Goal: Information Seeking & Learning: Learn about a topic

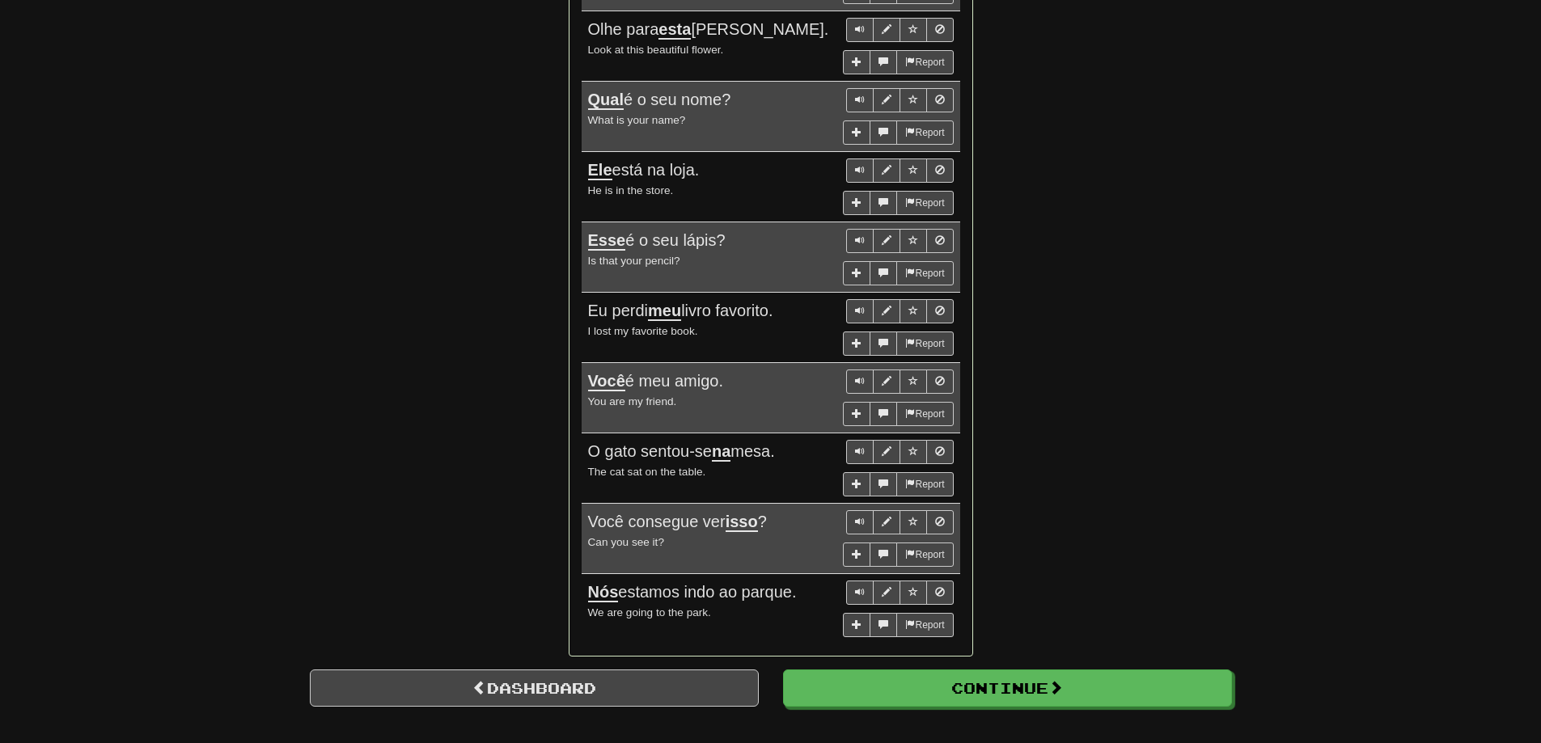
scroll to position [1294, 0]
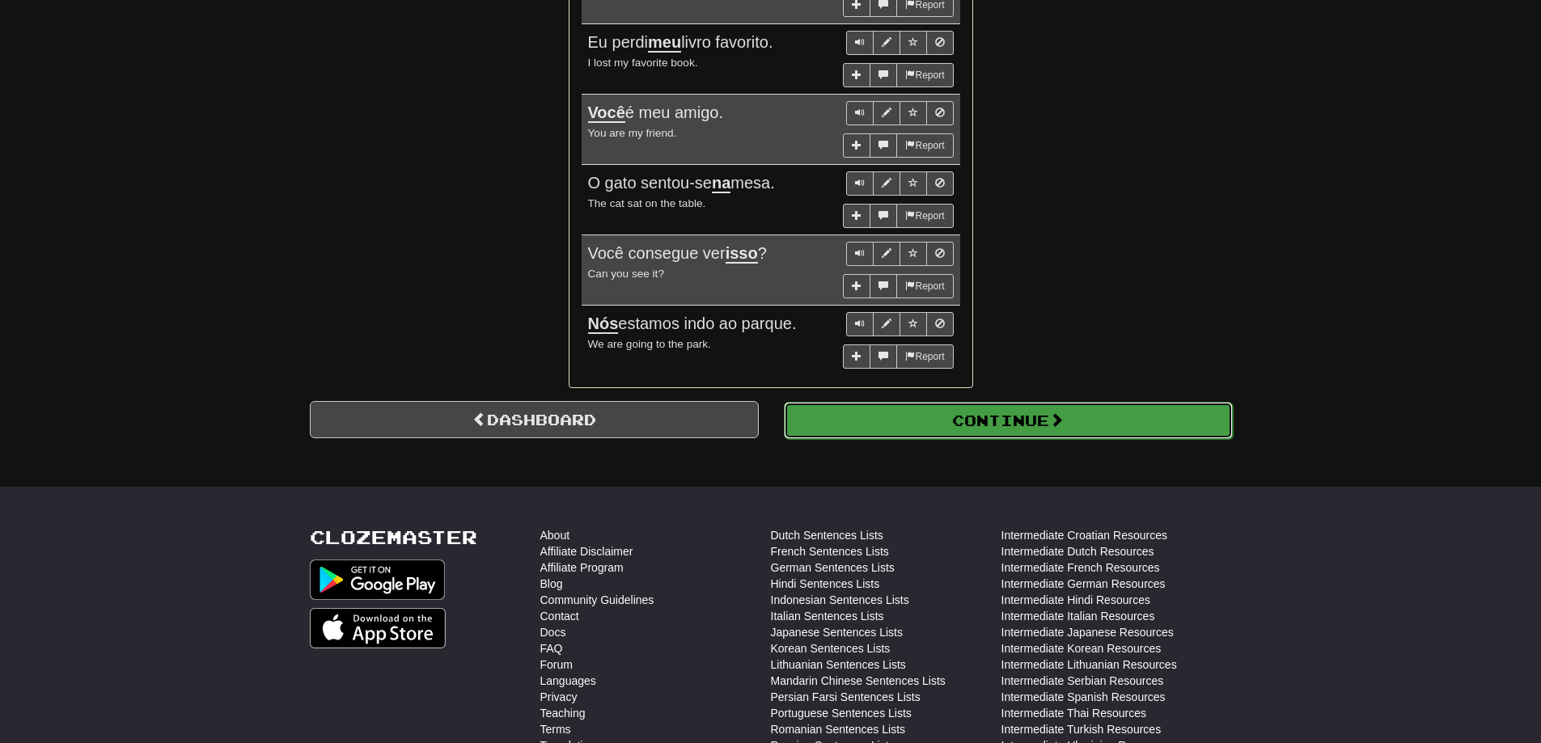
click at [1110, 413] on button "Continue" at bounding box center [1008, 420] width 449 height 37
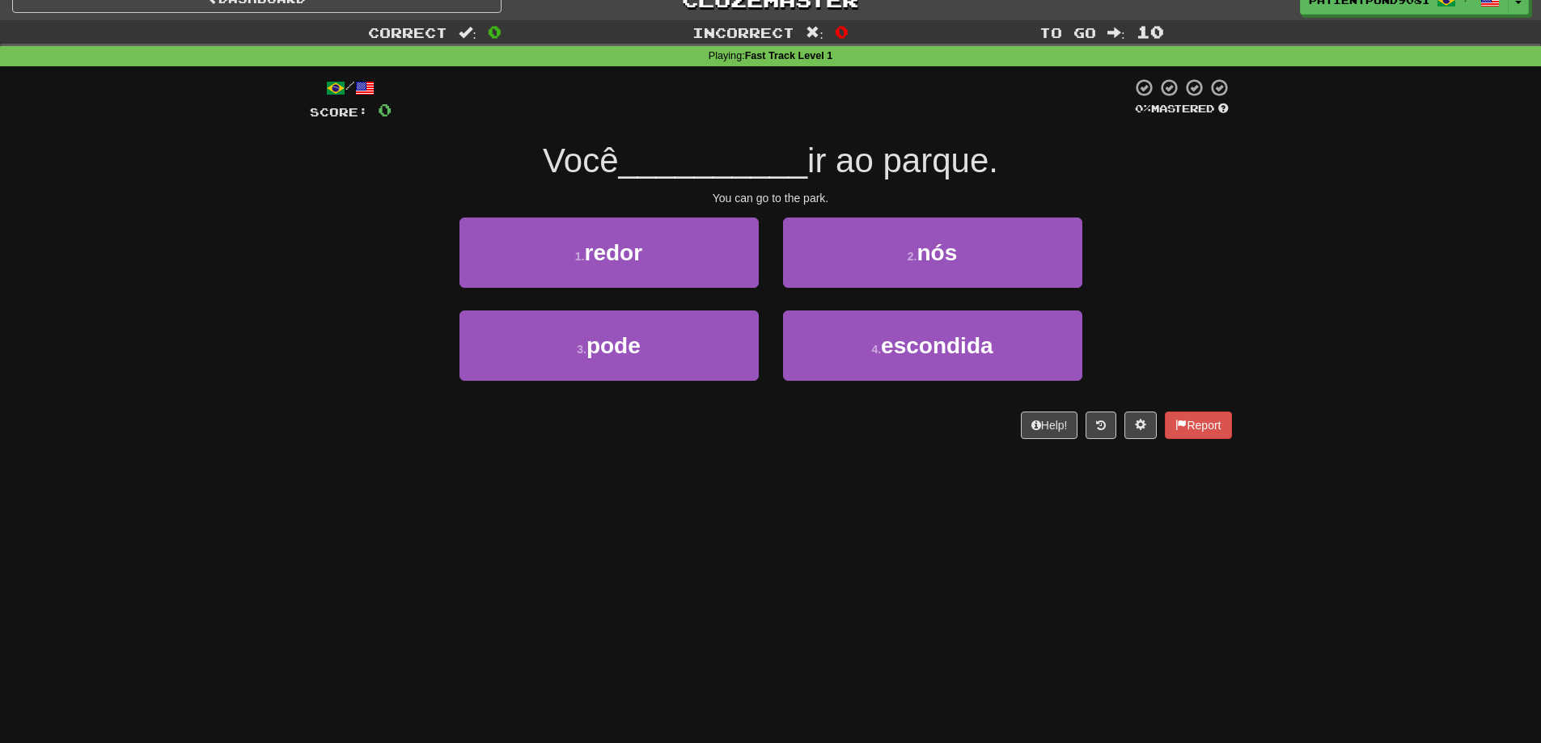
scroll to position [0, 0]
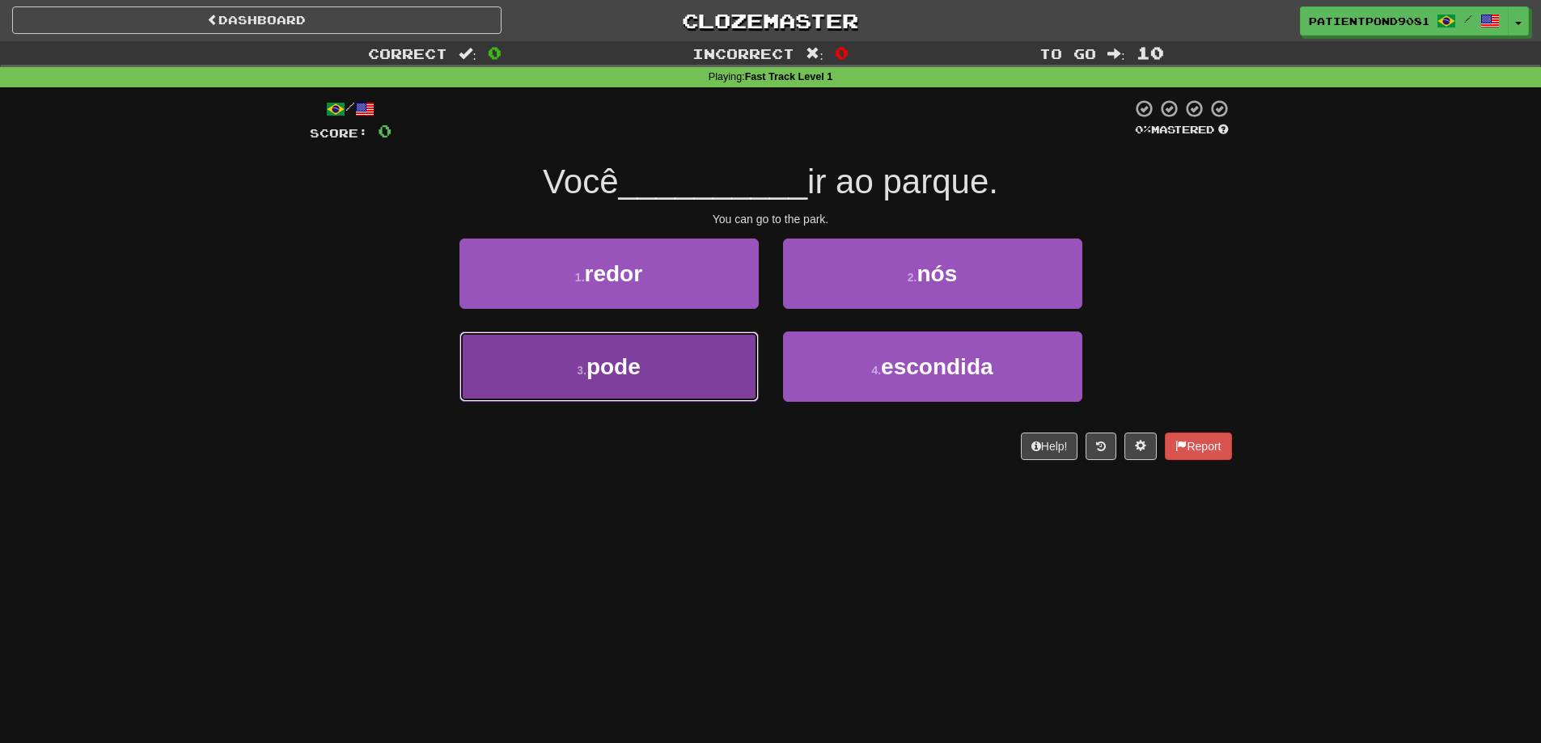
click at [649, 351] on button "3 . pode" at bounding box center [608, 367] width 299 height 70
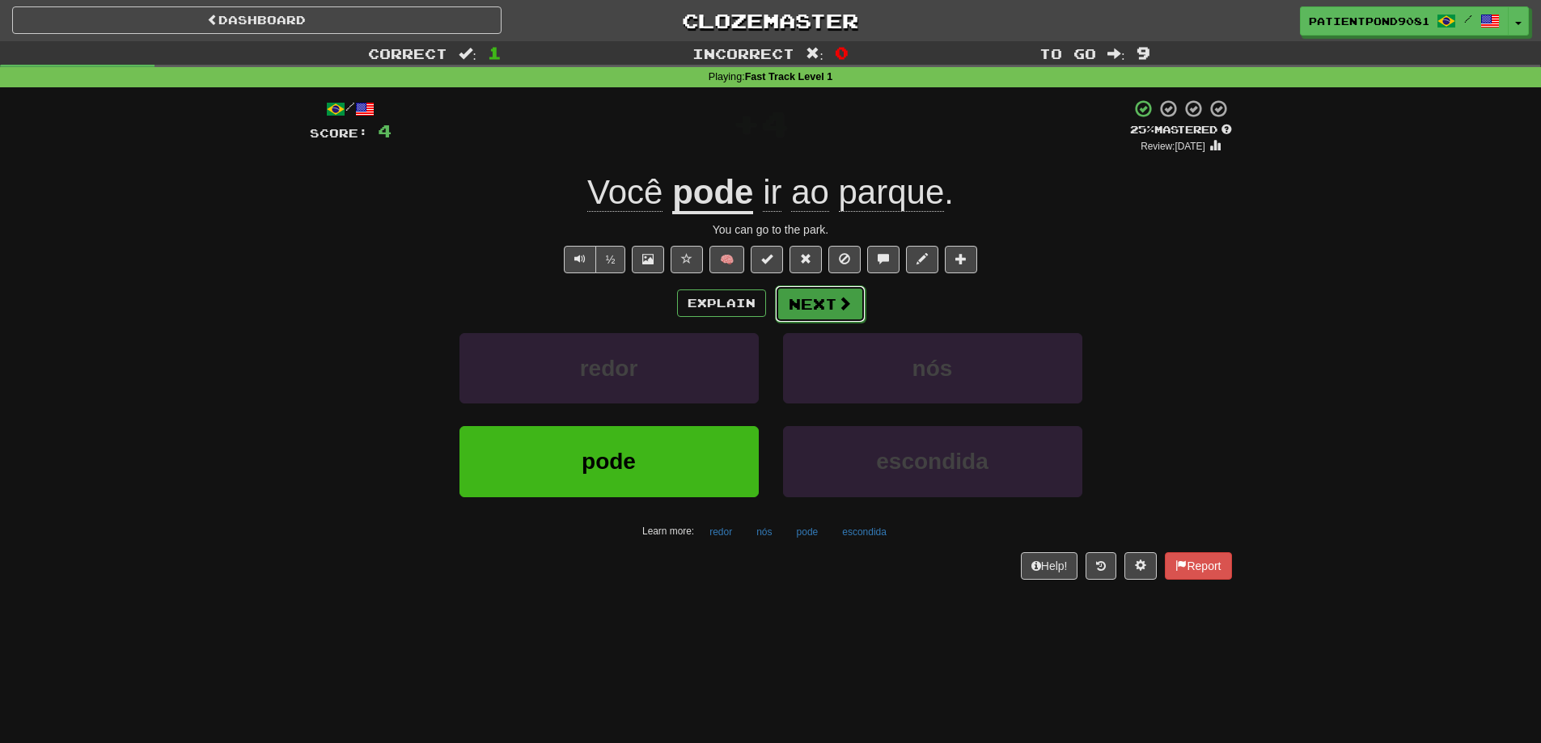
click at [847, 304] on span at bounding box center [844, 303] width 15 height 15
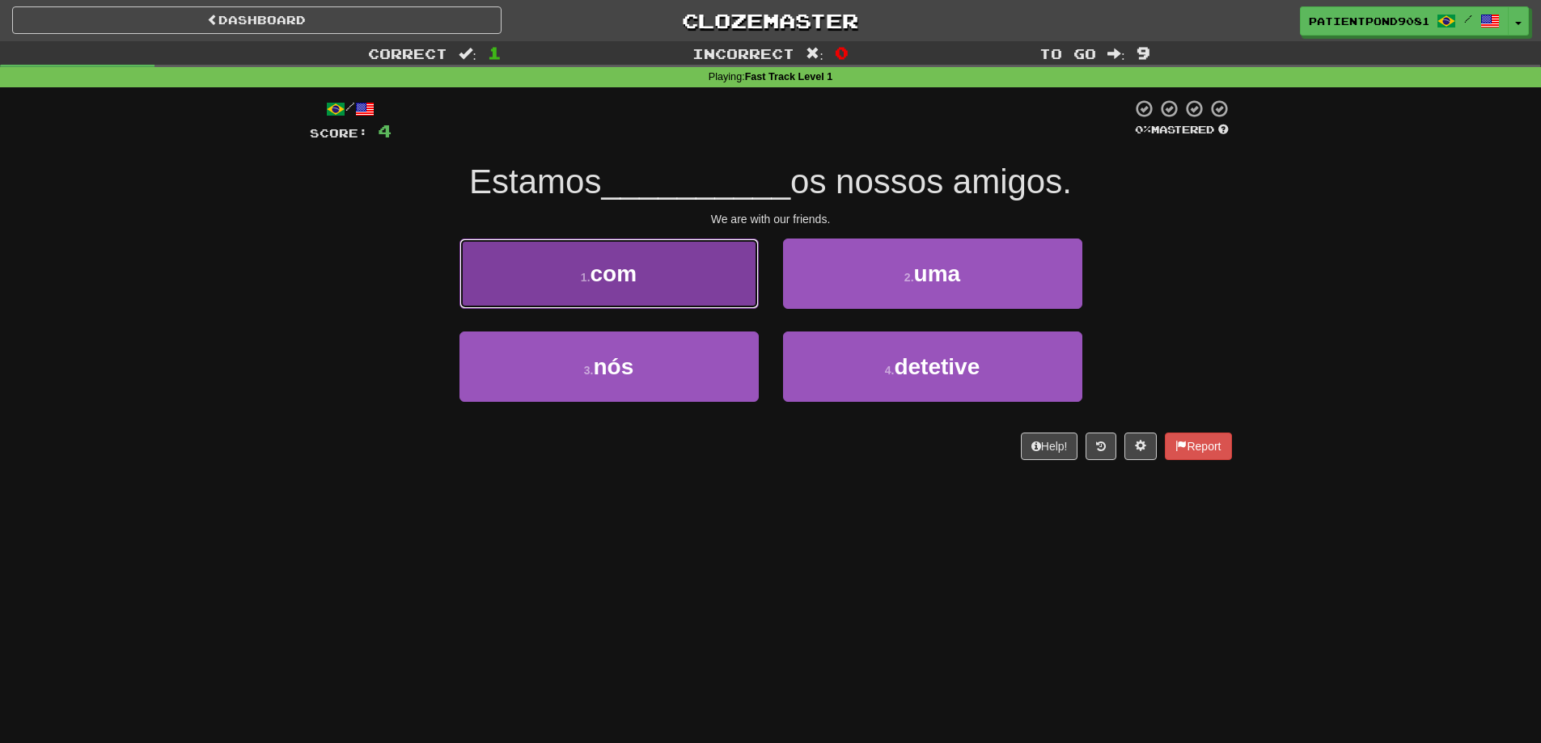
click at [629, 276] on span "com" at bounding box center [614, 273] width 47 height 25
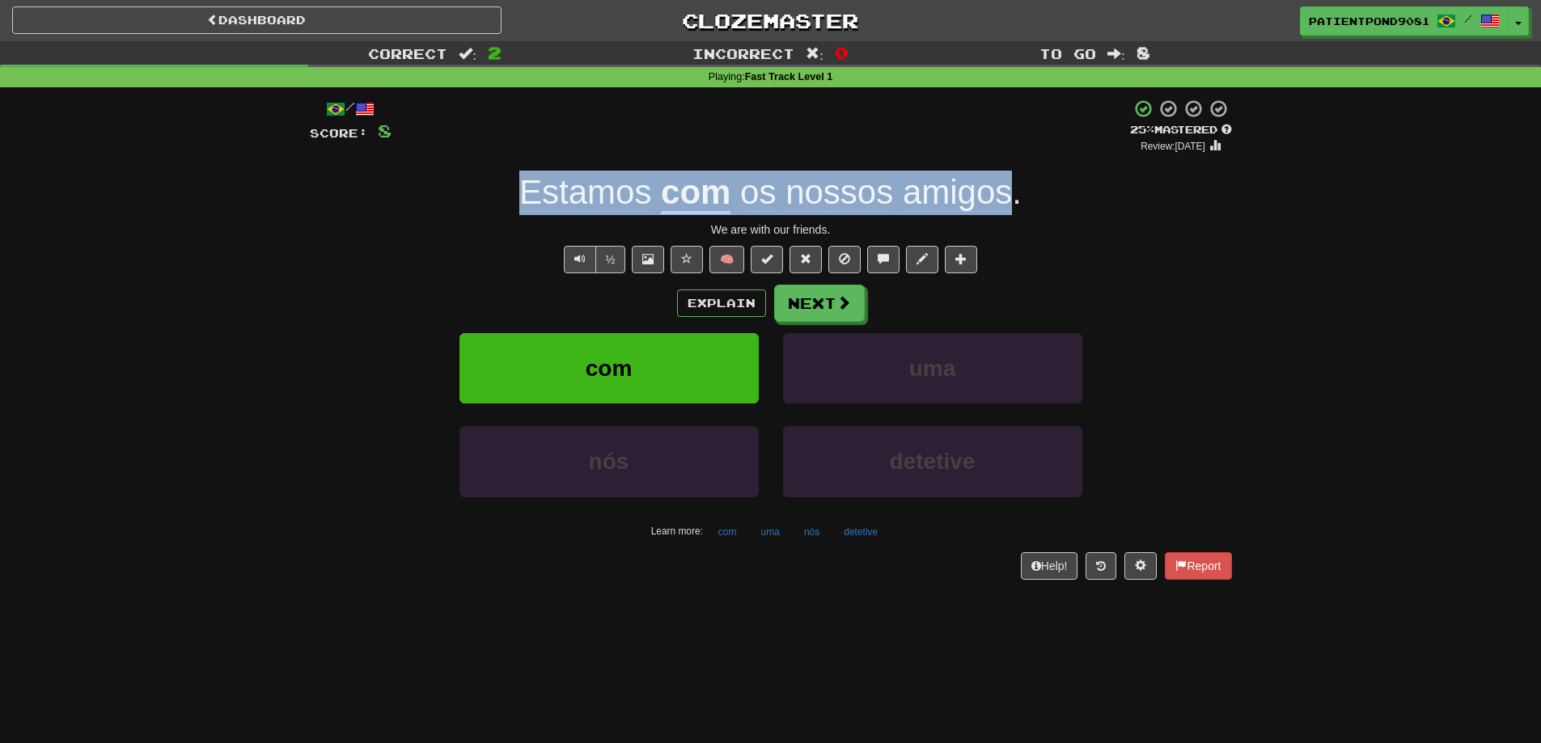
drag, startPoint x: 494, startPoint y: 197, endPoint x: 1012, endPoint y: 180, distance: 518.0
click at [1012, 180] on div "Estamos com os nossos amigos ." at bounding box center [771, 193] width 922 height 44
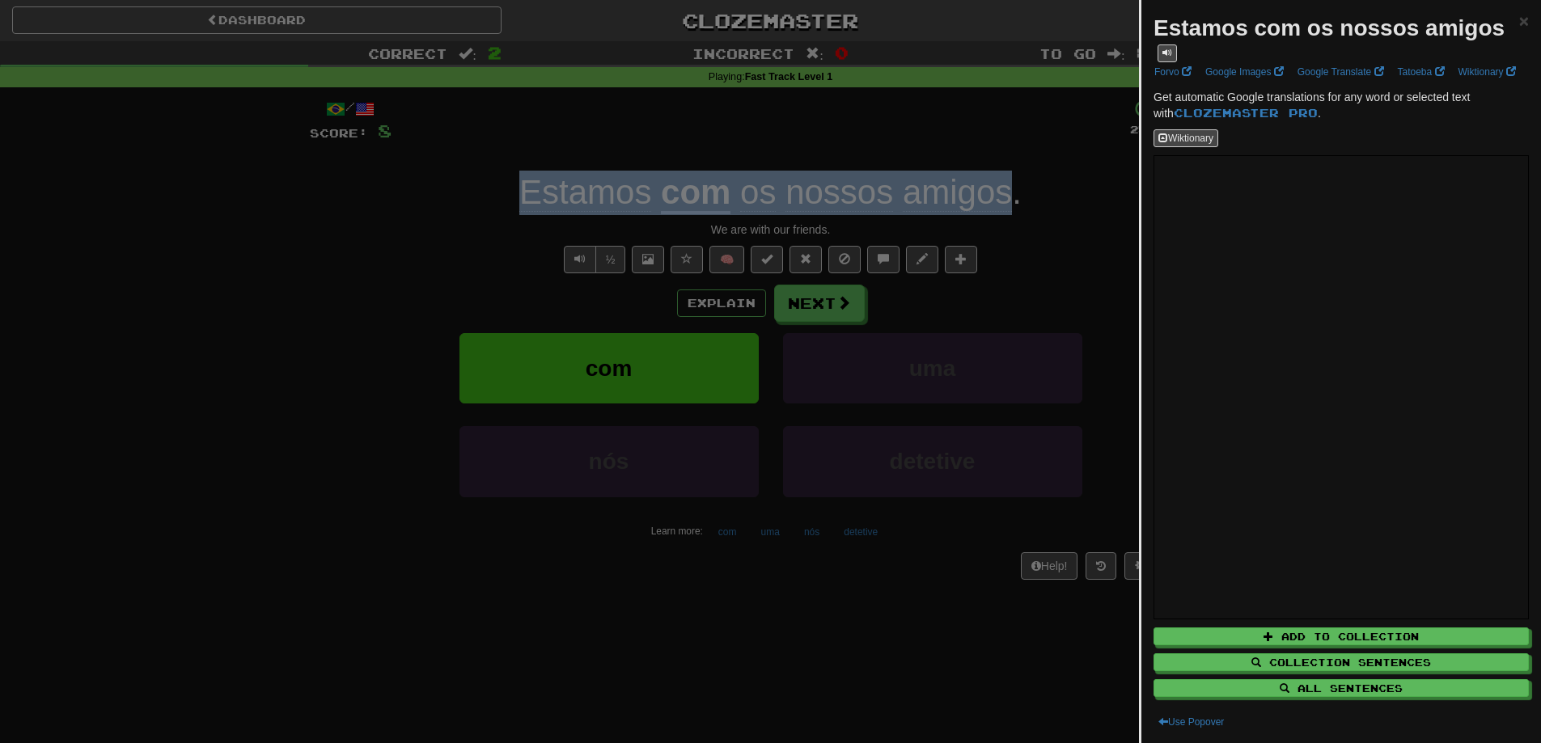
copy div "Estamos com os nossos amigos"
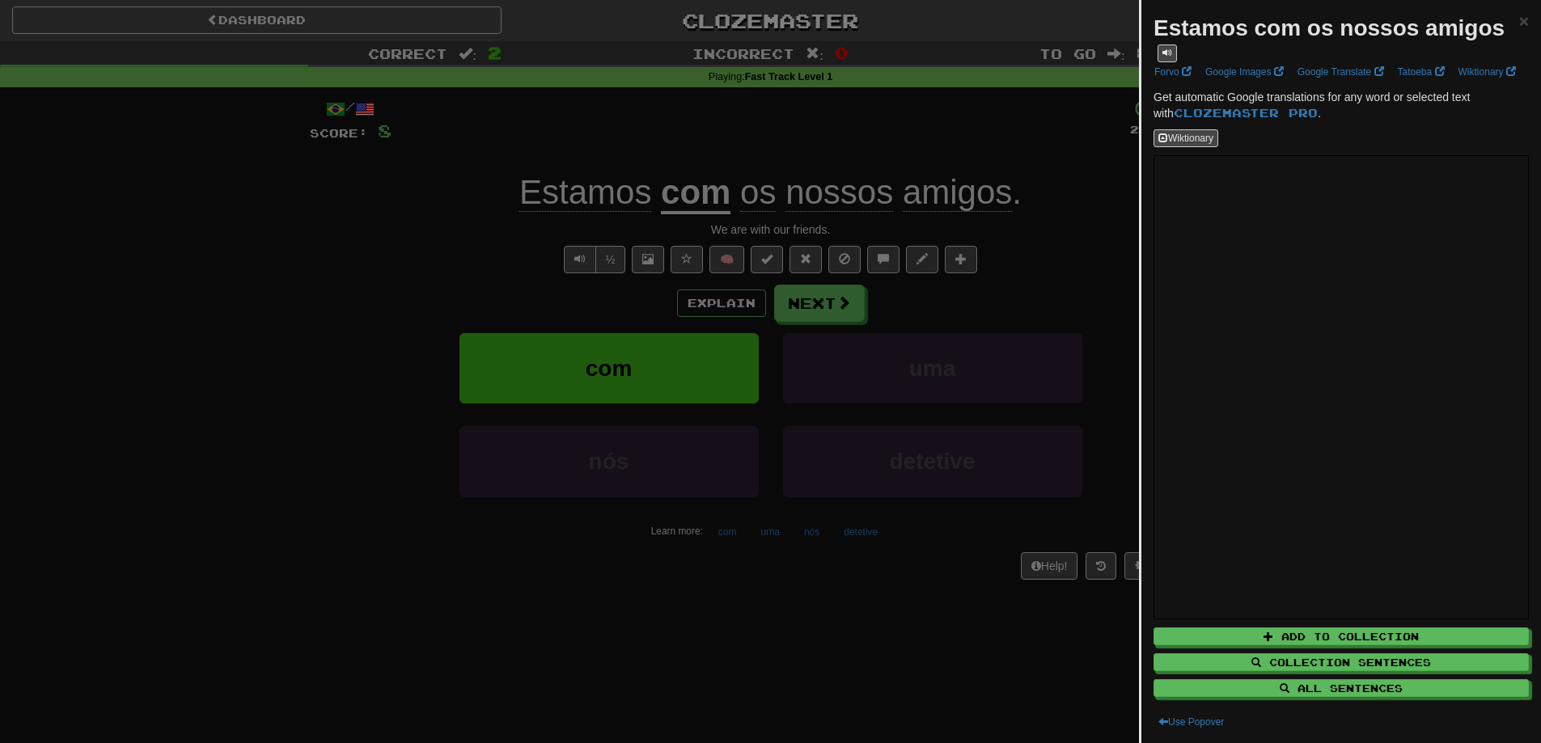
click at [1044, 255] on div at bounding box center [770, 371] width 1541 height 743
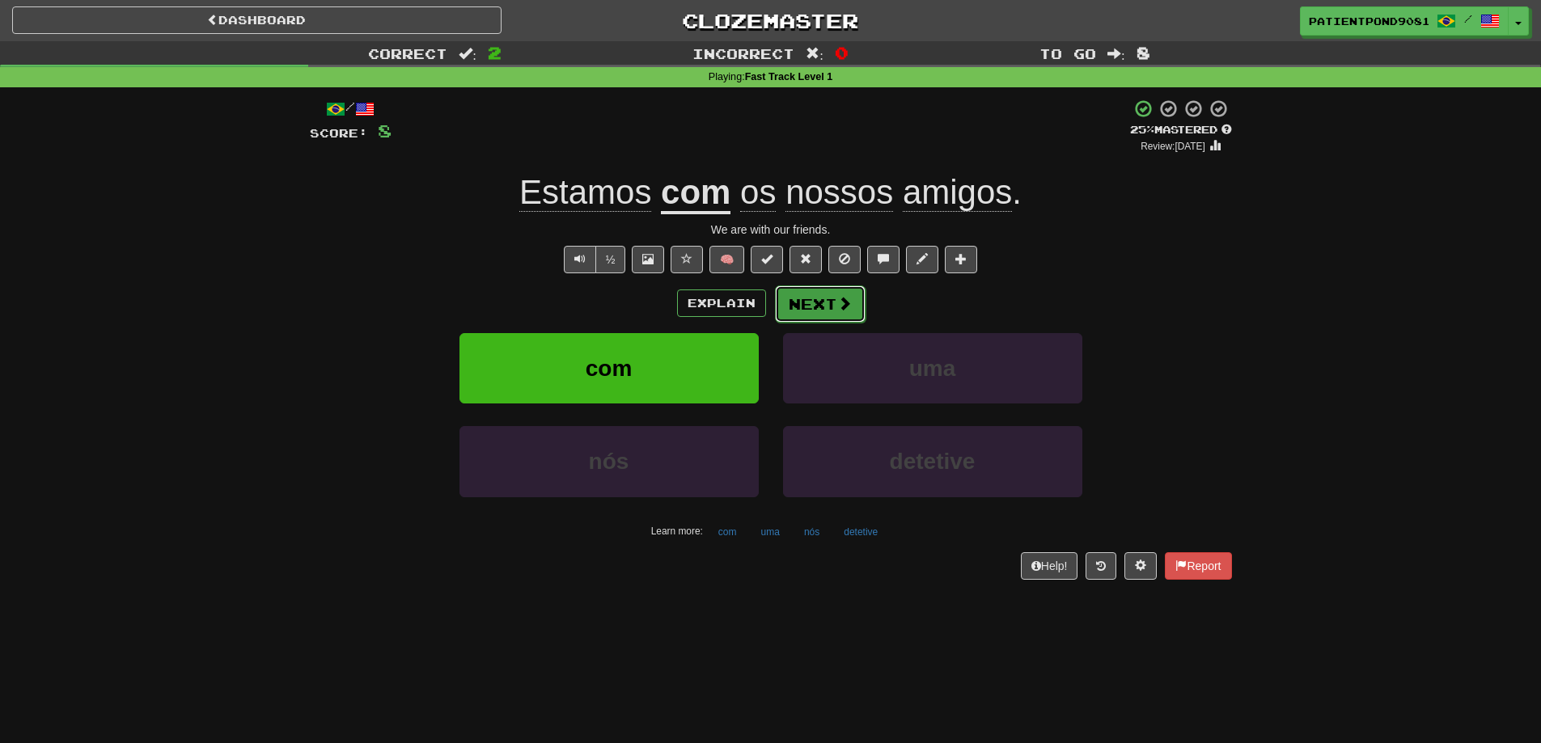
click at [837, 304] on span at bounding box center [844, 303] width 15 height 15
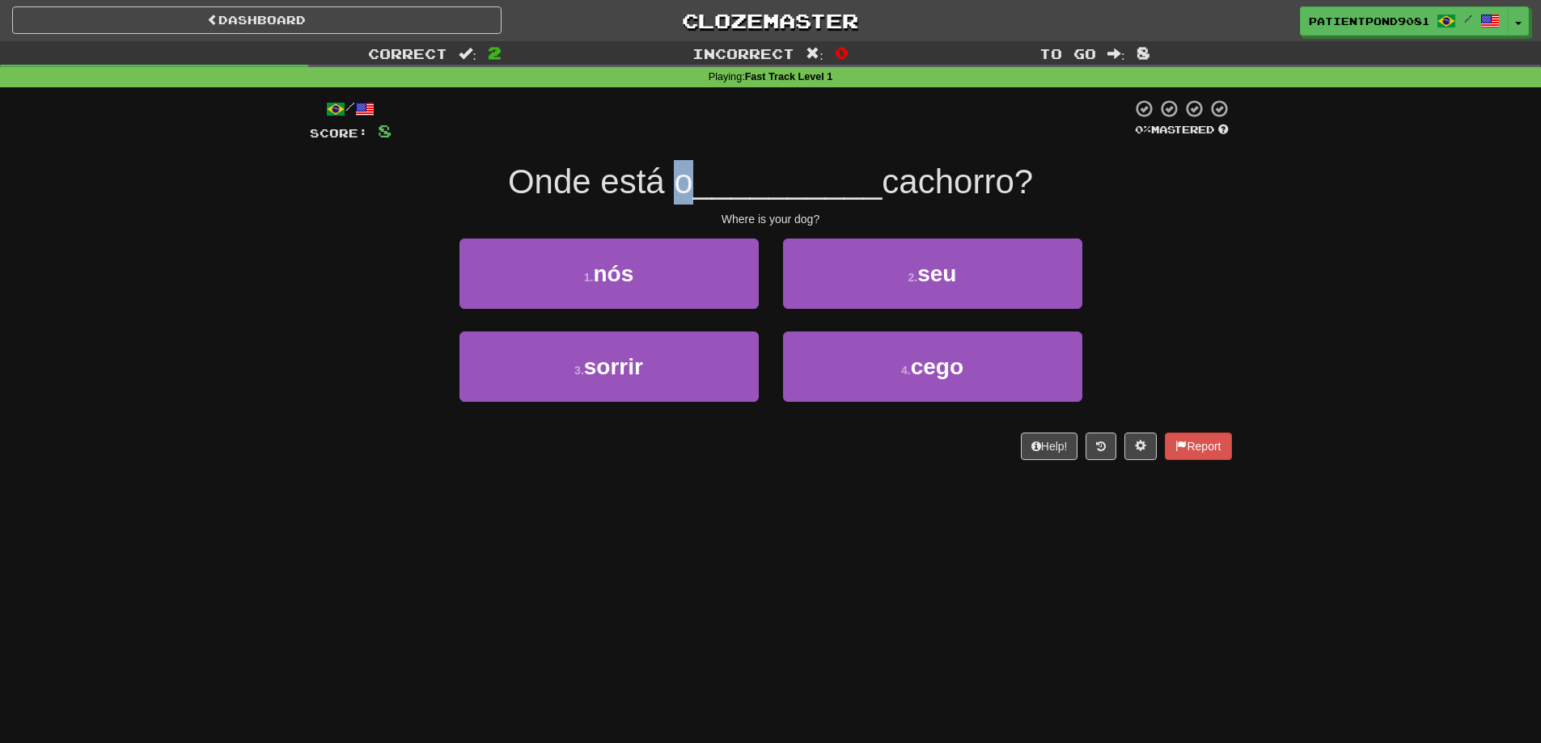
drag, startPoint x: 681, startPoint y: 190, endPoint x: 662, endPoint y: 193, distance: 19.7
click at [662, 193] on span "Onde está o" at bounding box center [600, 182] width 185 height 38
click at [830, 176] on span "__________" at bounding box center [787, 182] width 189 height 38
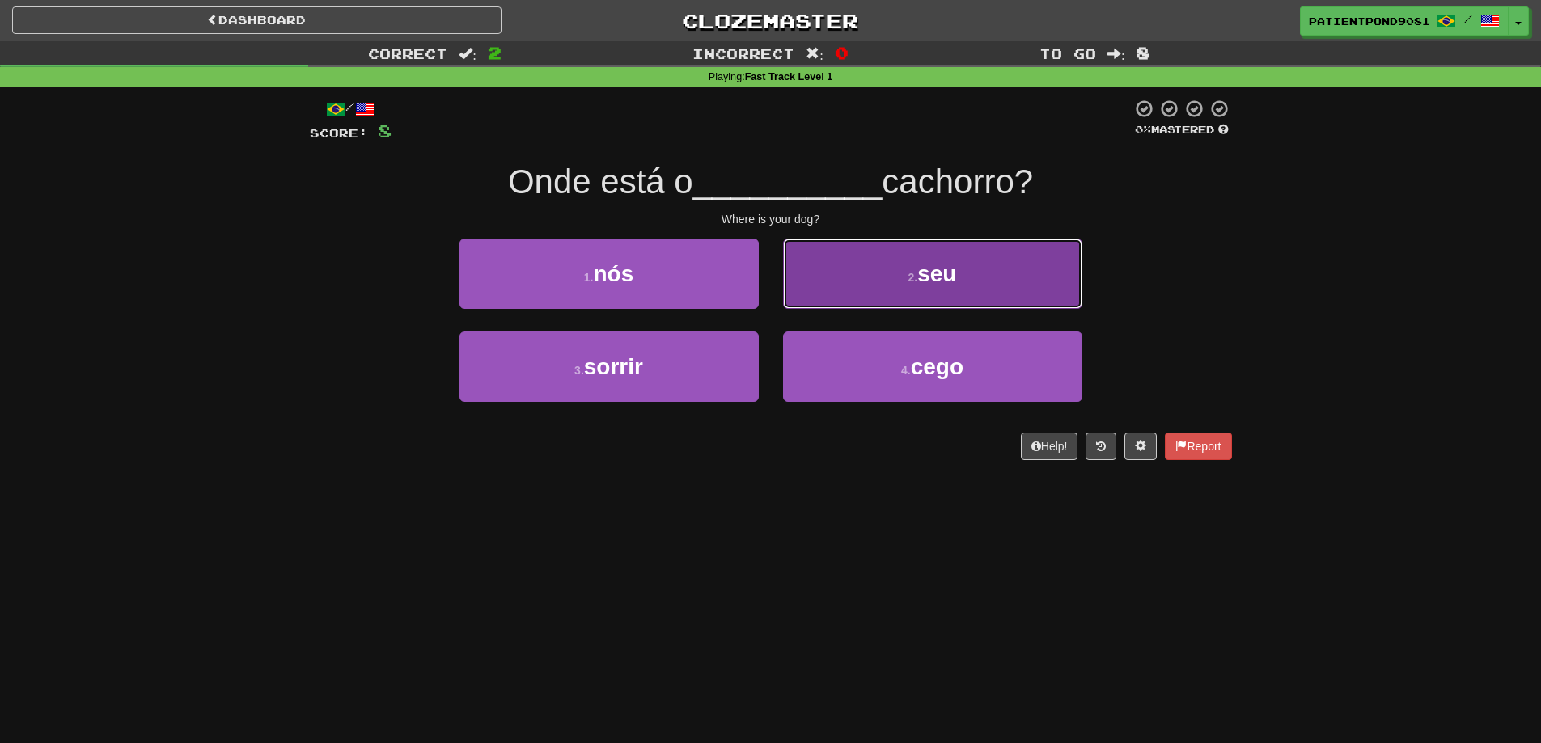
click at [955, 282] on span "seu" at bounding box center [936, 273] width 39 height 25
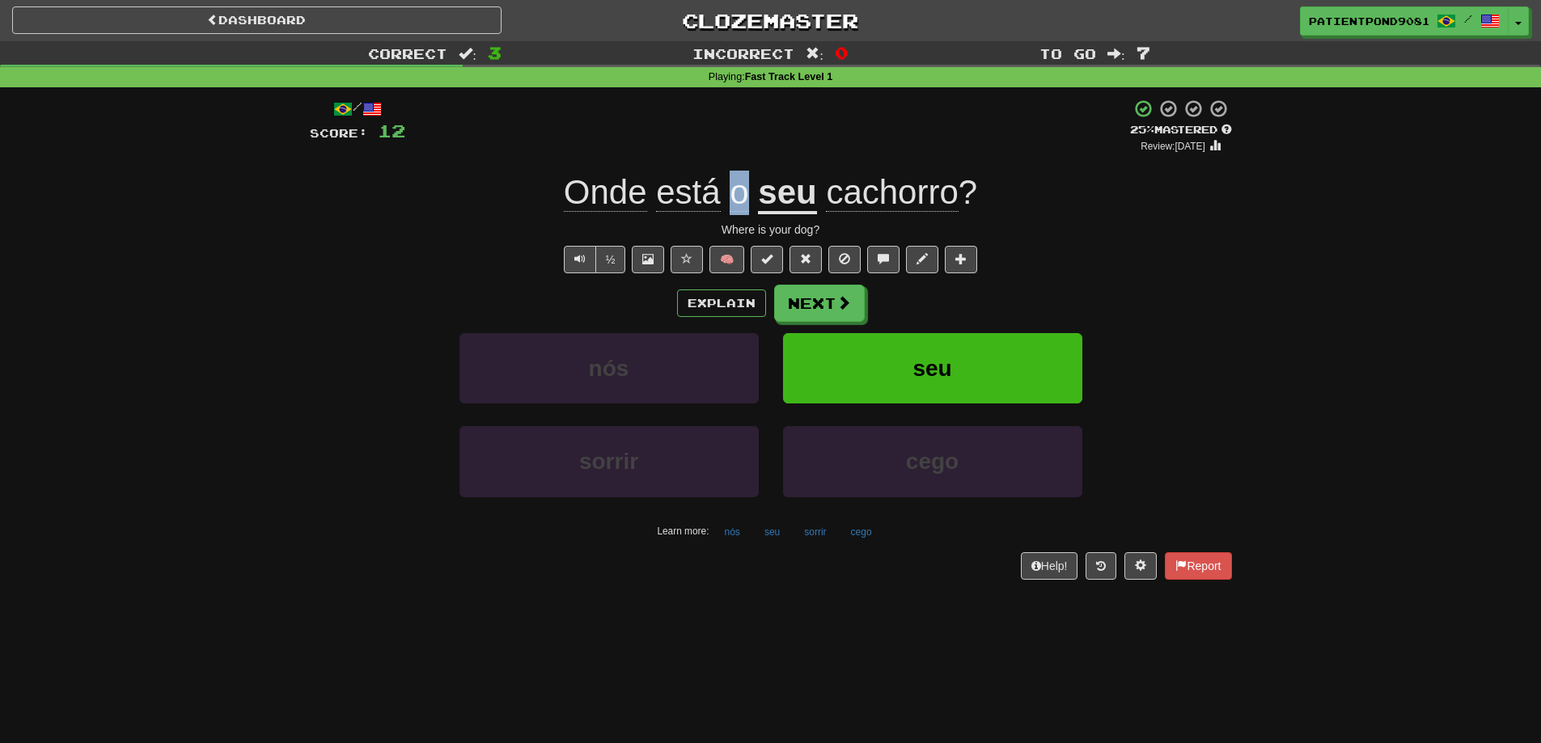
drag, startPoint x: 732, startPoint y: 193, endPoint x: 752, endPoint y: 193, distance: 19.4
click at [752, 193] on span "Onde está o" at bounding box center [661, 192] width 195 height 39
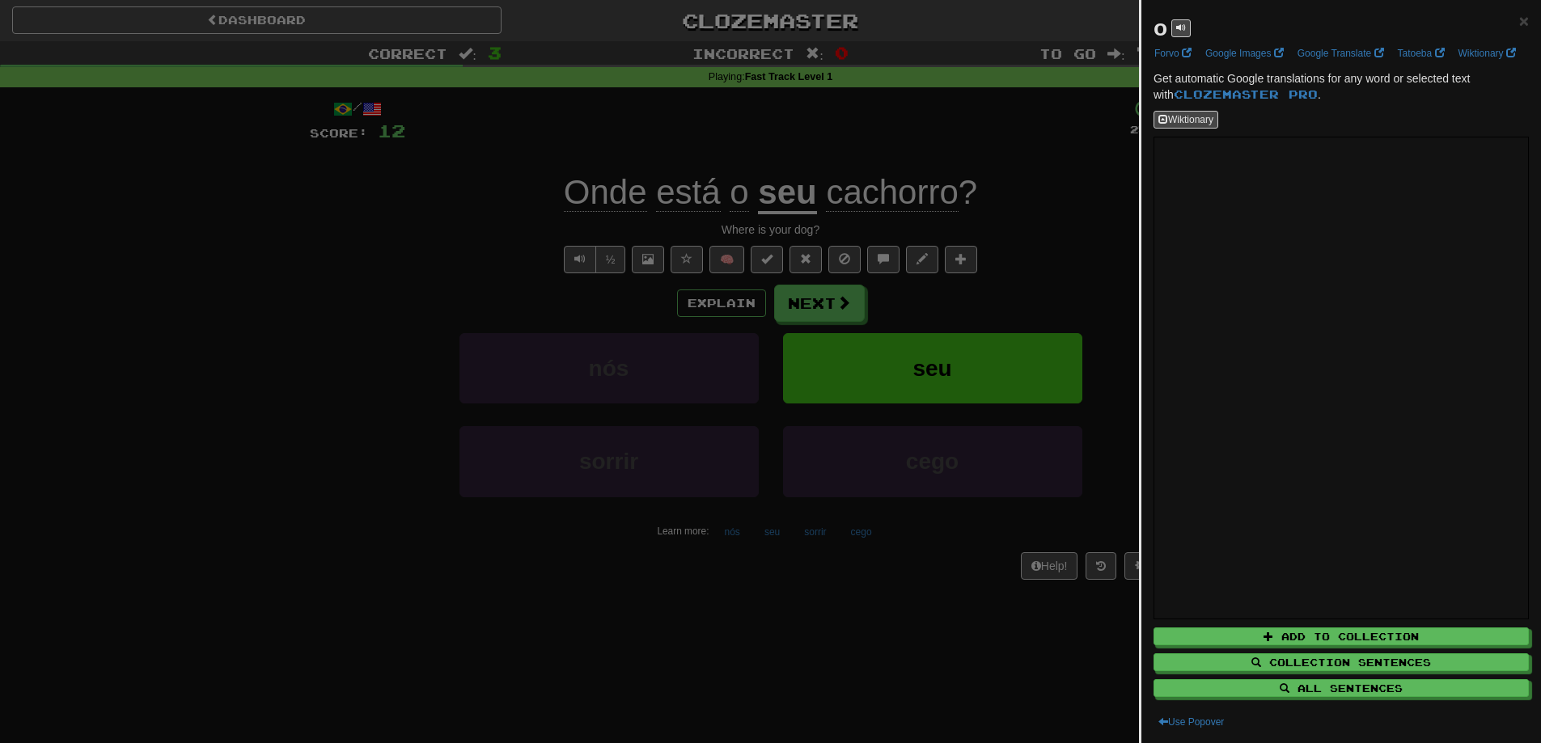
click at [392, 252] on div at bounding box center [770, 371] width 1541 height 743
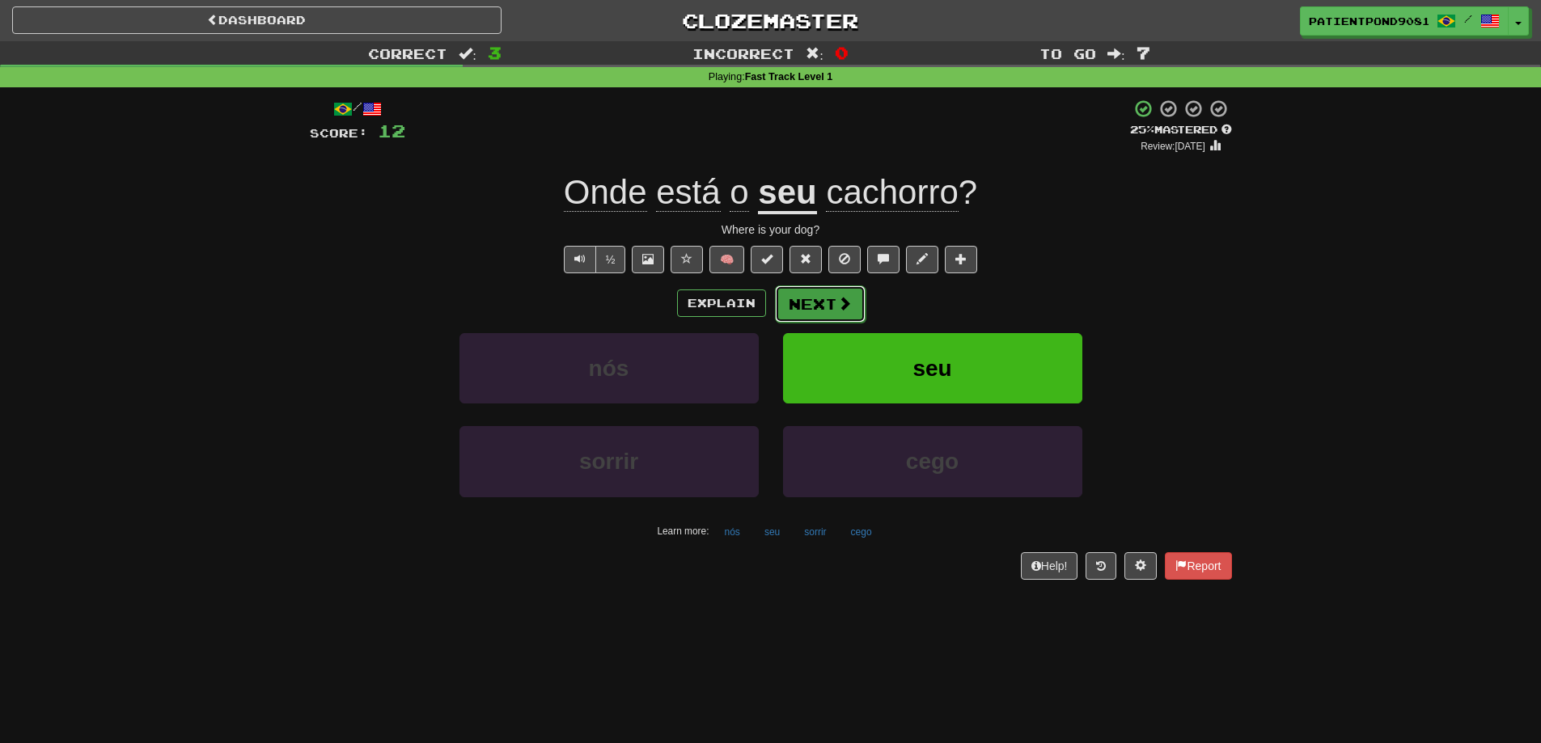
click at [813, 298] on button "Next" at bounding box center [820, 304] width 91 height 37
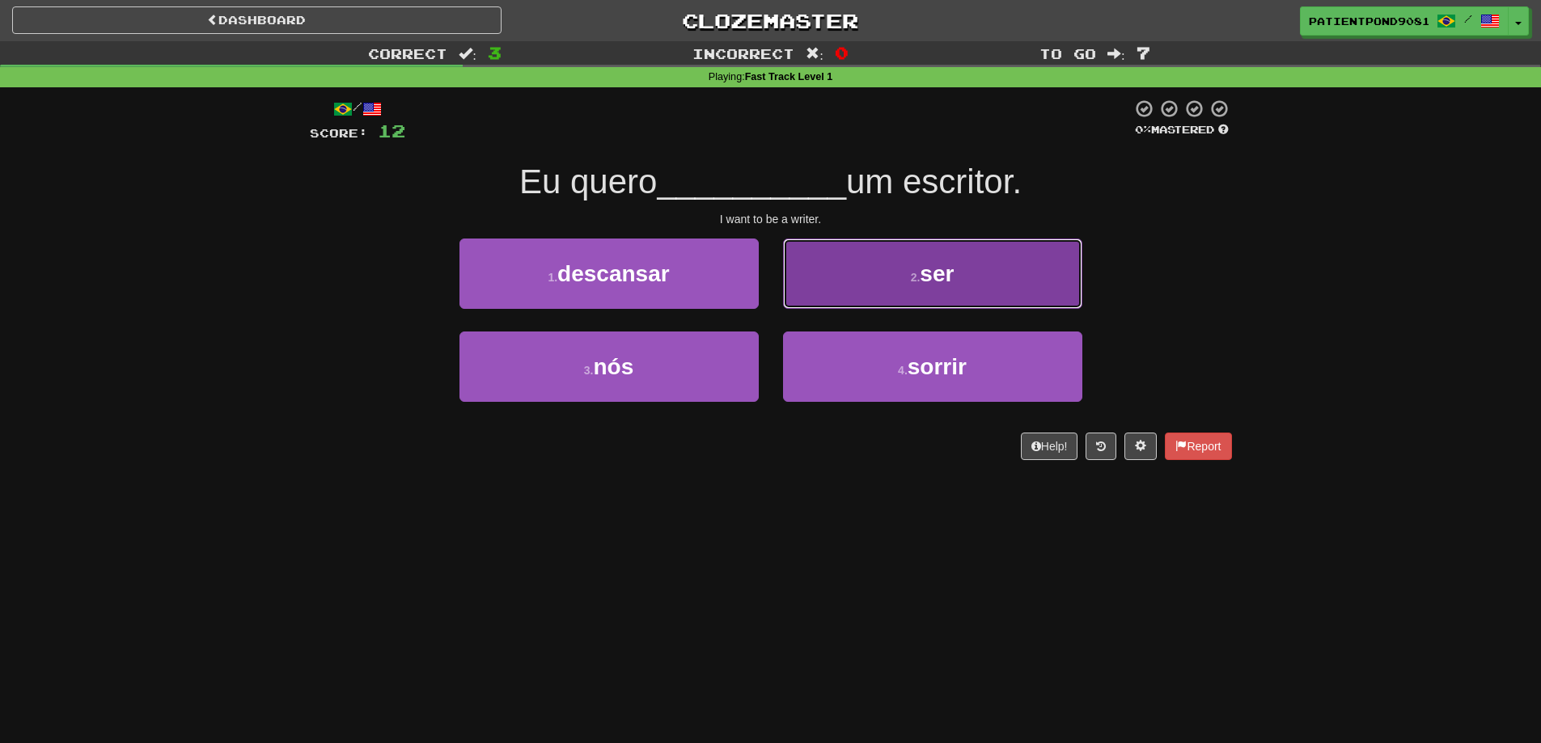
click at [883, 260] on button "2 . ser" at bounding box center [932, 274] width 299 height 70
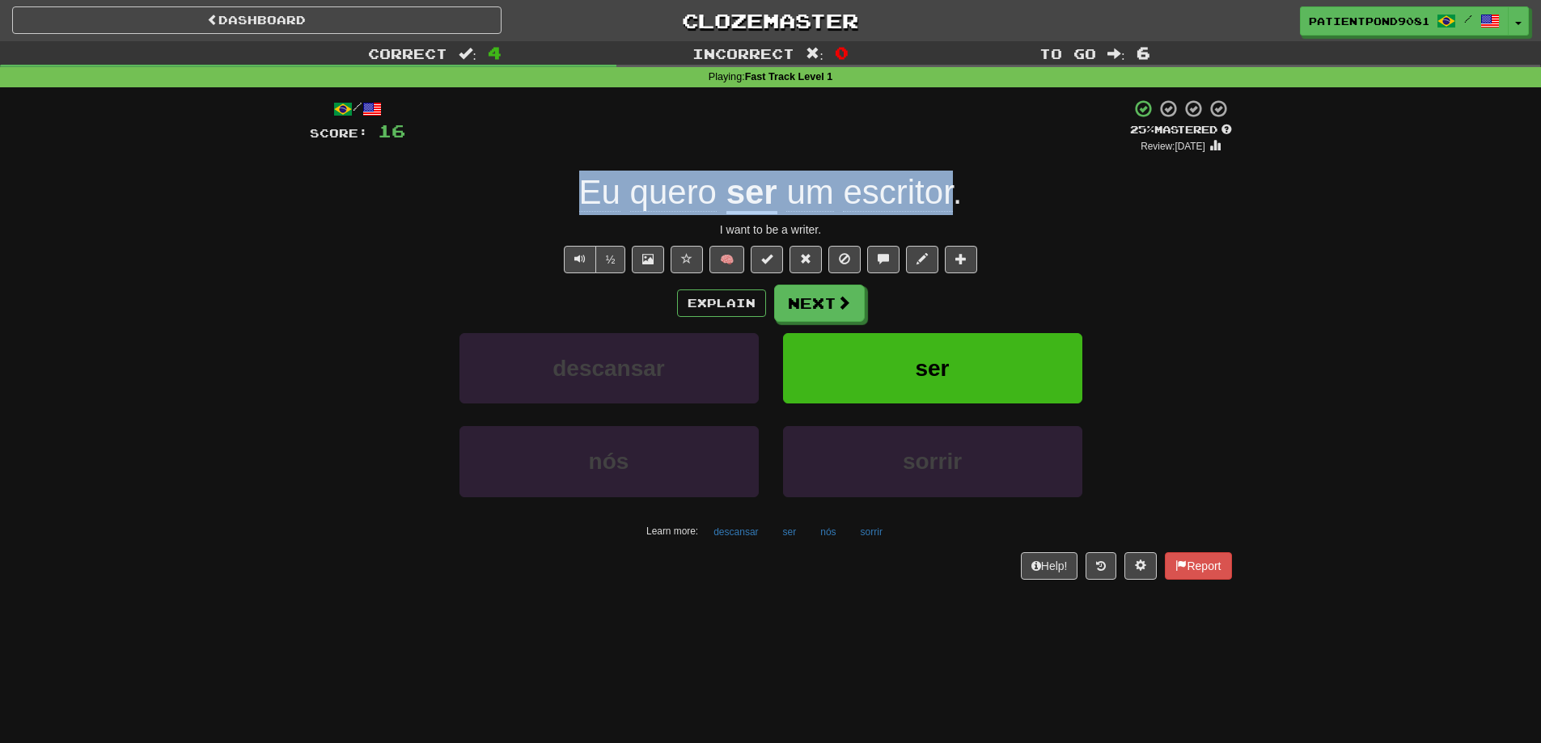
drag, startPoint x: 596, startPoint y: 188, endPoint x: 953, endPoint y: 198, distance: 356.9
click at [953, 198] on div "Eu quero ser um escritor ." at bounding box center [771, 193] width 922 height 44
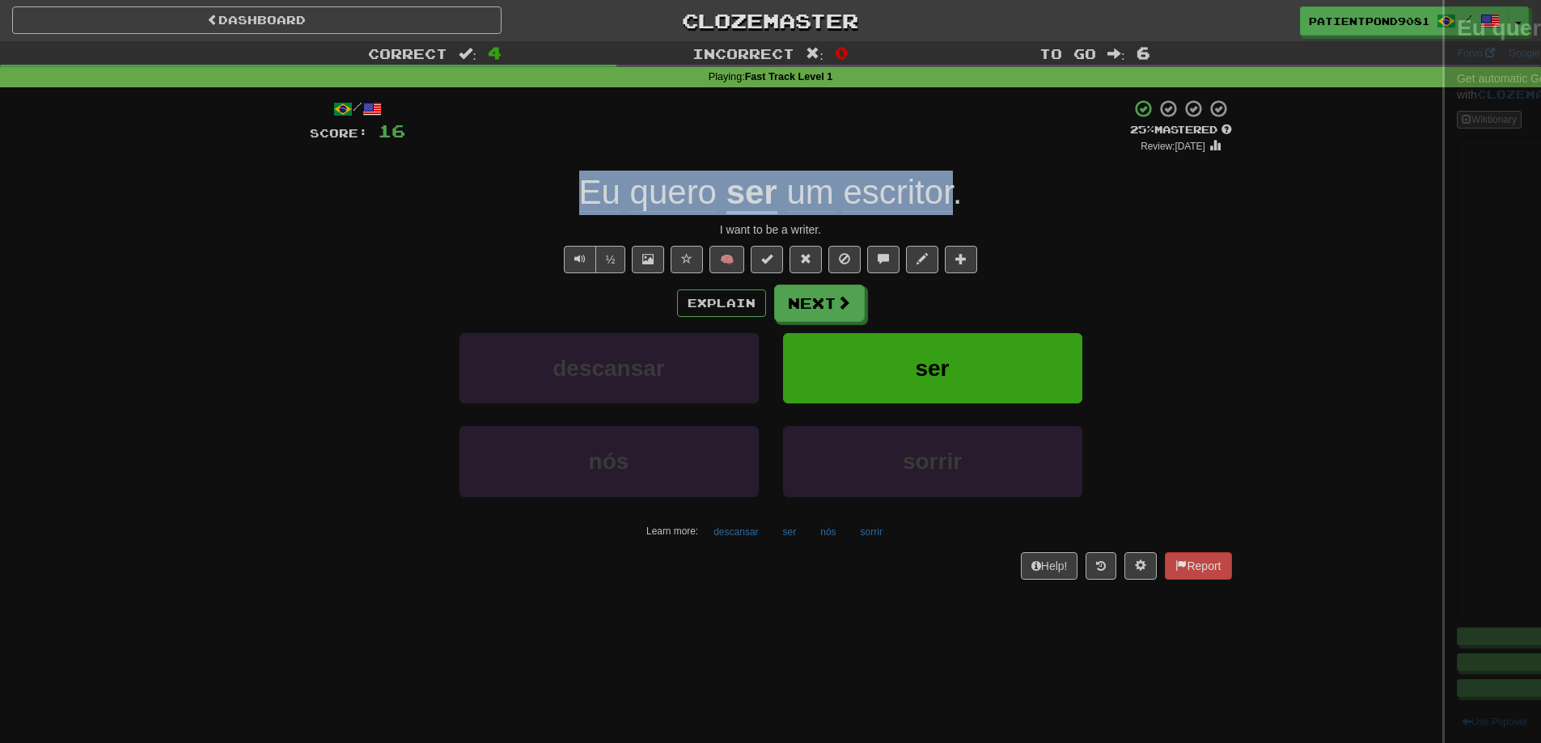
copy div "Eu quero ser um escritor"
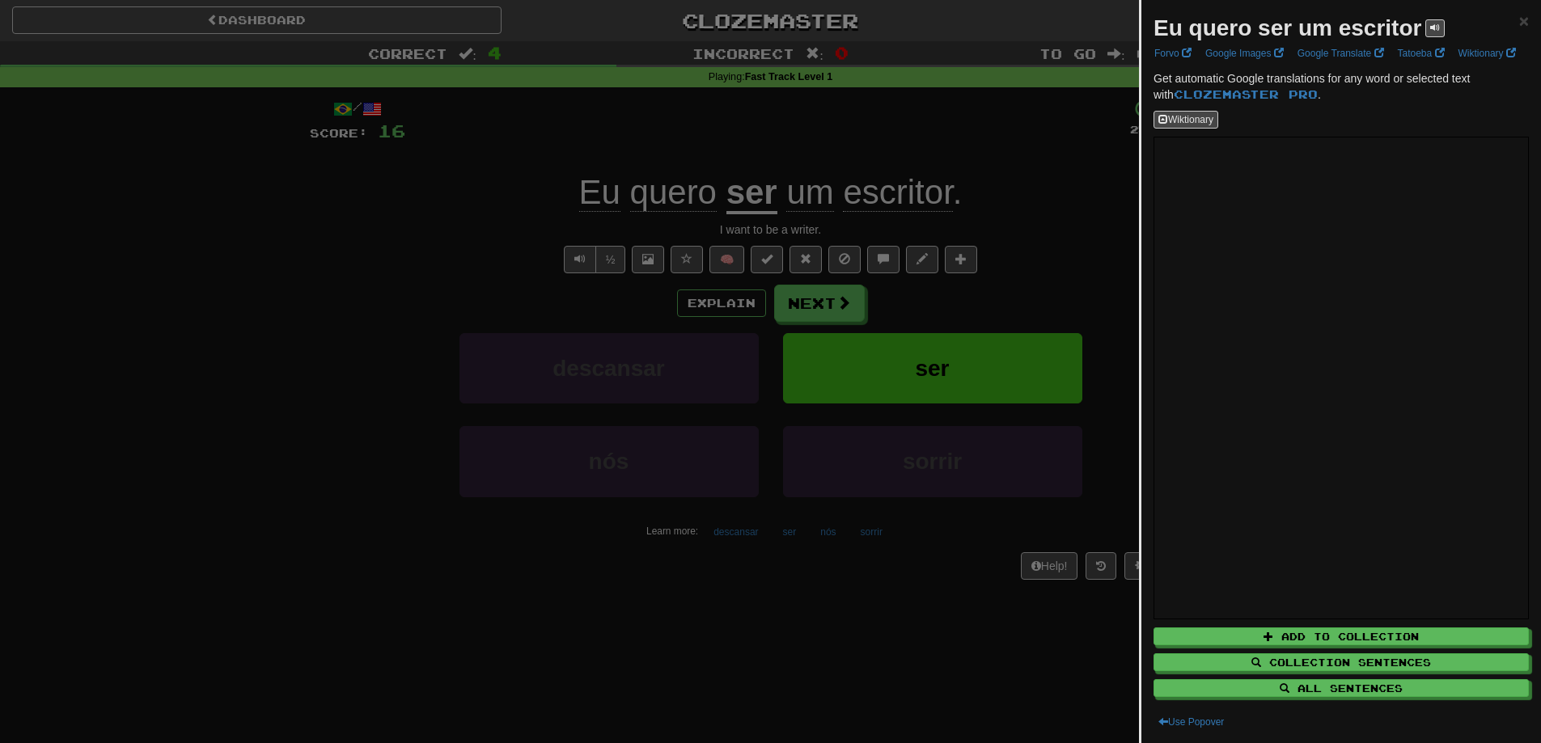
click at [307, 271] on div at bounding box center [770, 371] width 1541 height 743
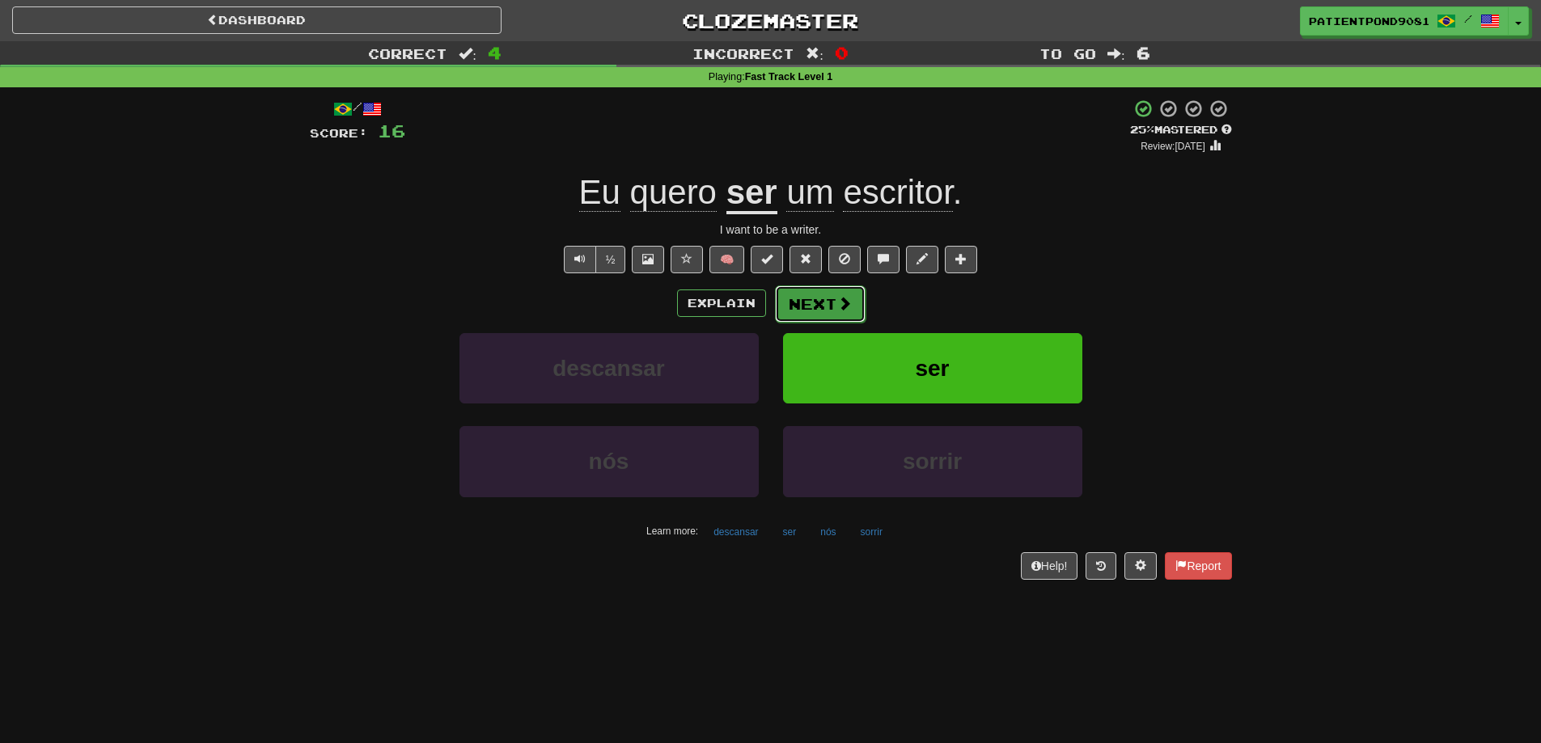
click at [856, 299] on button "Next" at bounding box center [820, 304] width 91 height 37
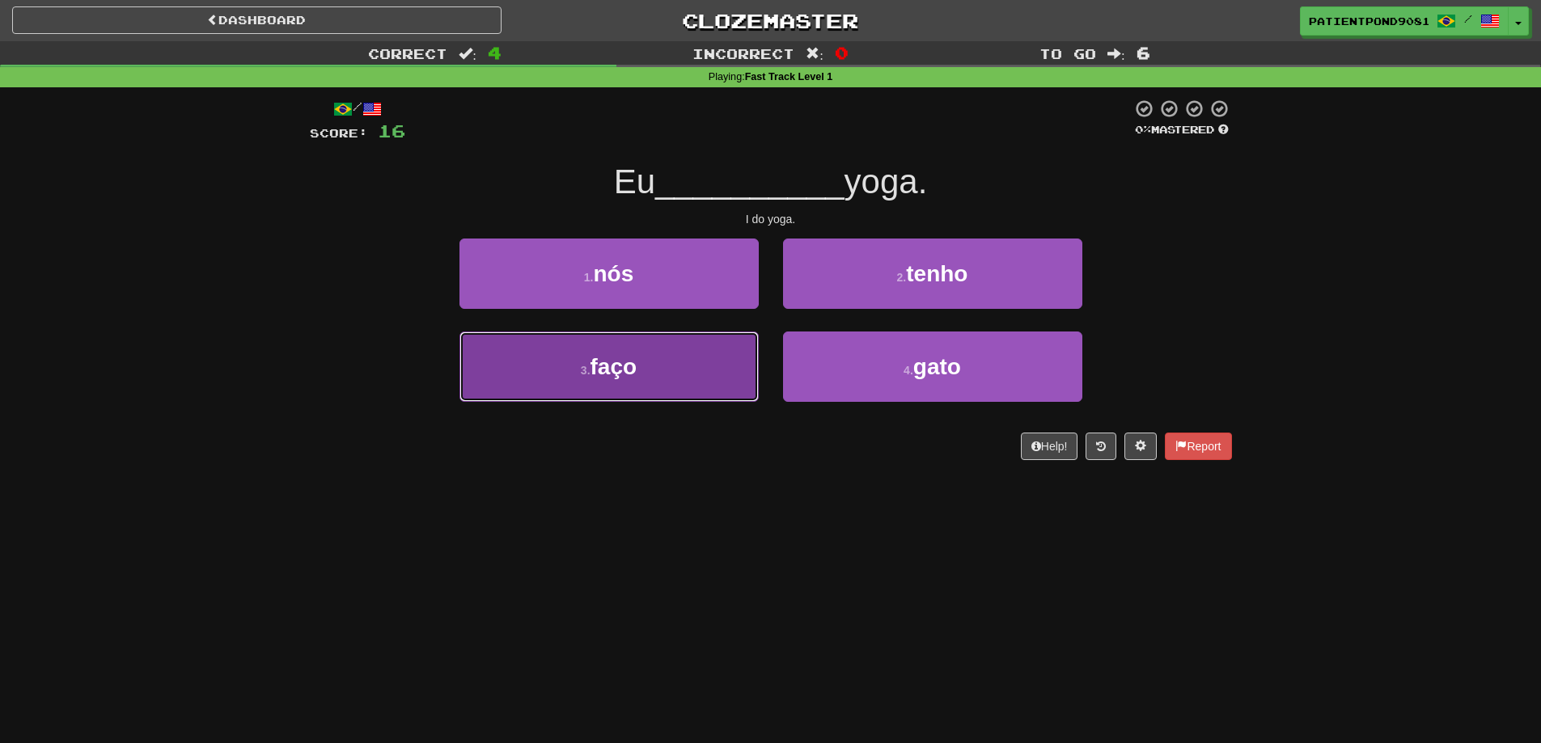
click at [670, 357] on button "3 . faço" at bounding box center [608, 367] width 299 height 70
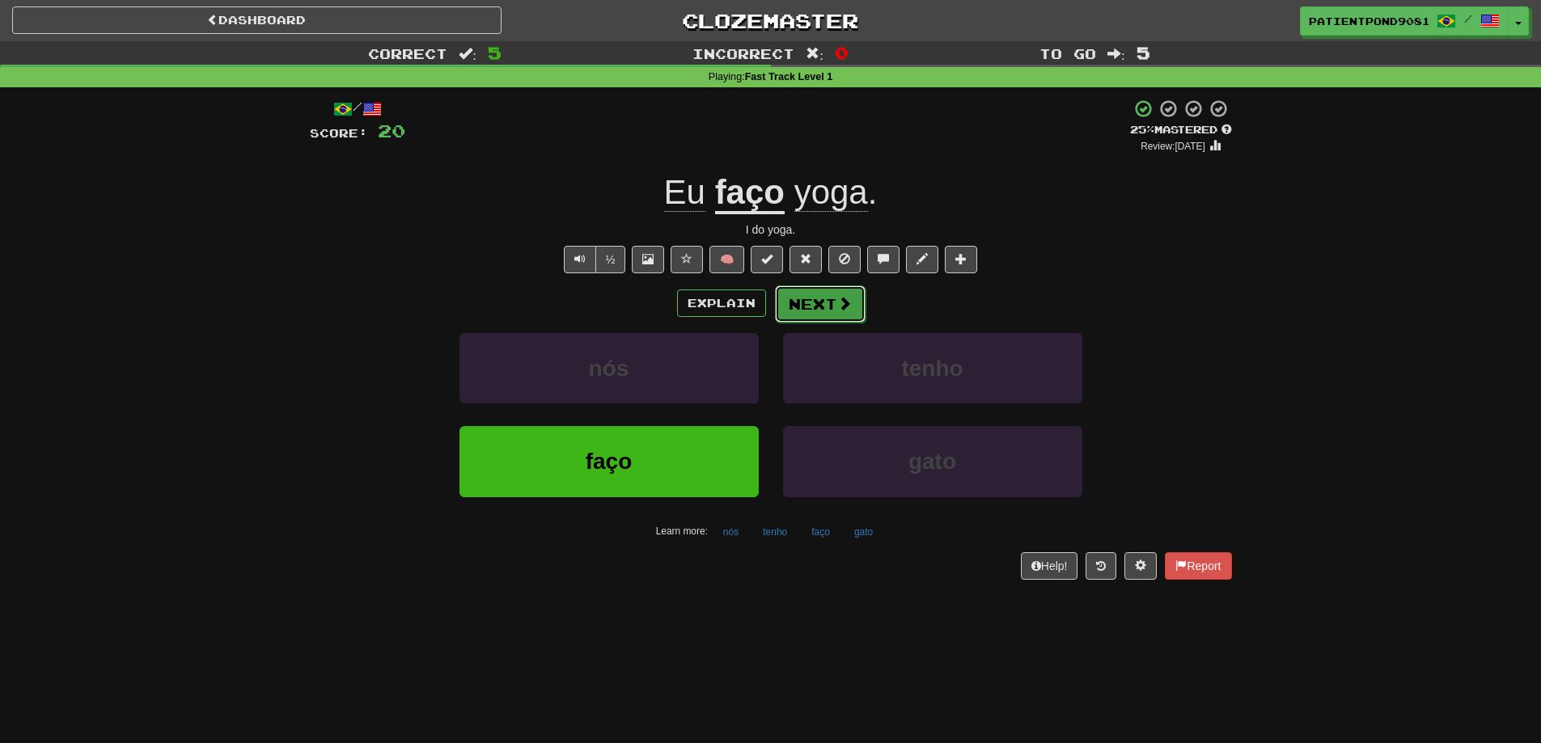
click at [821, 304] on button "Next" at bounding box center [820, 304] width 91 height 37
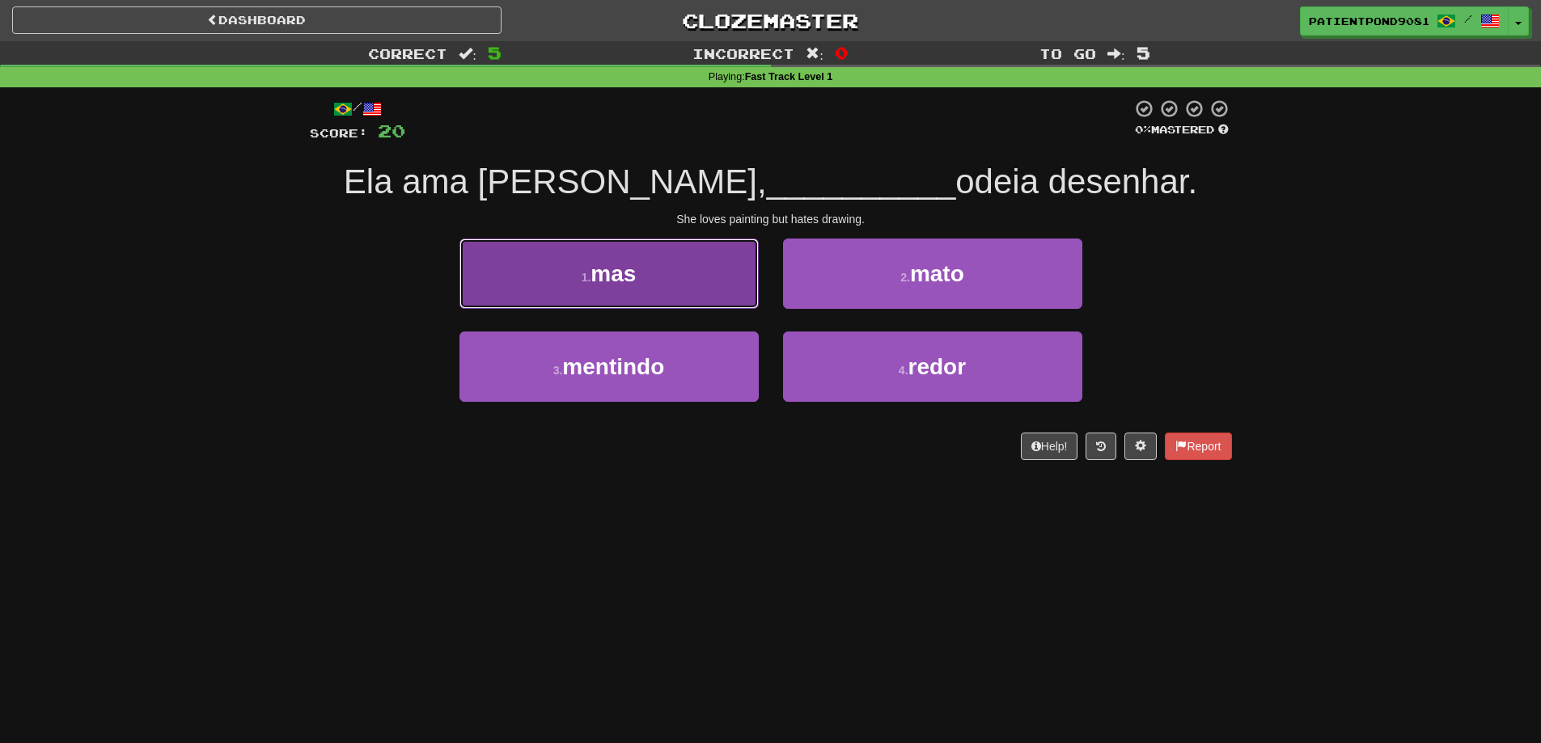
click at [578, 274] on button "1 . mas" at bounding box center [608, 274] width 299 height 70
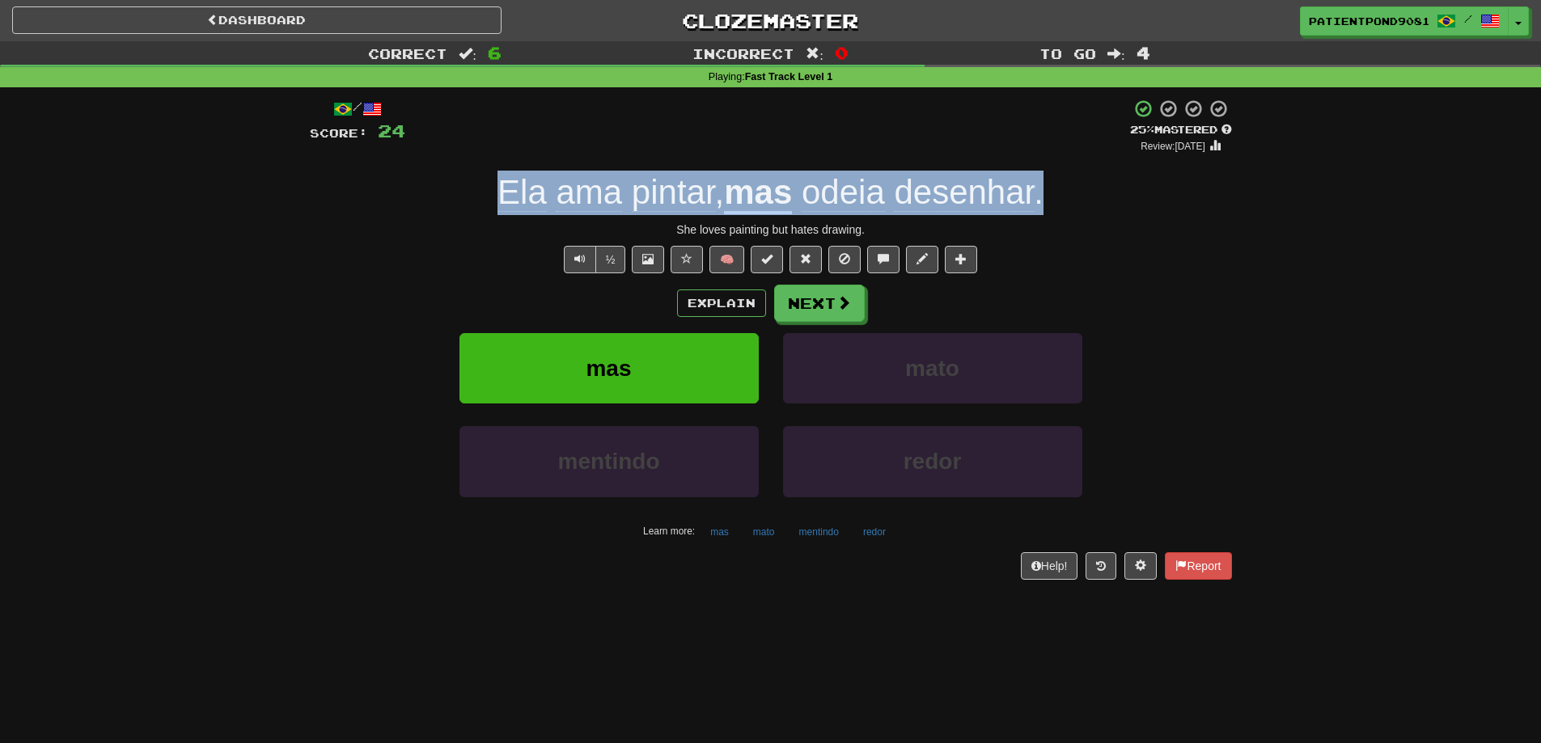
drag, startPoint x: 493, startPoint y: 190, endPoint x: 1048, endPoint y: 195, distance: 555.8
click at [1048, 195] on div "Ela ama [PERSON_NAME] , mas odeia desenhar ." at bounding box center [771, 193] width 922 height 44
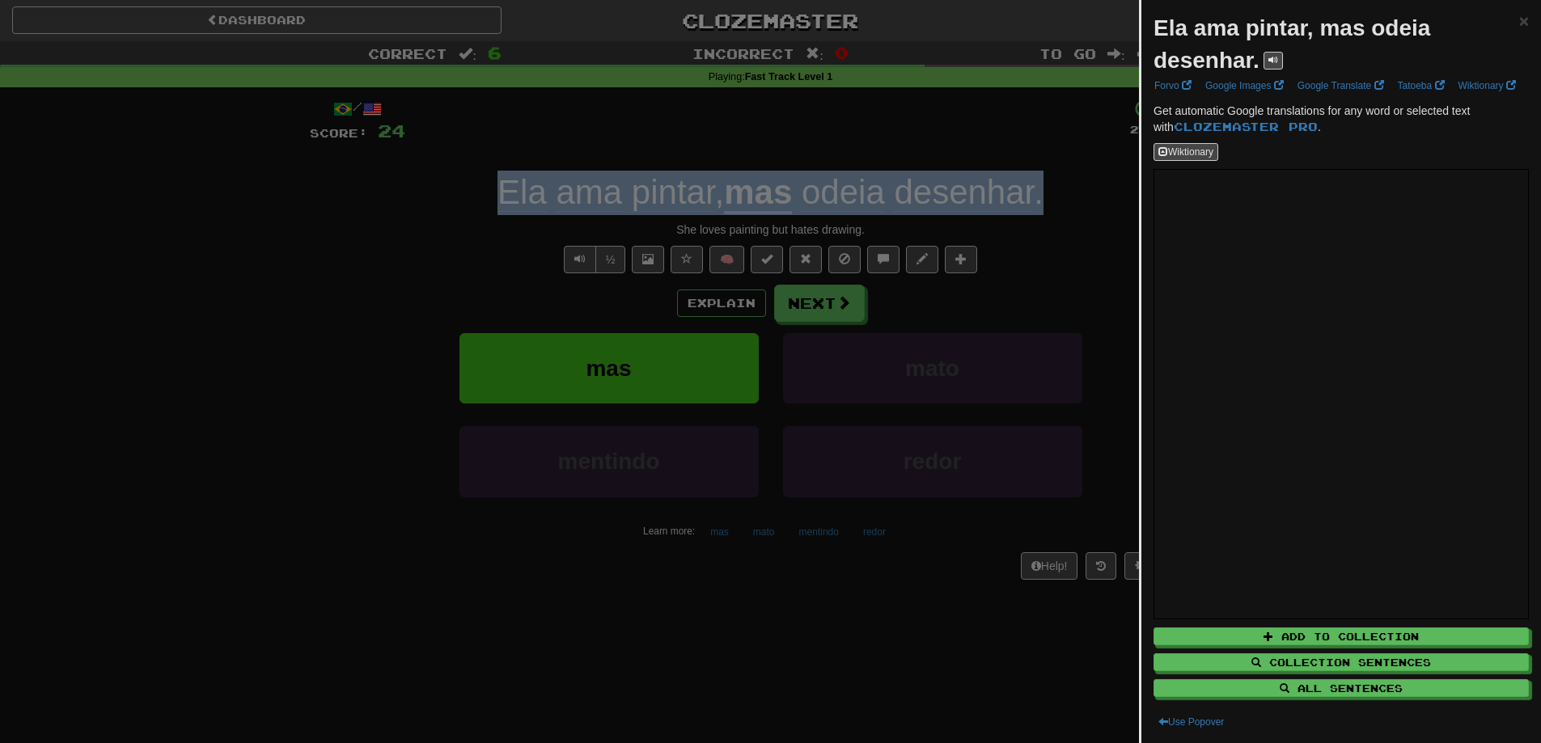
copy div "Ela ama [PERSON_NAME] , mas odeia desenhar ."
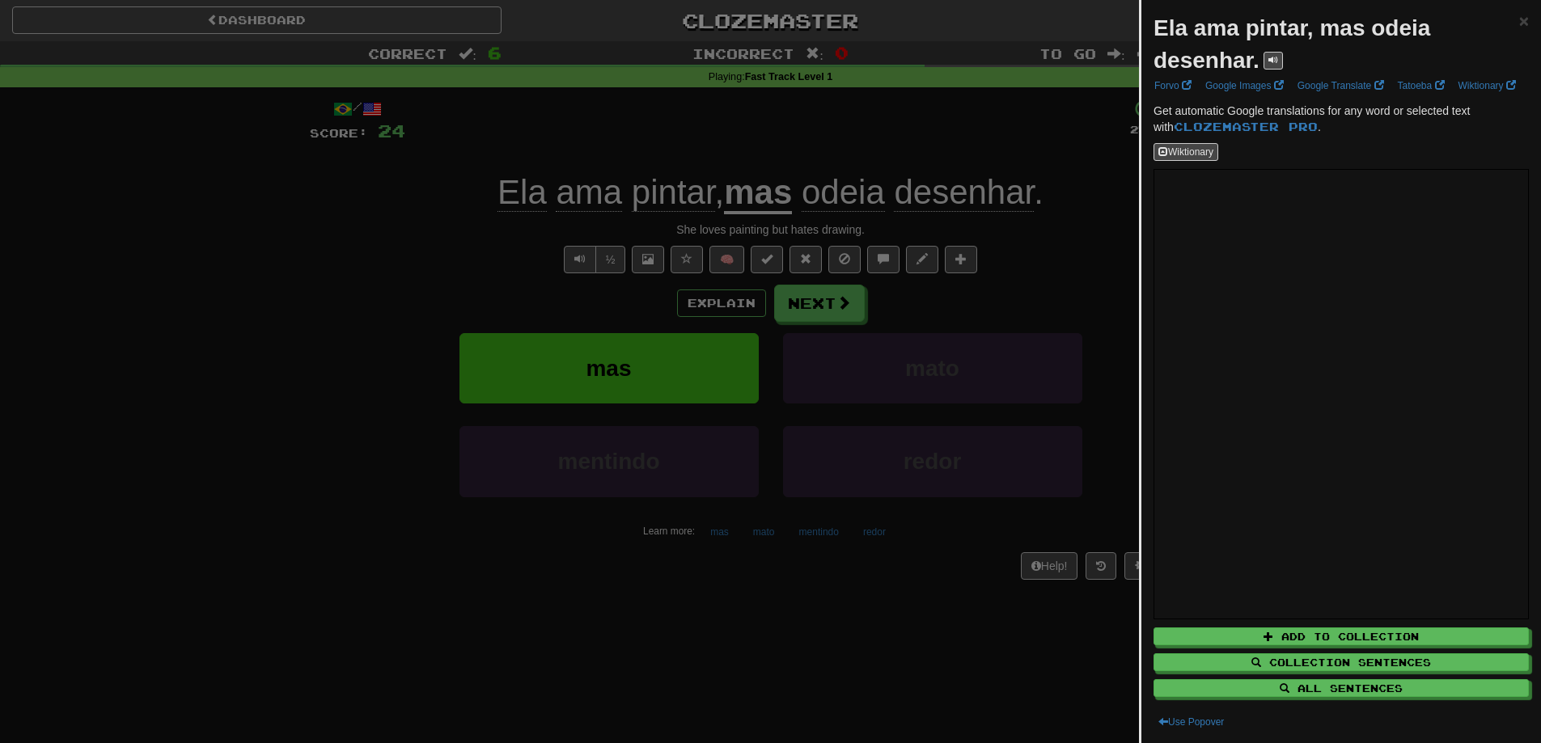
click at [389, 277] on div at bounding box center [770, 371] width 1541 height 743
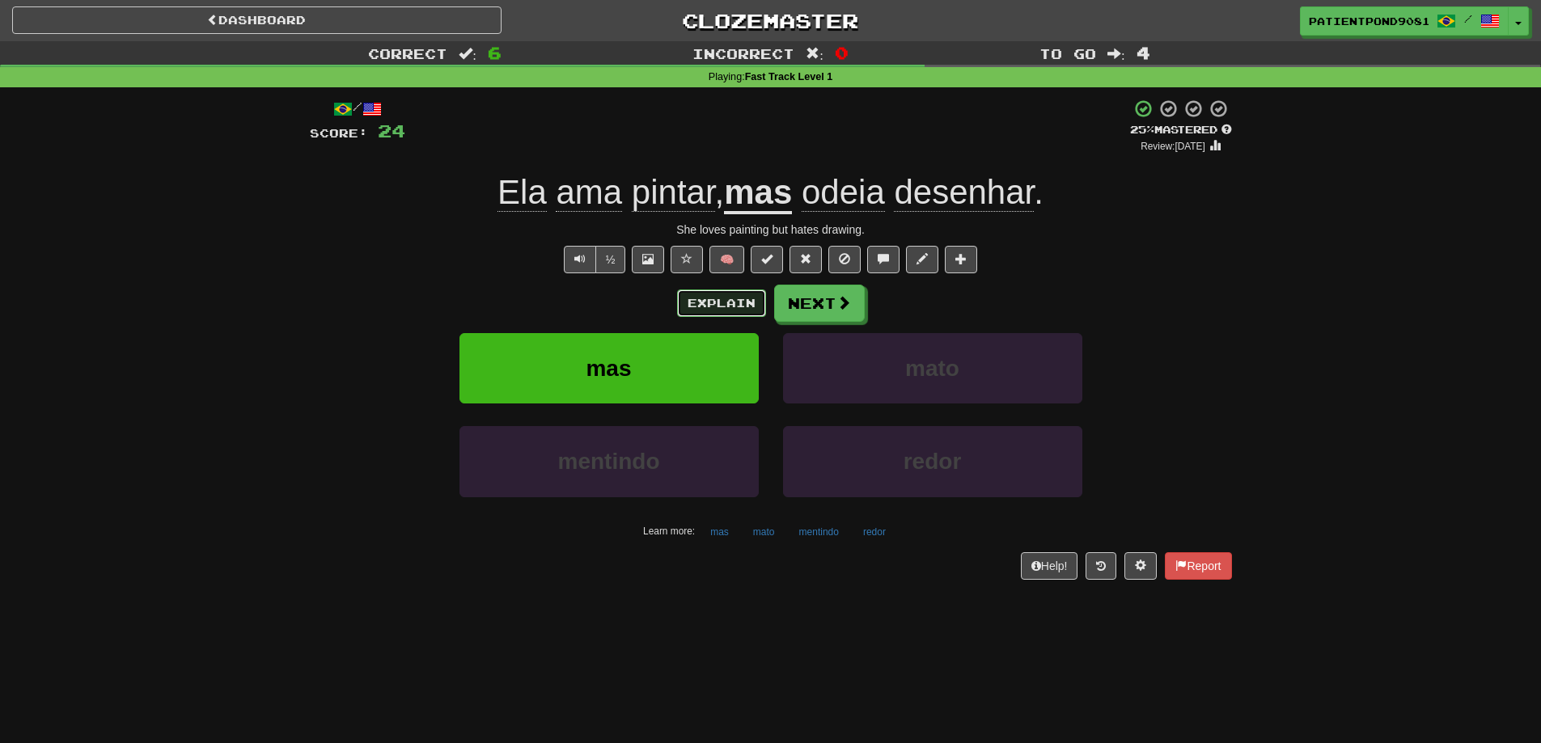
click at [746, 307] on button "Explain" at bounding box center [721, 304] width 89 height 28
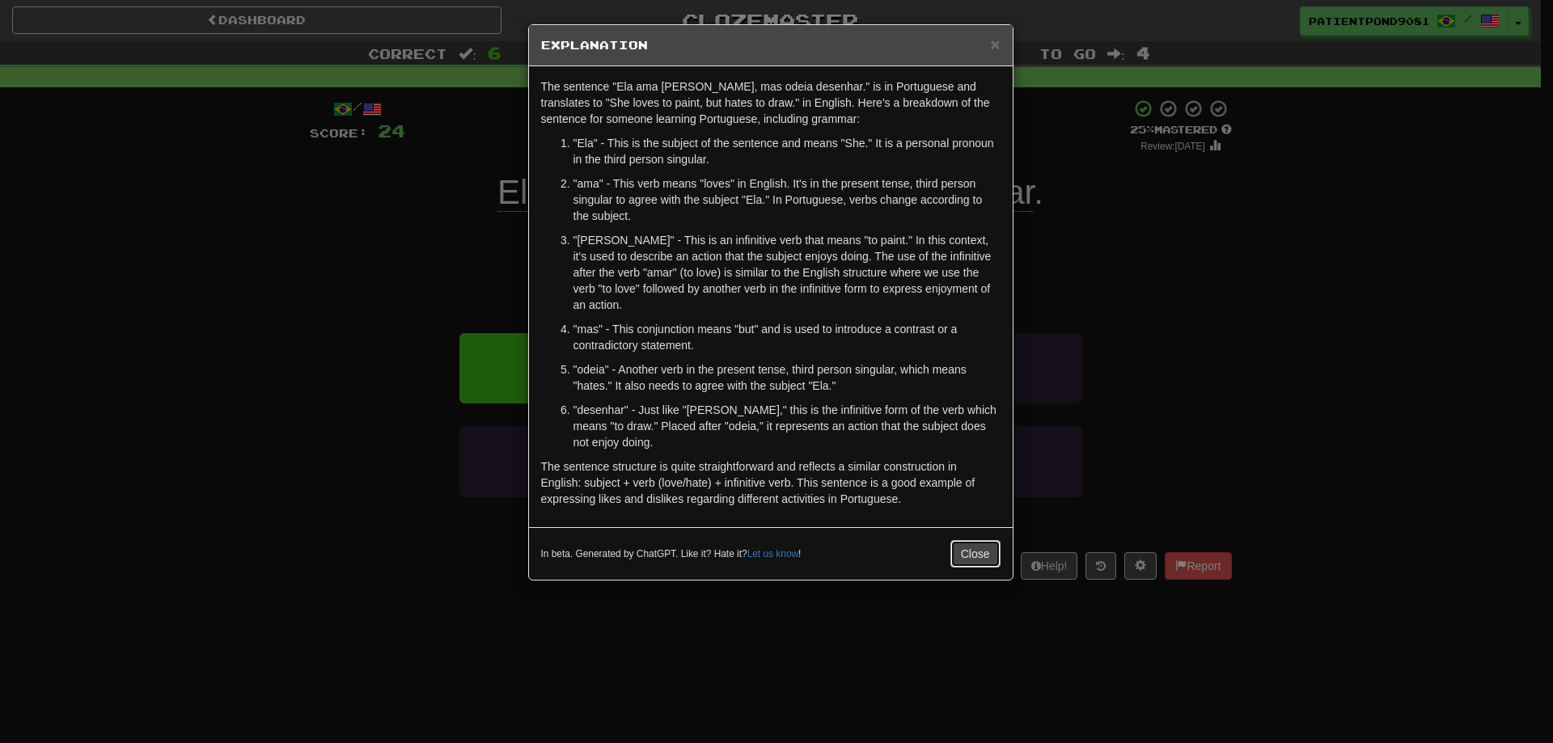
click at [969, 558] on button "Close" at bounding box center [976, 554] width 50 height 28
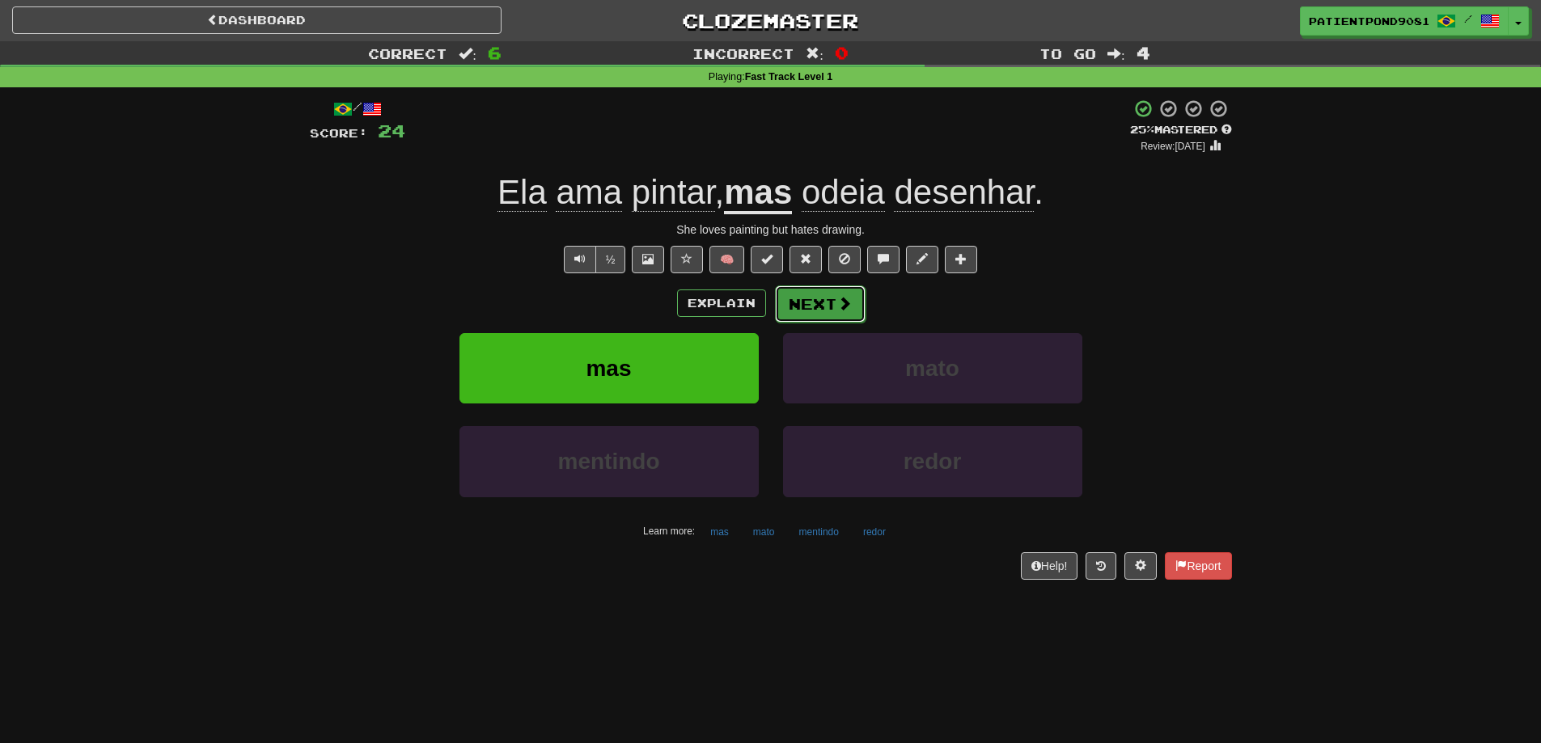
click at [824, 313] on button "Next" at bounding box center [820, 304] width 91 height 37
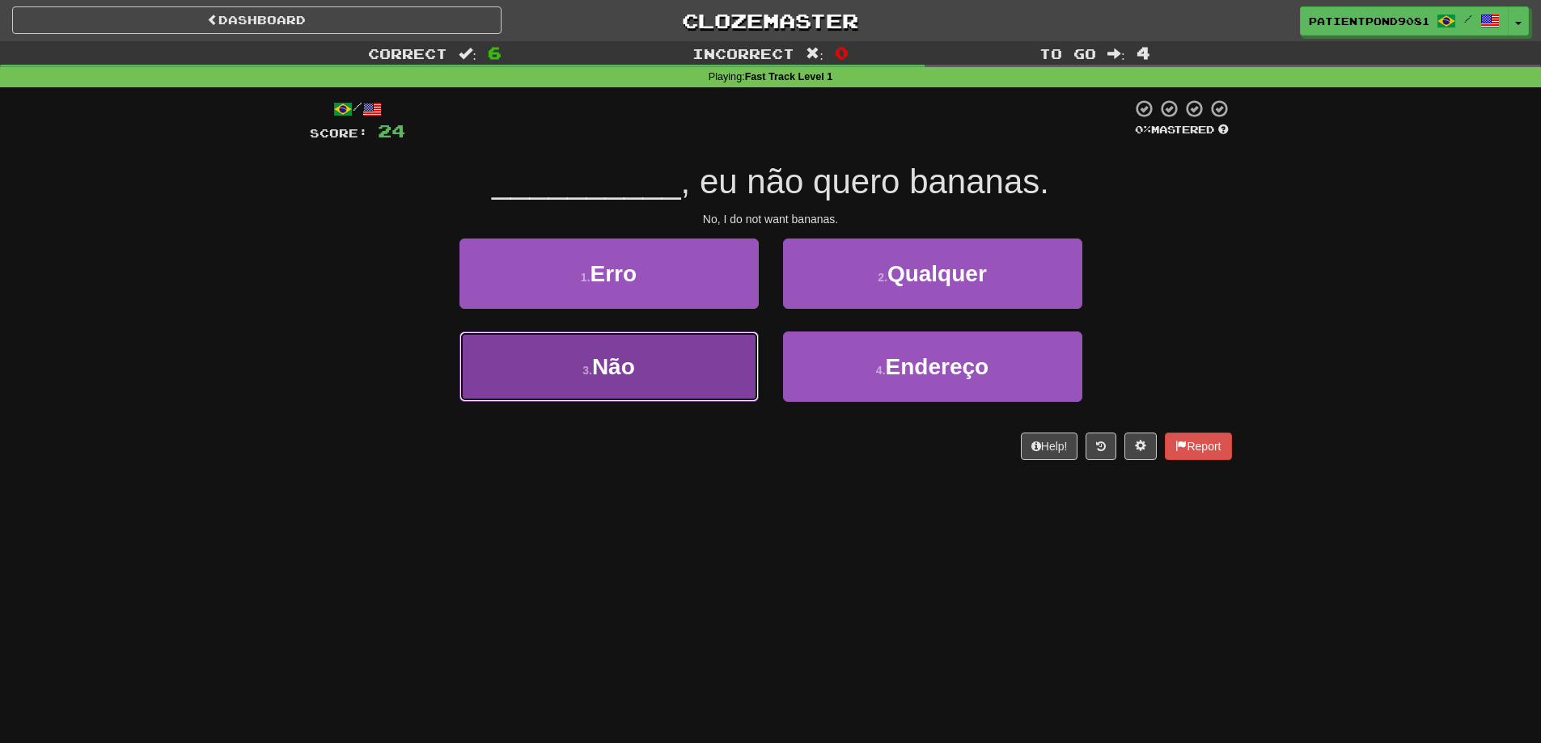
drag, startPoint x: 659, startPoint y: 393, endPoint x: 650, endPoint y: 404, distance: 14.4
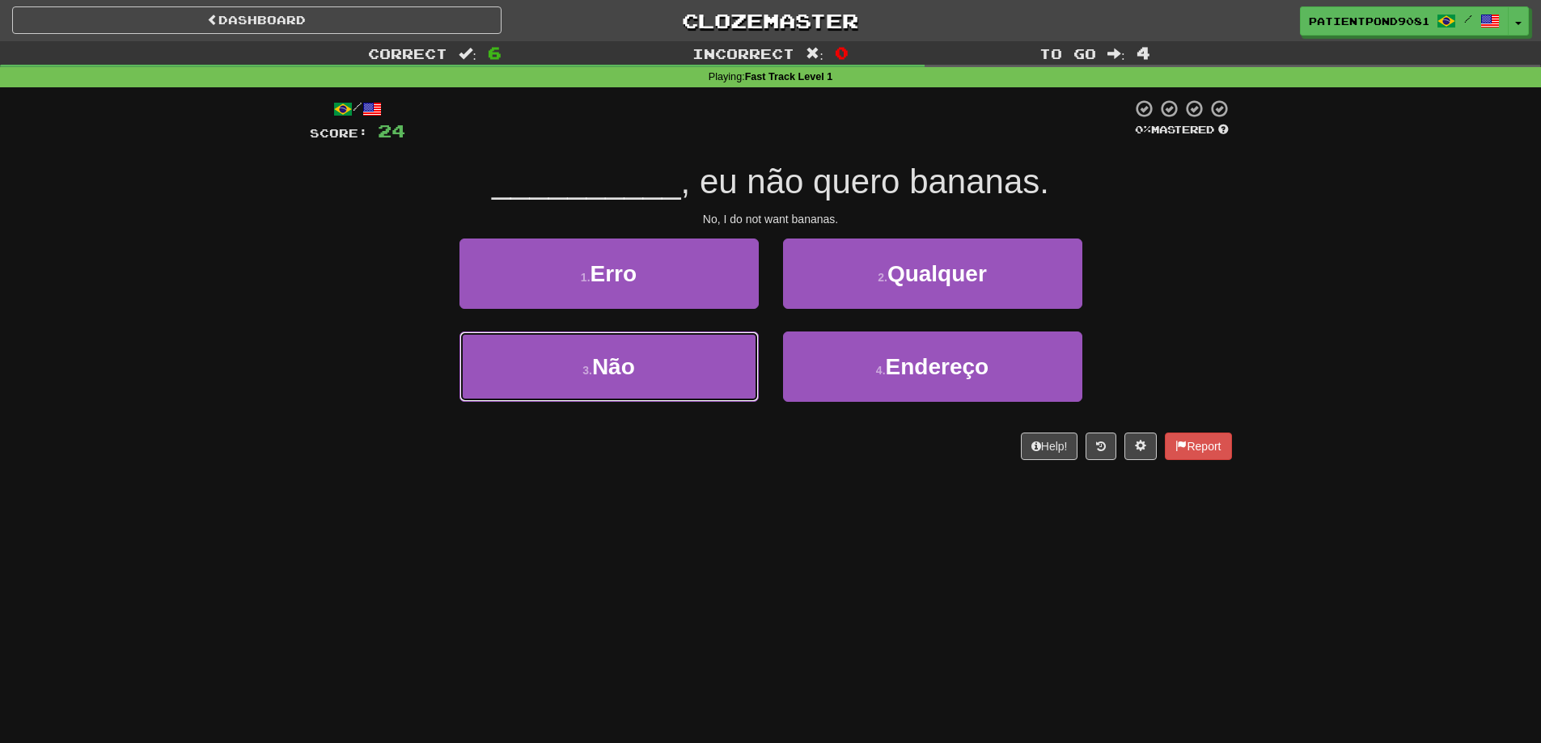
click at [656, 397] on button "3 . Não" at bounding box center [608, 367] width 299 height 70
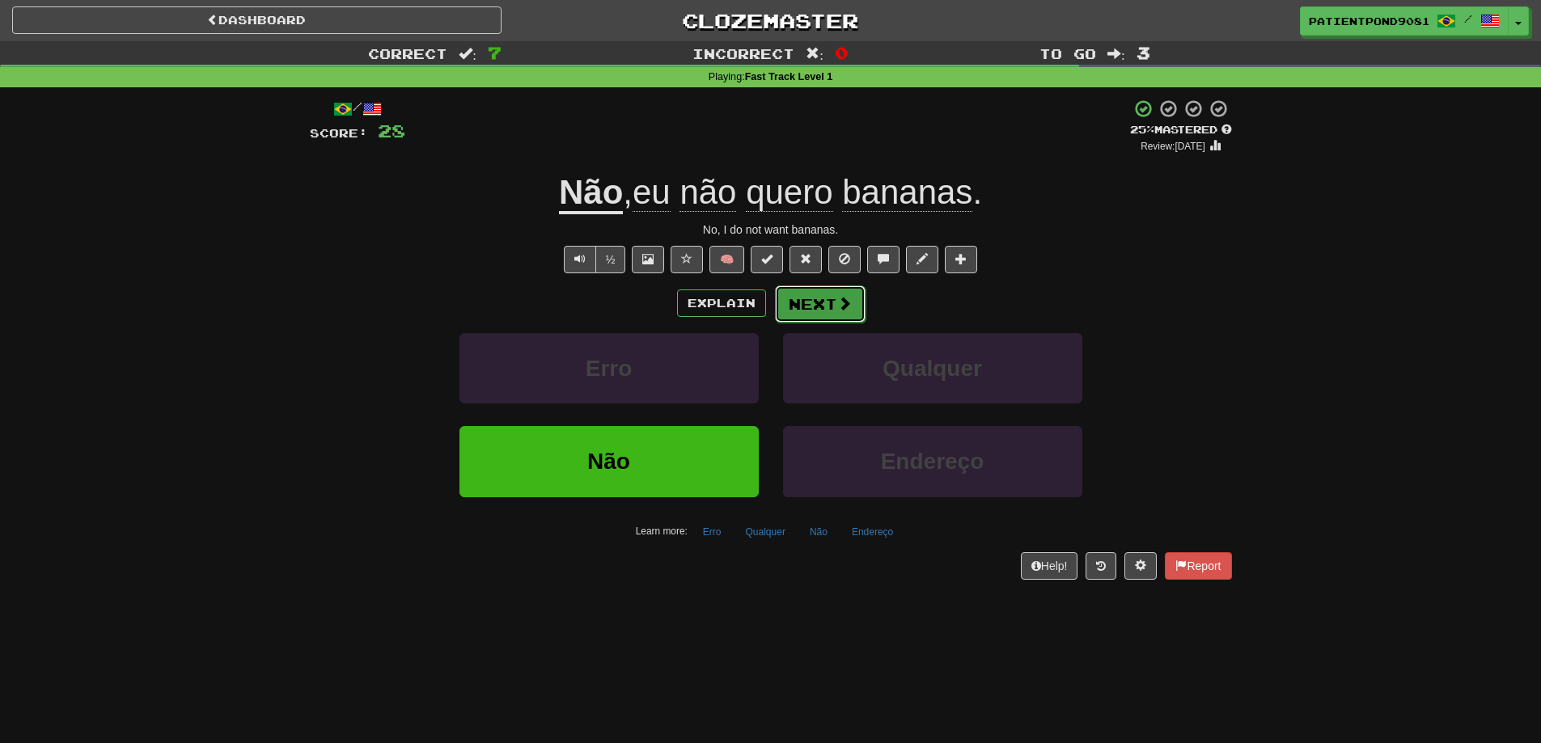
click at [837, 303] on span at bounding box center [844, 303] width 15 height 15
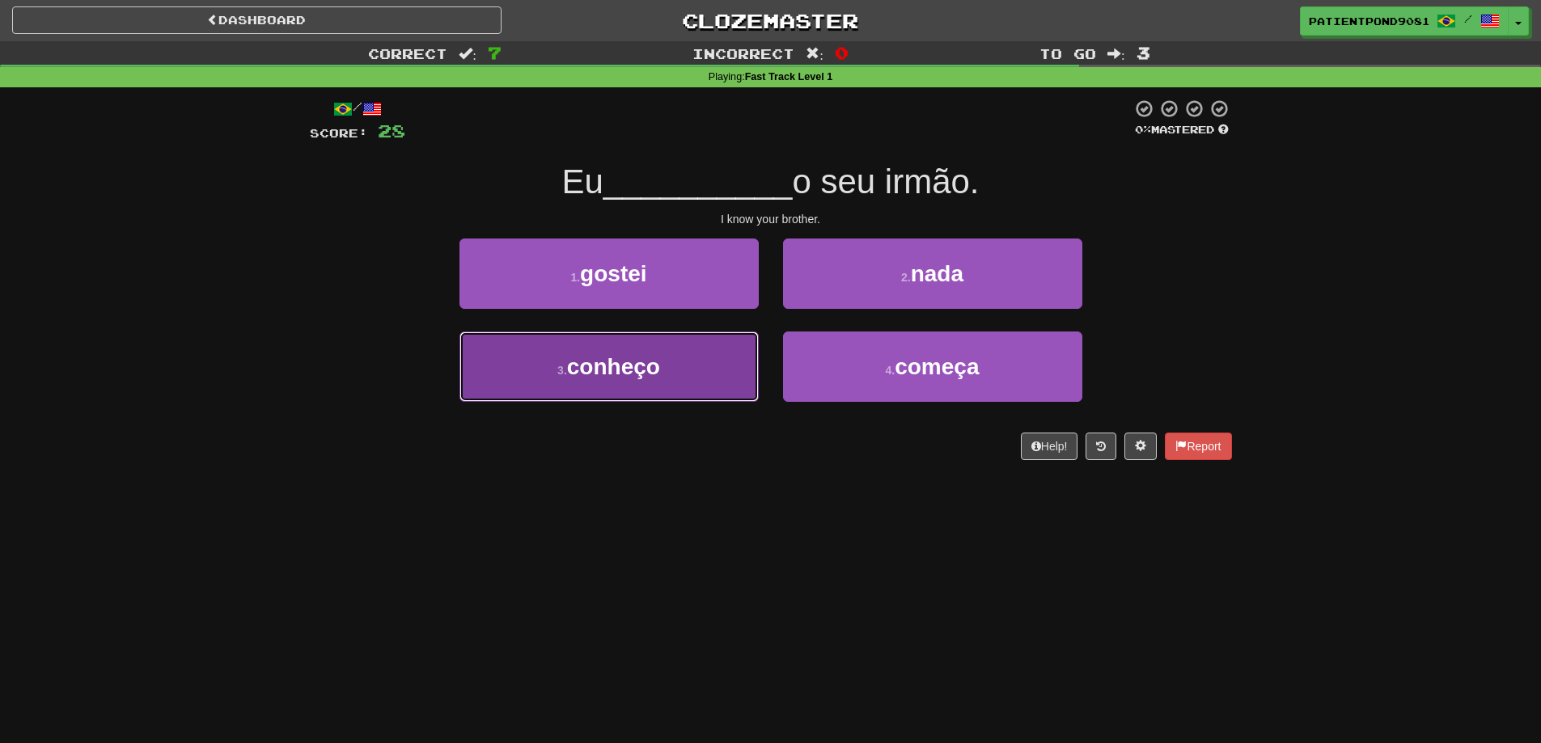
click at [715, 375] on button "3 . conheço" at bounding box center [608, 367] width 299 height 70
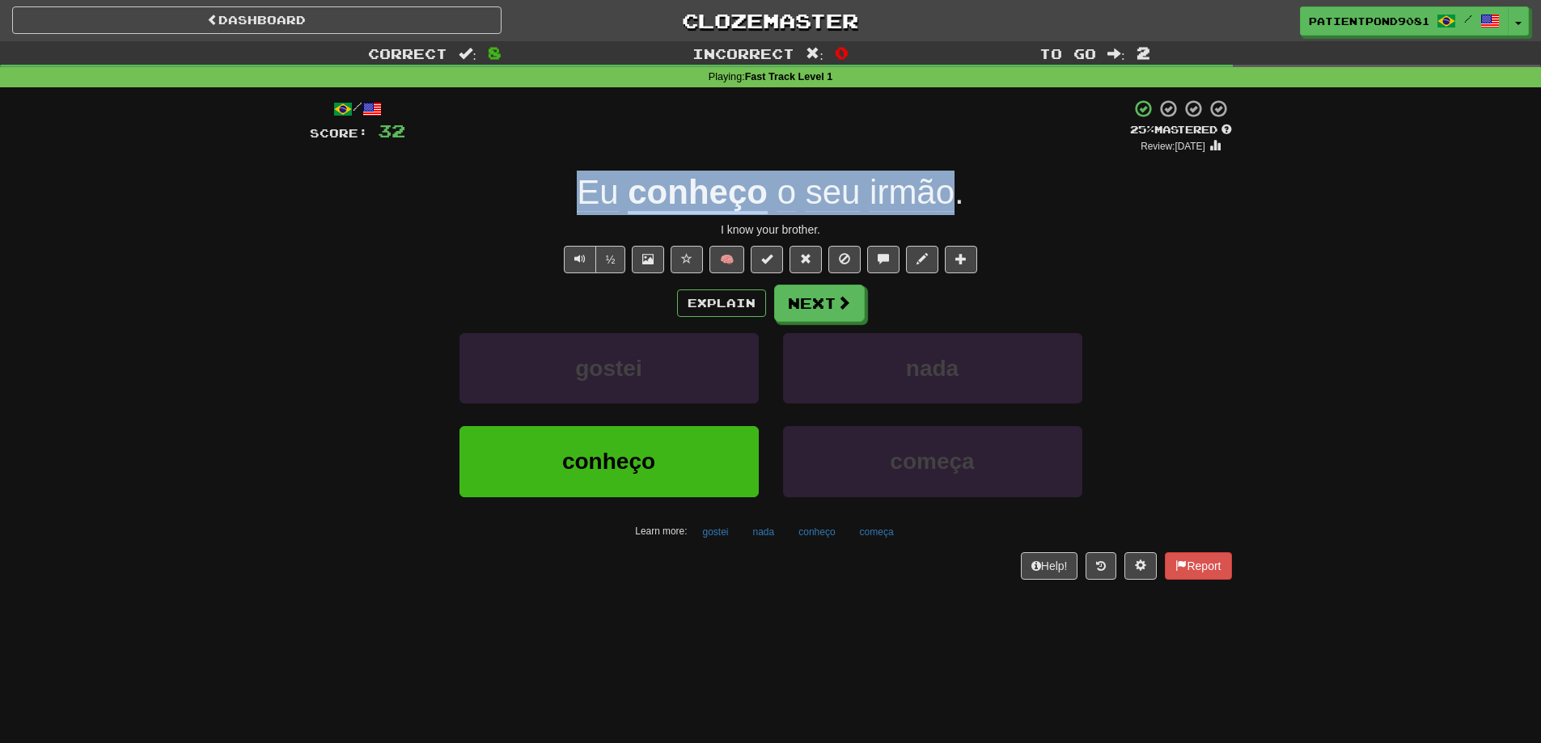
drag, startPoint x: 571, startPoint y: 200, endPoint x: 951, endPoint y: 197, distance: 379.4
click at [951, 197] on div "Eu conheço o seu irmão ." at bounding box center [771, 193] width 922 height 44
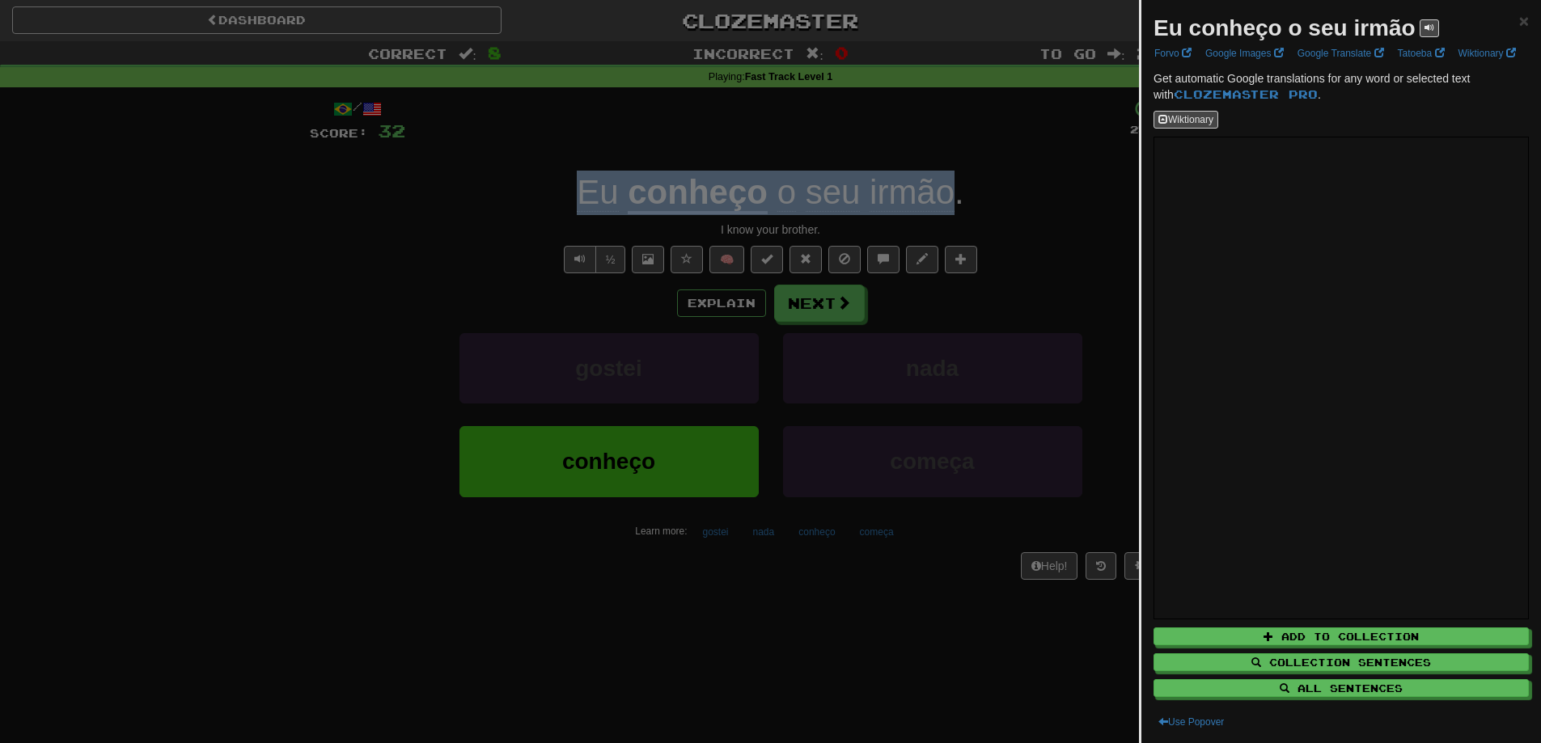
copy div "Eu conheço o seu irmão"
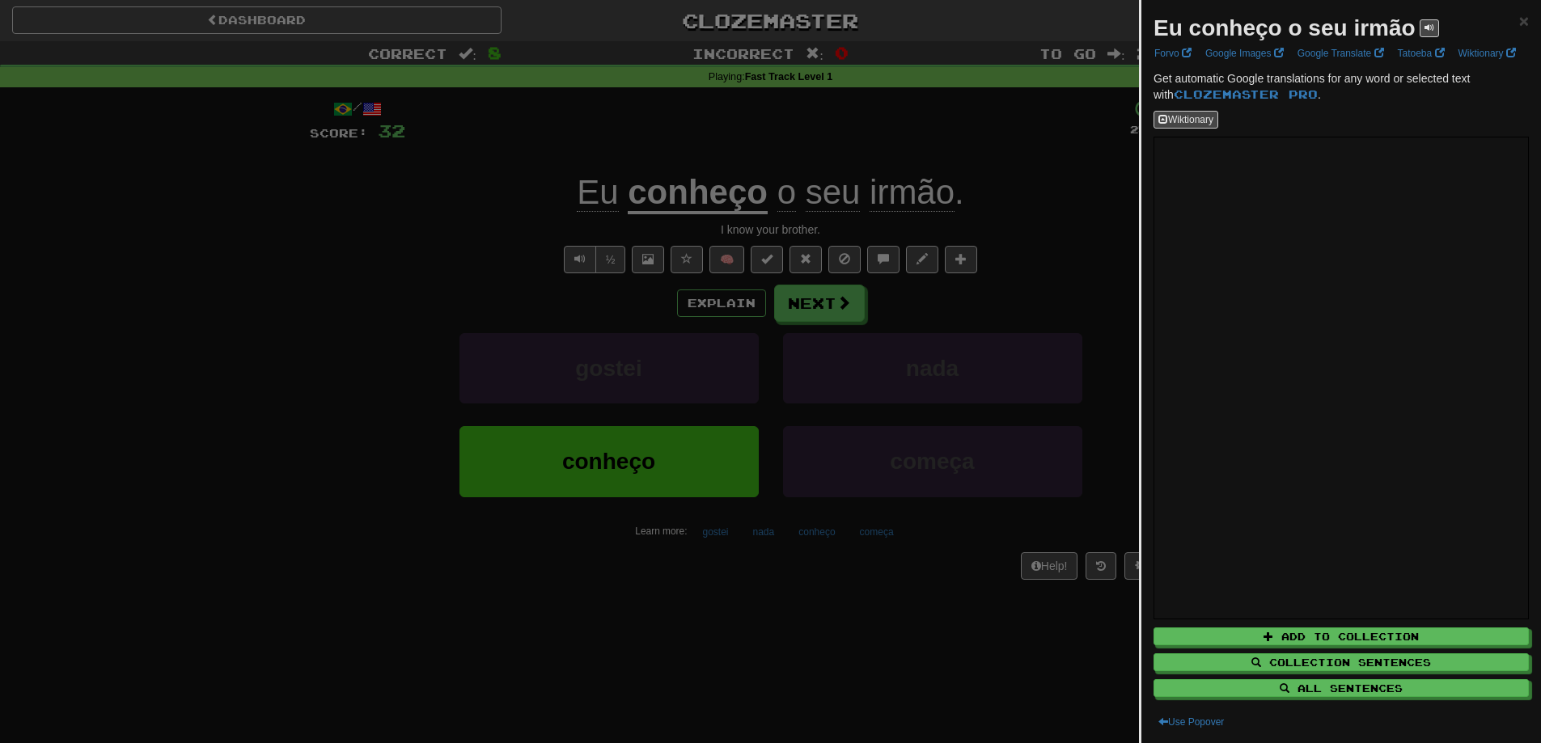
click at [254, 253] on div at bounding box center [770, 371] width 1541 height 743
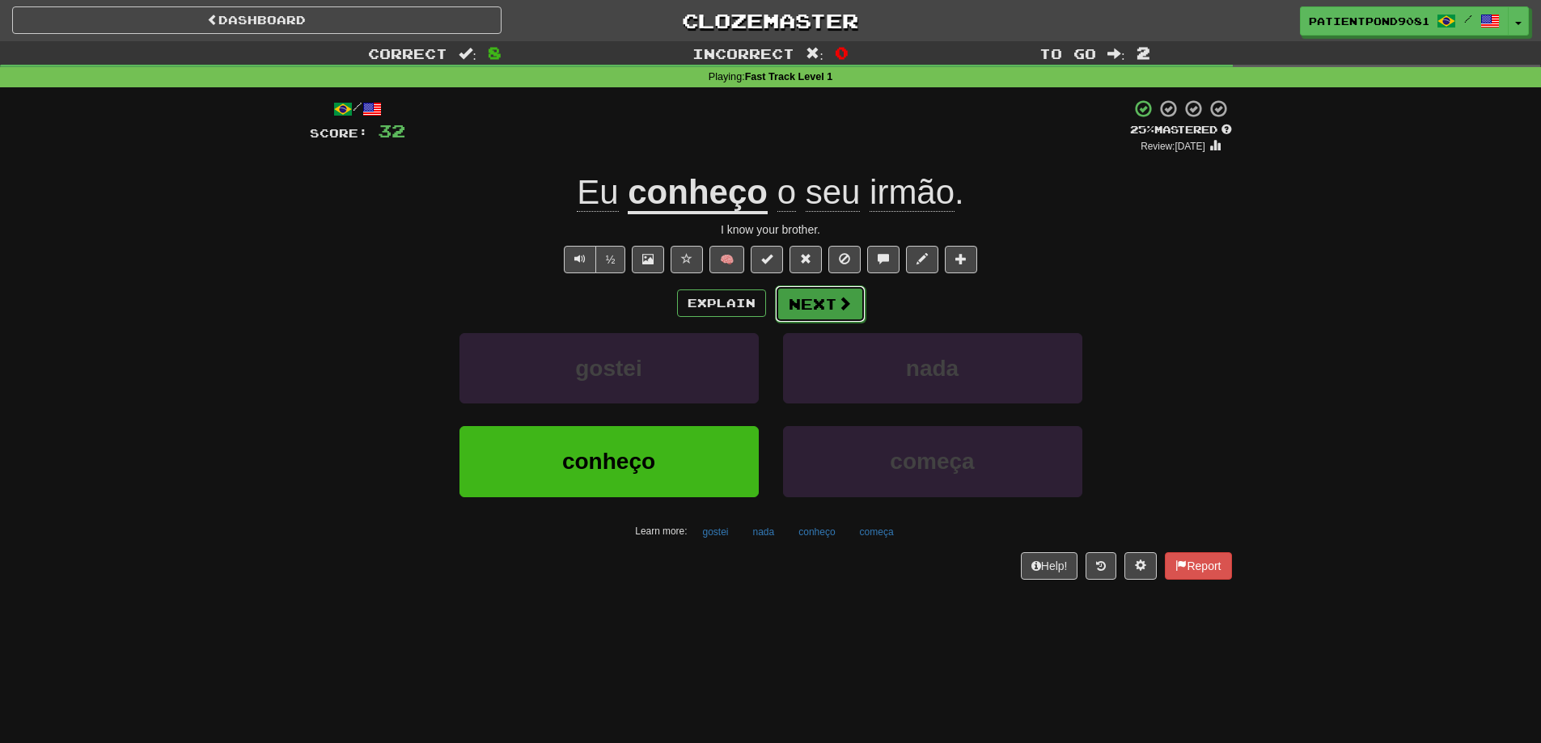
click at [827, 305] on button "Next" at bounding box center [820, 304] width 91 height 37
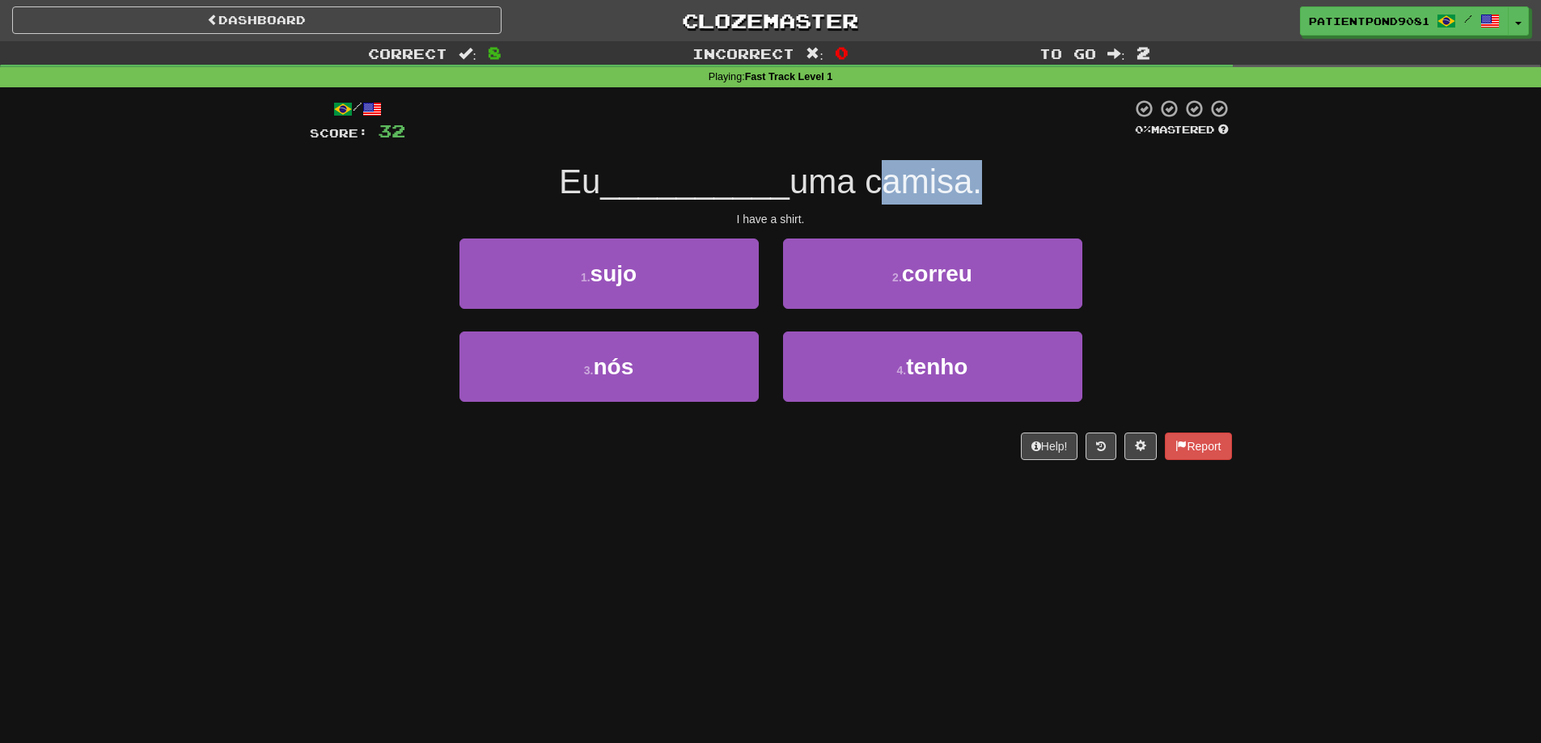
drag, startPoint x: 882, startPoint y: 189, endPoint x: 973, endPoint y: 187, distance: 91.4
click at [973, 187] on span "uma camisa." at bounding box center [886, 182] width 193 height 38
copy span "camisa"
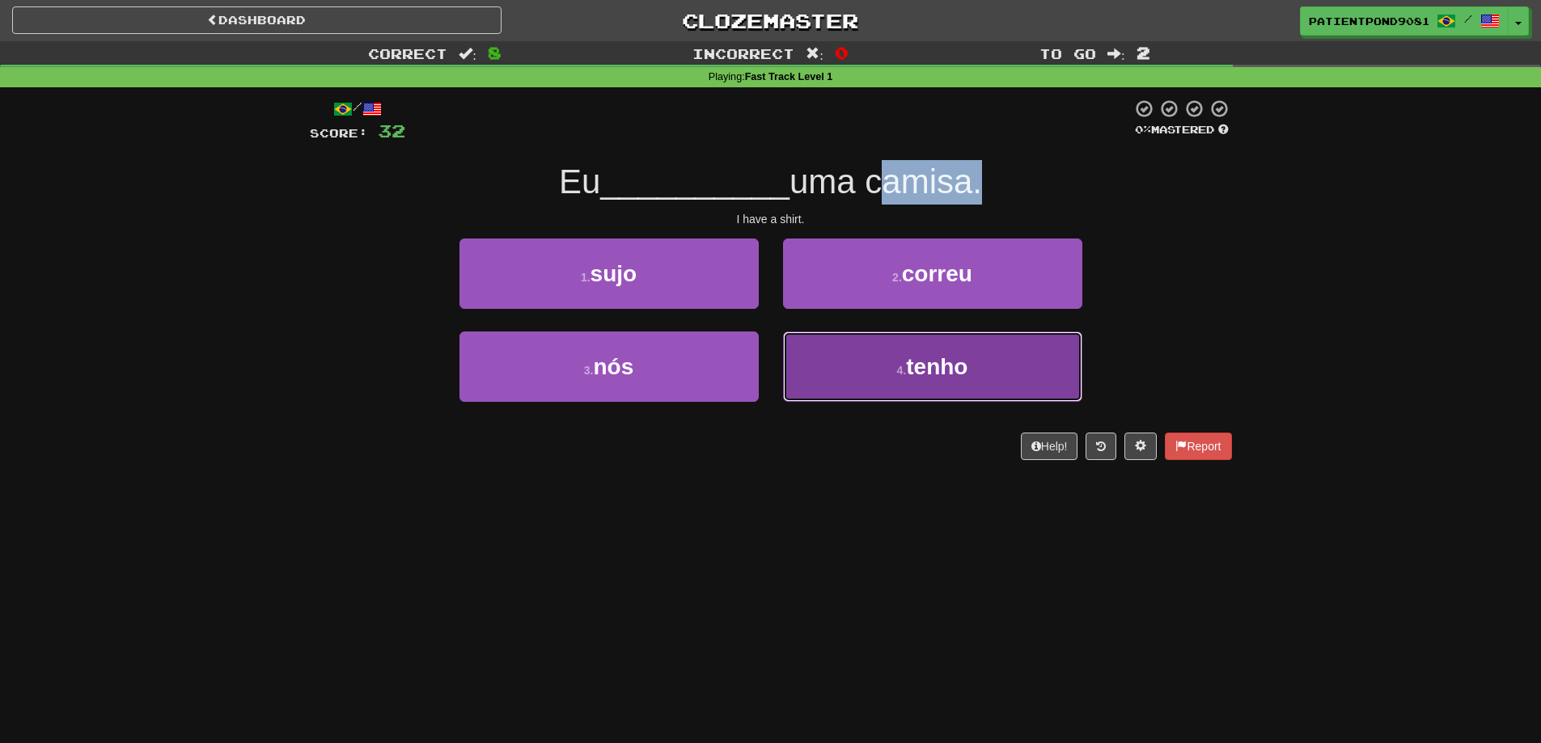
click at [1002, 380] on button "4 . tenho" at bounding box center [932, 367] width 299 height 70
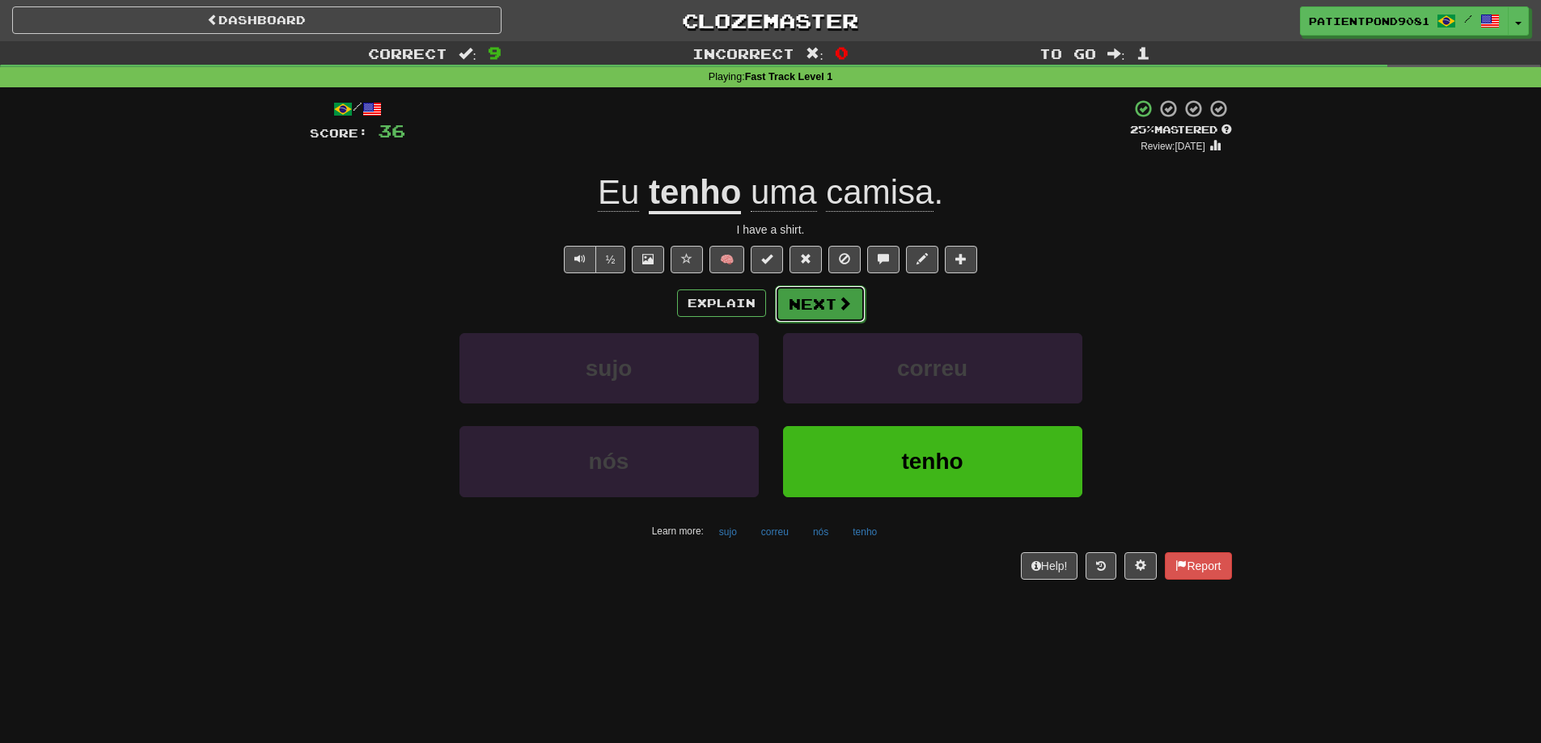
click at [832, 310] on button "Next" at bounding box center [820, 304] width 91 height 37
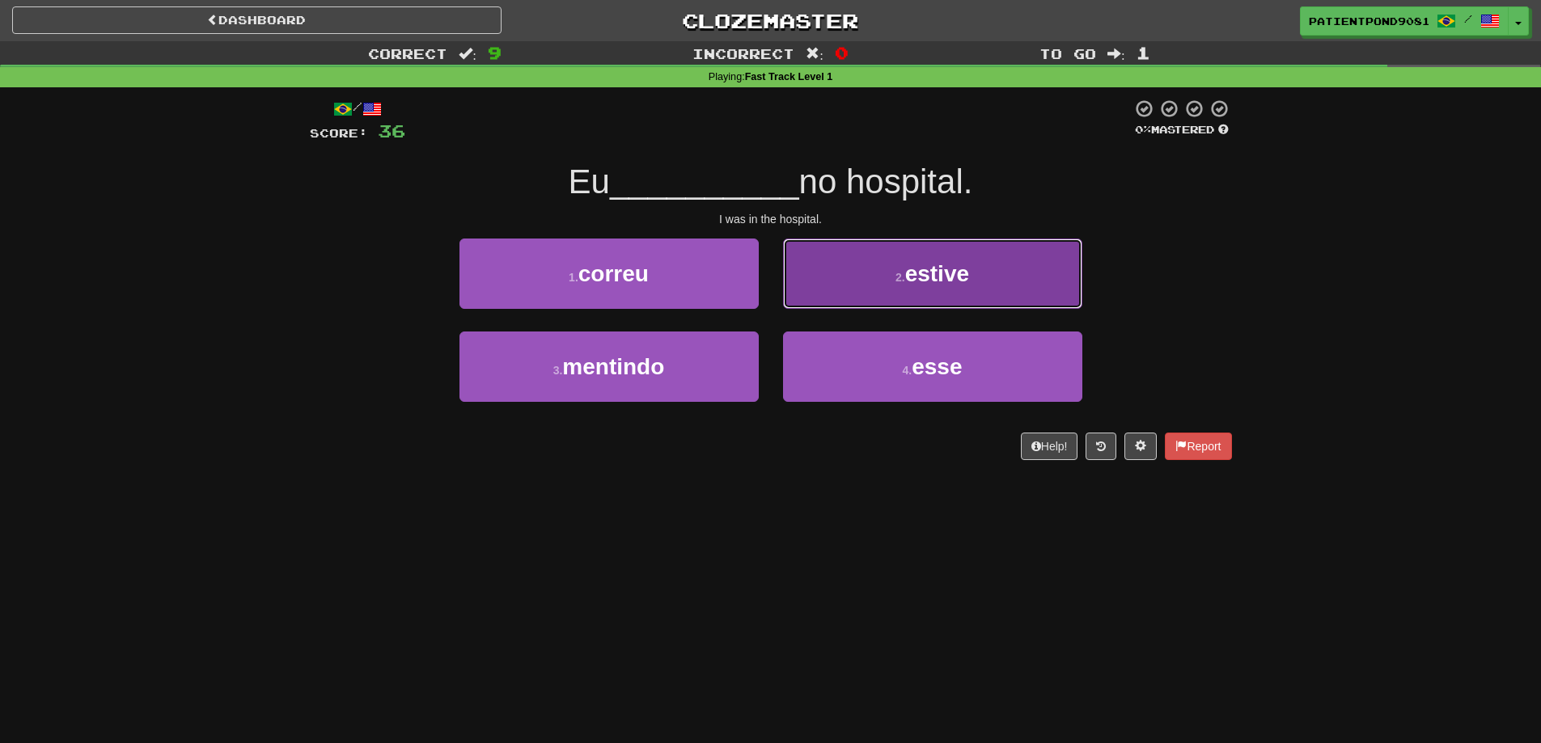
click at [904, 295] on button "2 . estive" at bounding box center [932, 274] width 299 height 70
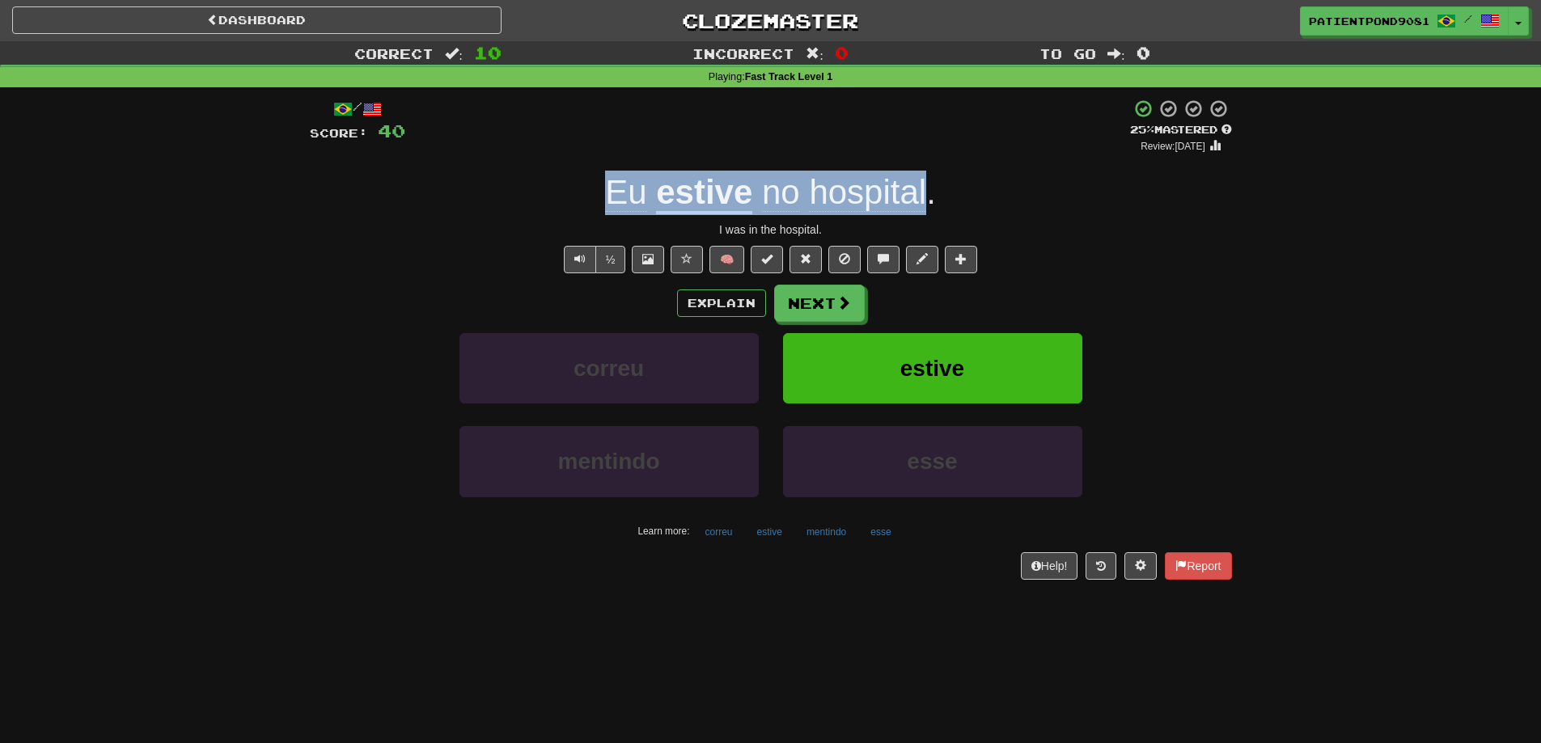
drag, startPoint x: 601, startPoint y: 191, endPoint x: 926, endPoint y: 197, distance: 325.3
click at [926, 197] on div "Eu estive no hospital ." at bounding box center [771, 193] width 922 height 44
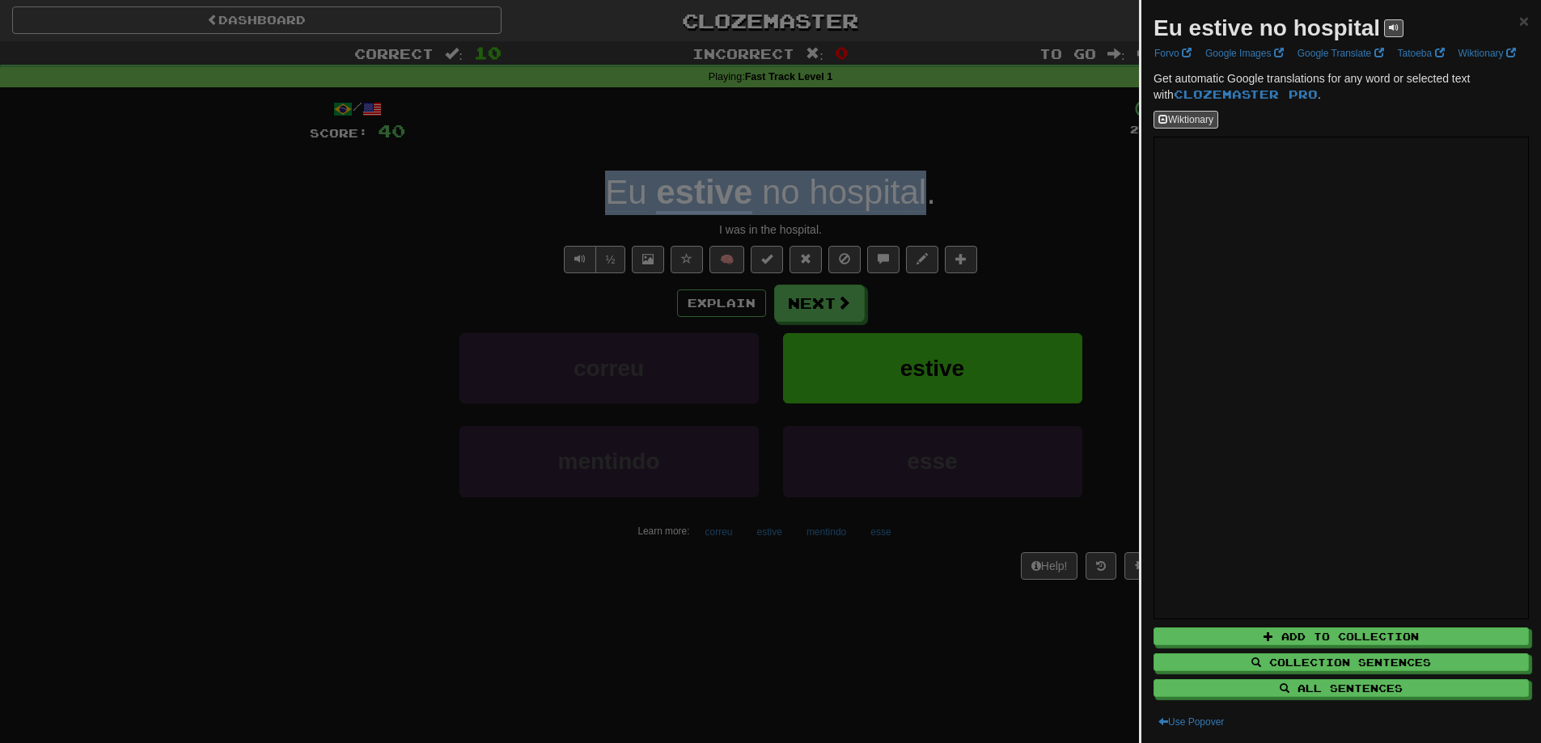
copy div "Eu estive no hospital"
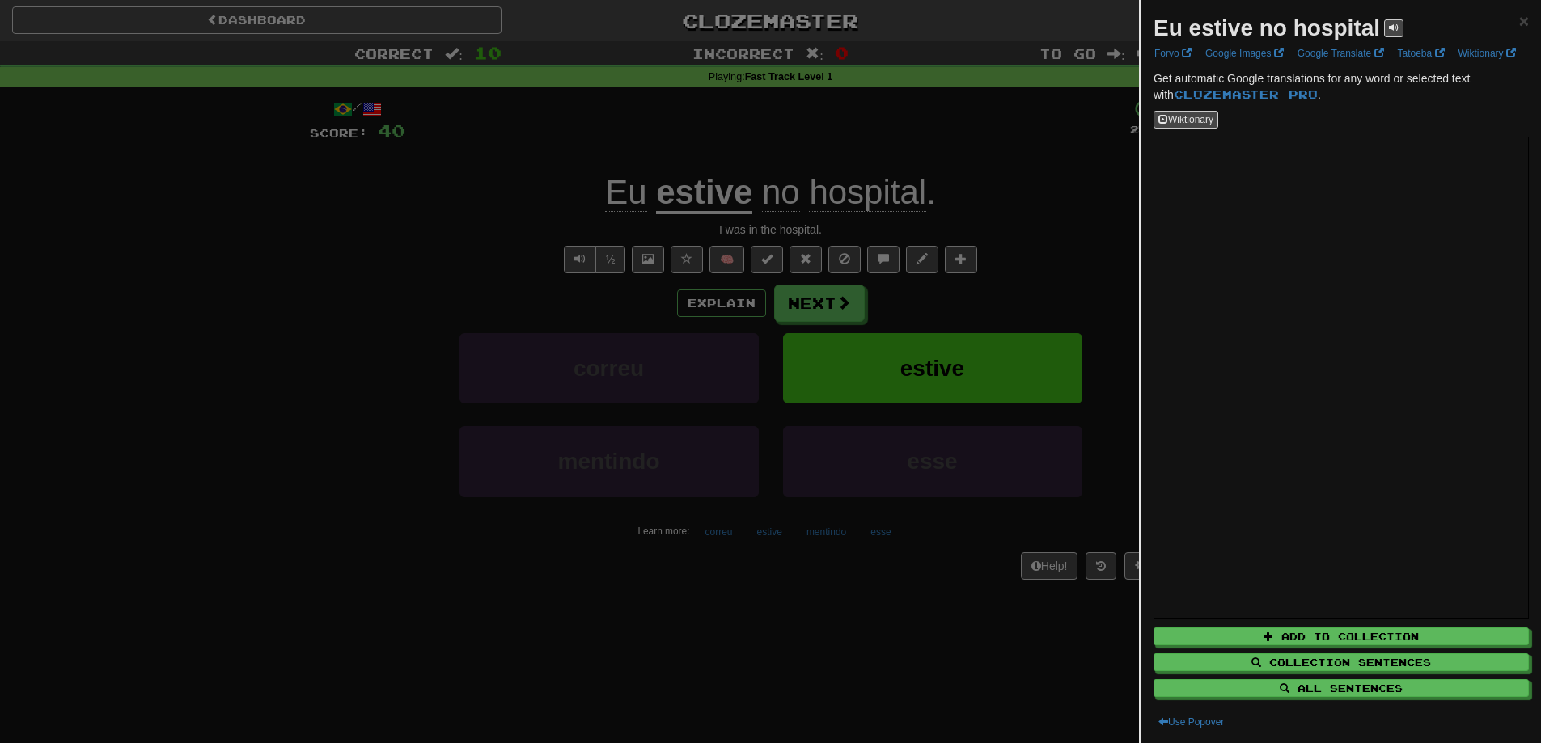
click at [1048, 259] on div at bounding box center [770, 371] width 1541 height 743
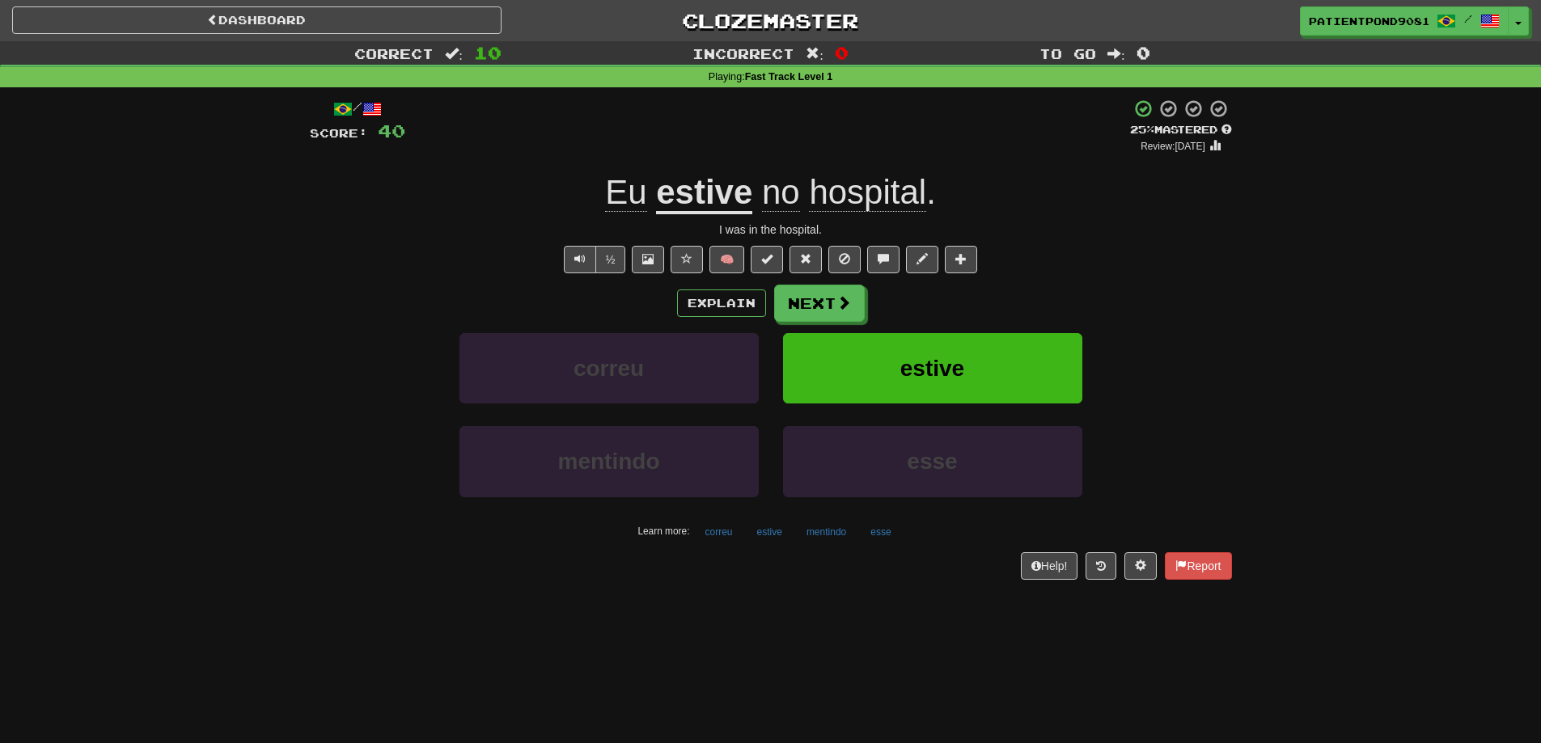
click at [703, 698] on div "Dashboard Clozemaster PatientPond9081 / Toggle Dropdown Dashboard Leaderboard A…" at bounding box center [770, 371] width 1541 height 743
click at [133, 364] on div "Correct : 10 Incorrect : 0 To go : 0 Playing : Fast Track Level 1 / Score: 40 +…" at bounding box center [770, 321] width 1541 height 561
click at [27, 409] on div "Correct : 10 Incorrect : 0 To go : 0 Playing : Fast Track Level 1 / Score: 40 +…" at bounding box center [770, 321] width 1541 height 561
click at [803, 303] on button "Next" at bounding box center [820, 304] width 91 height 37
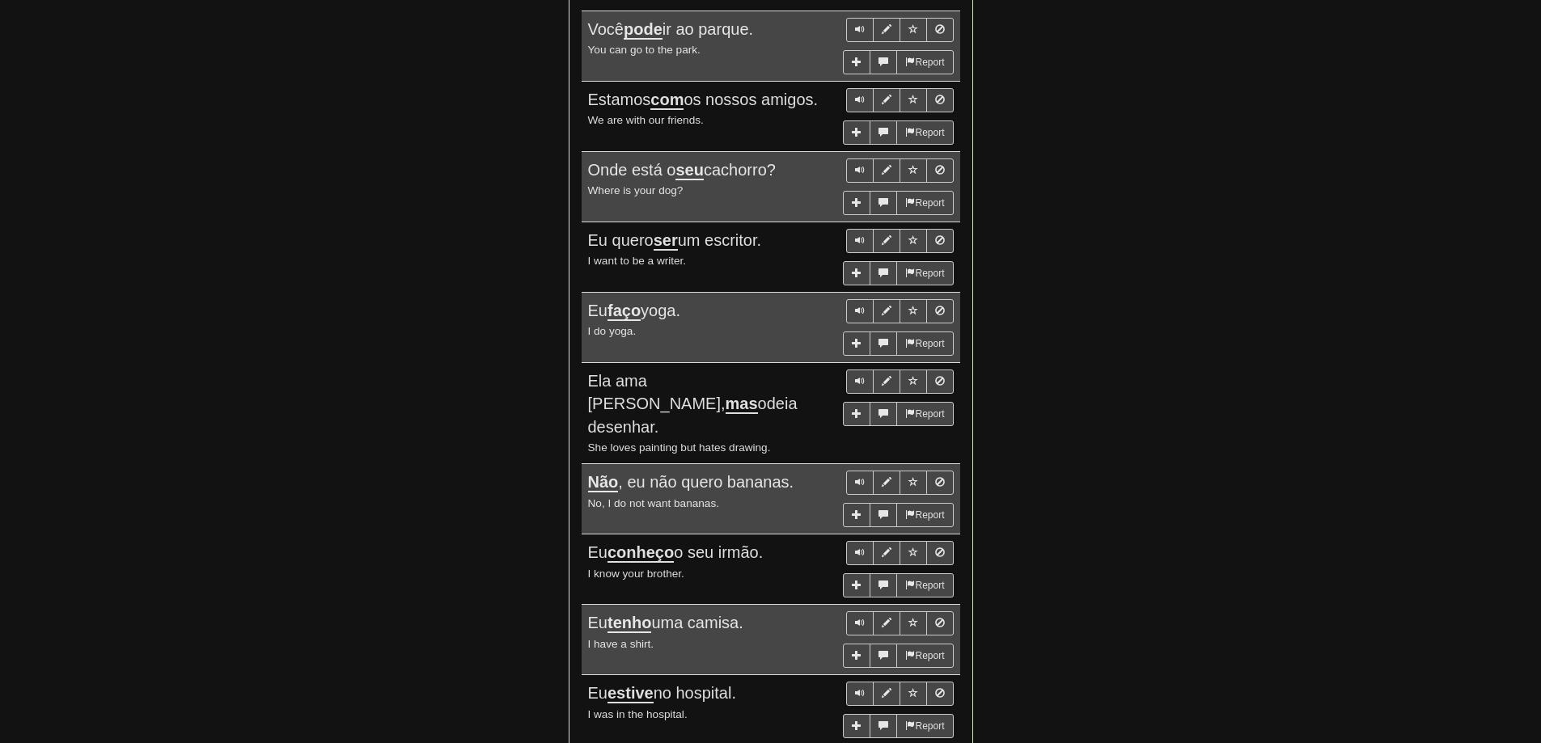
scroll to position [971, 0]
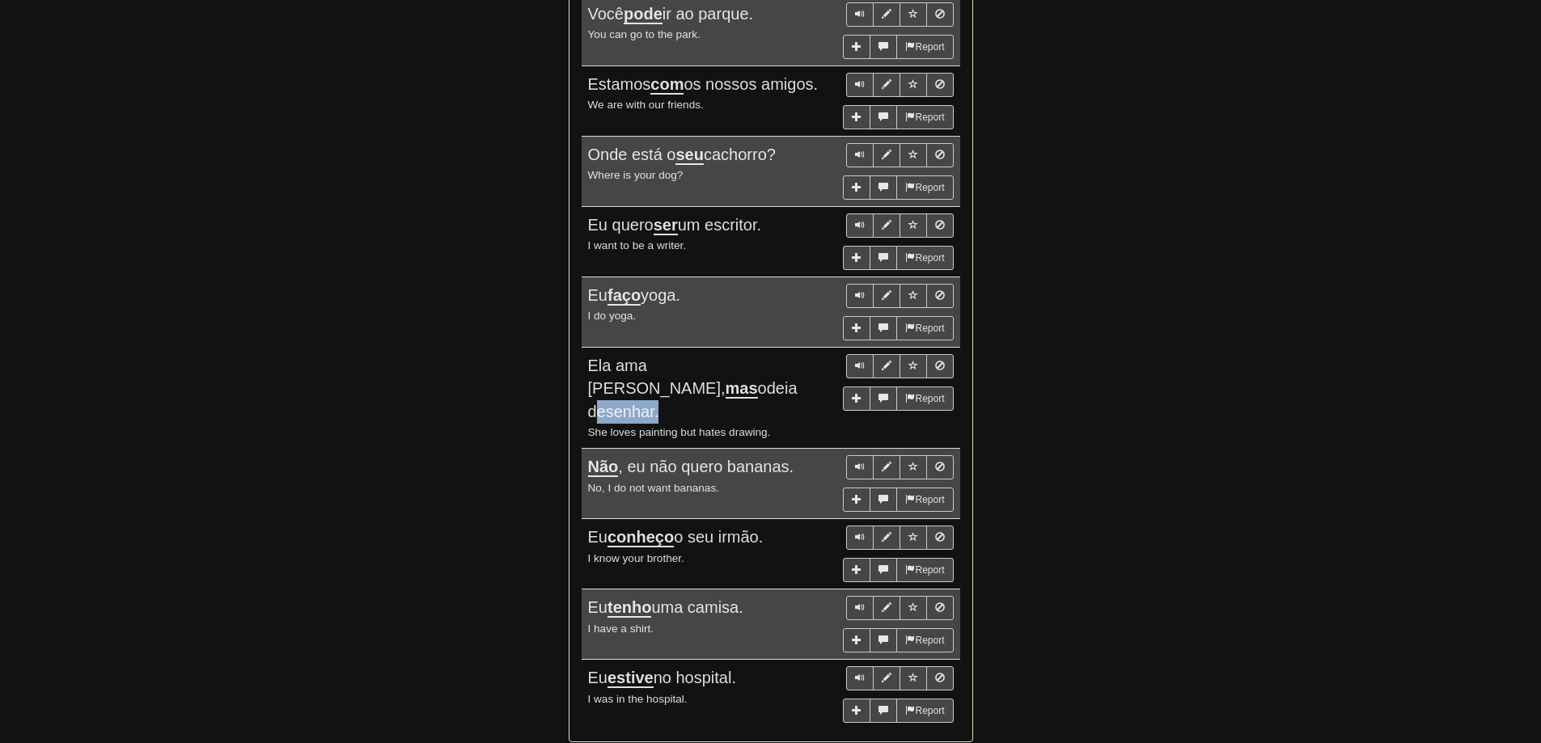
drag, startPoint x: 589, startPoint y: 387, endPoint x: 654, endPoint y: 387, distance: 65.5
click at [654, 387] on span "Ela ama [PERSON_NAME], mas odeia desenhar." at bounding box center [693, 389] width 210 height 64
copy span "desenhar"
drag, startPoint x: 609, startPoint y: 514, endPoint x: 680, endPoint y: 519, distance: 70.6
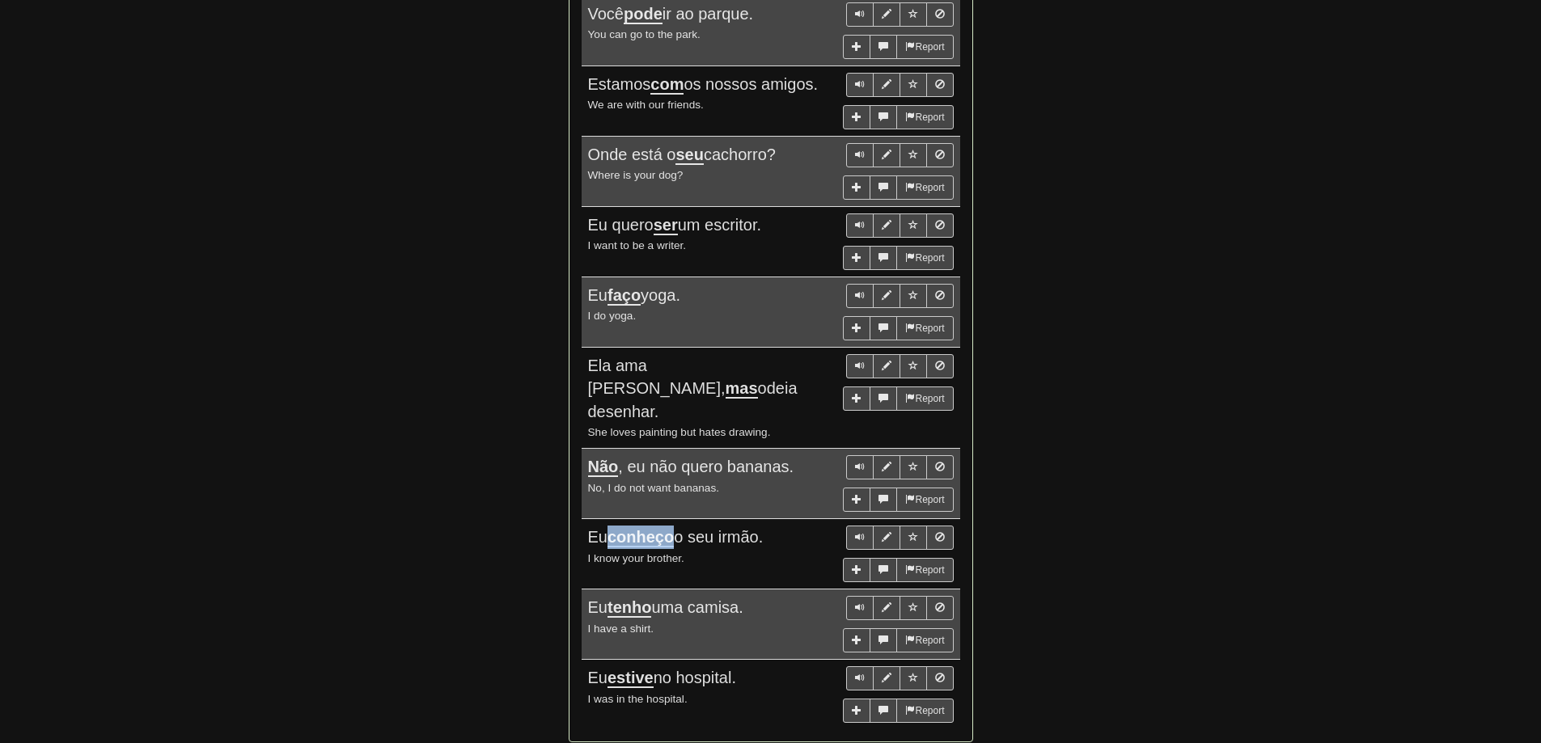
click at [680, 528] on span "Eu conheço o seu irmão." at bounding box center [676, 537] width 176 height 19
drag, startPoint x: 528, startPoint y: 506, endPoint x: 650, endPoint y: 520, distance: 122.1
drag, startPoint x: 661, startPoint y: 585, endPoint x: 691, endPoint y: 584, distance: 29.9
click at [691, 599] on span "Eu tenho [PERSON_NAME]." at bounding box center [665, 608] width 155 height 19
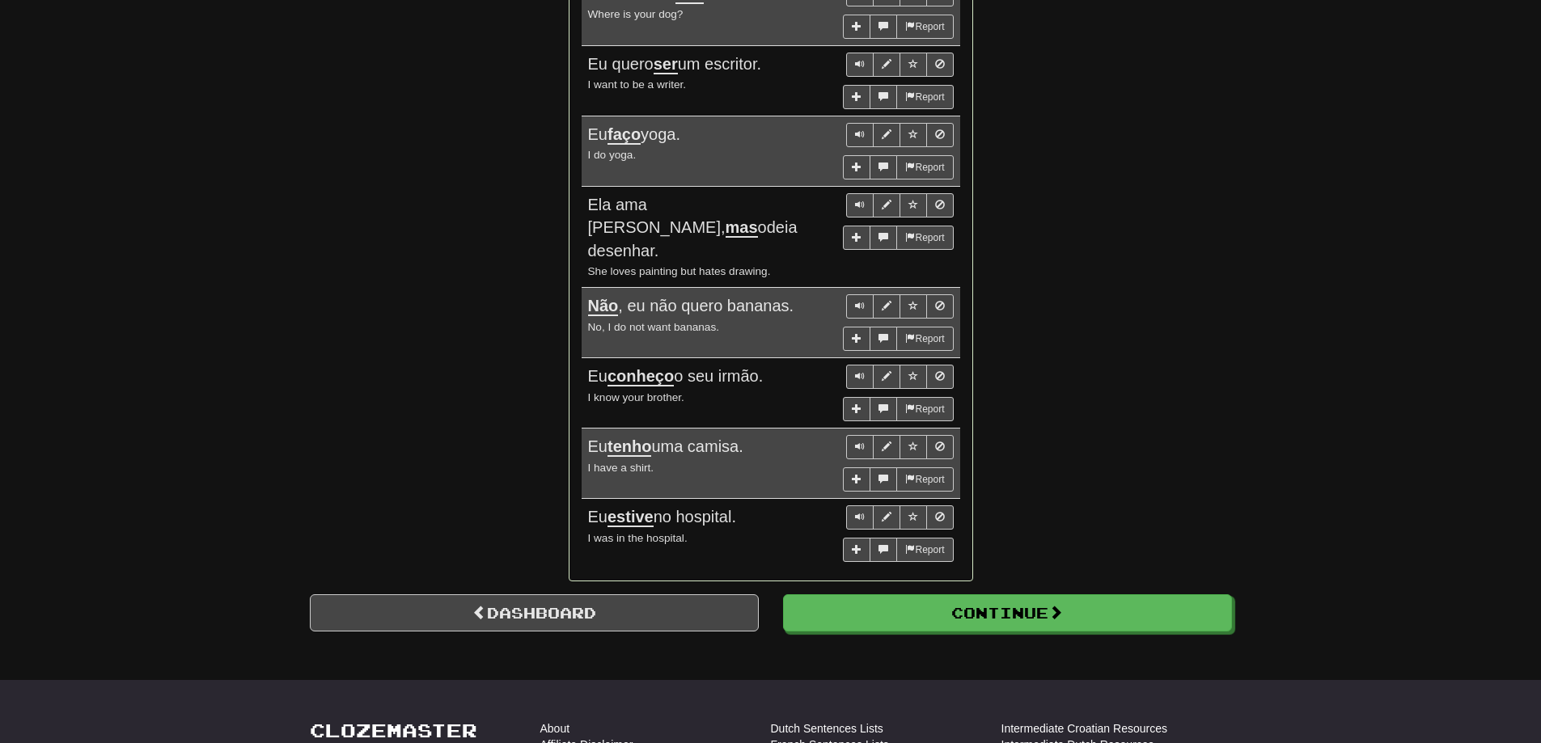
scroll to position [1133, 0]
drag, startPoint x: 749, startPoint y: 492, endPoint x: 585, endPoint y: 497, distance: 164.3
click at [585, 498] on td "Report Eu estive no hospital. I was in the hospital." at bounding box center [771, 533] width 379 height 70
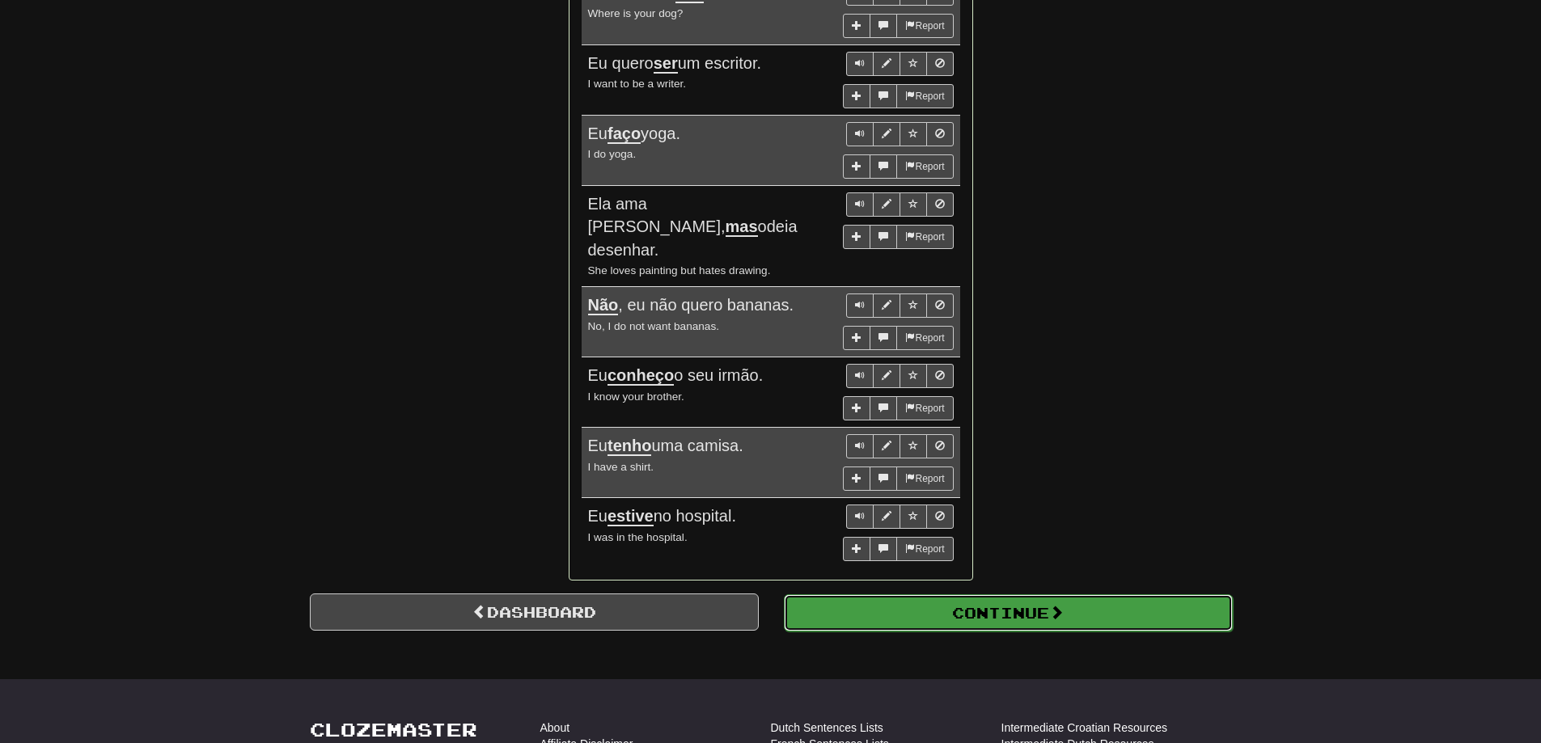
click at [1018, 595] on button "Continue" at bounding box center [1008, 613] width 449 height 37
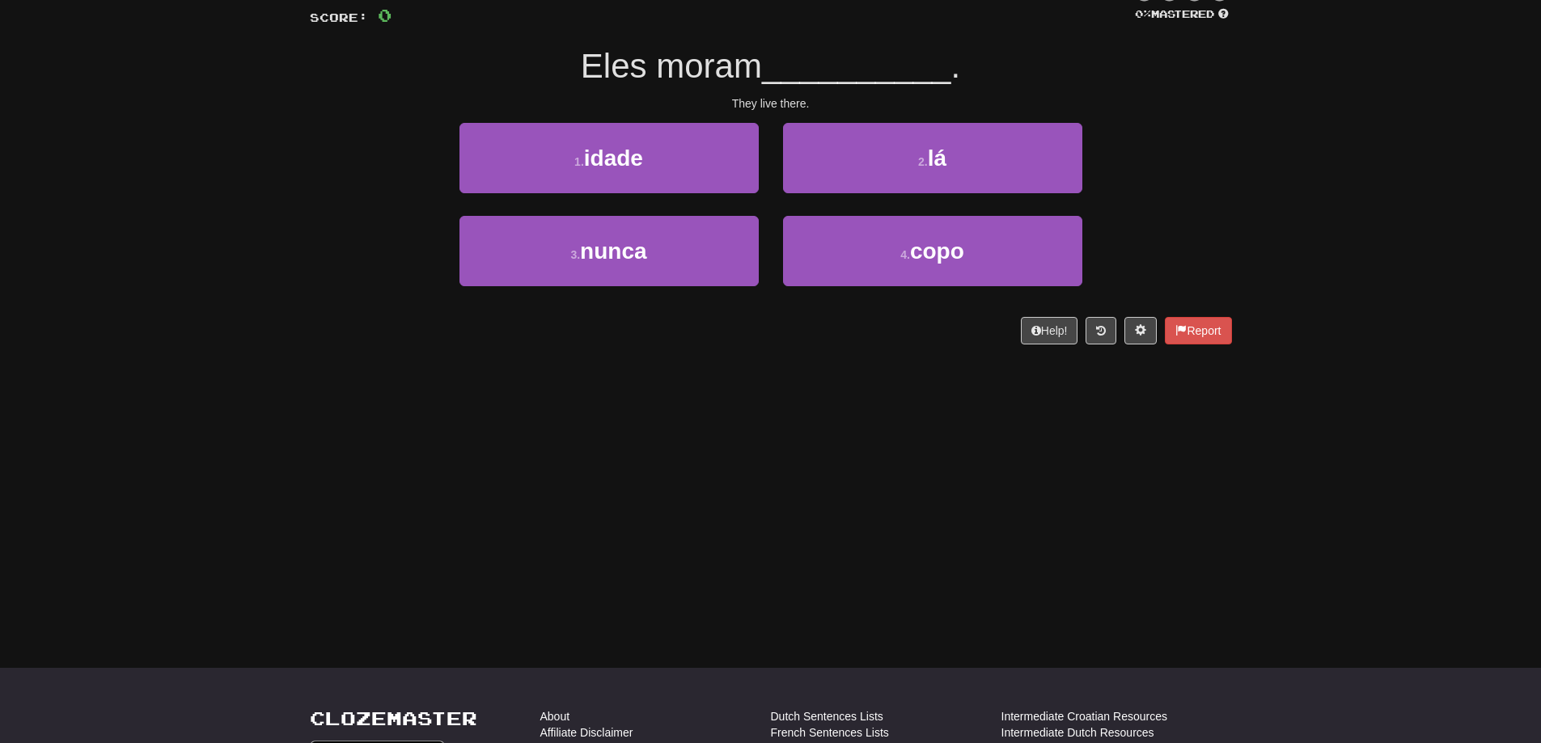
scroll to position [0, 0]
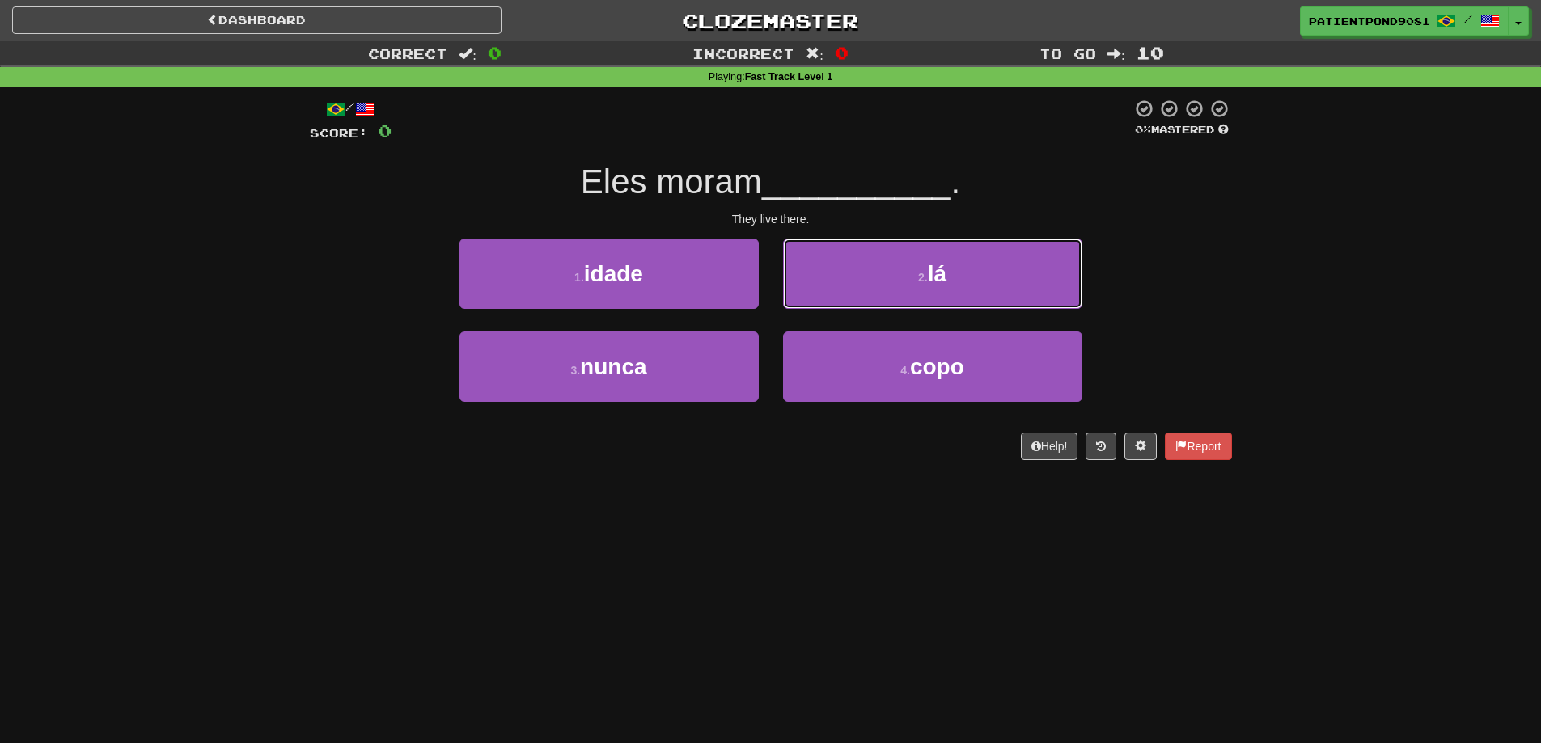
click at [885, 282] on button "2 . lá" at bounding box center [932, 274] width 299 height 70
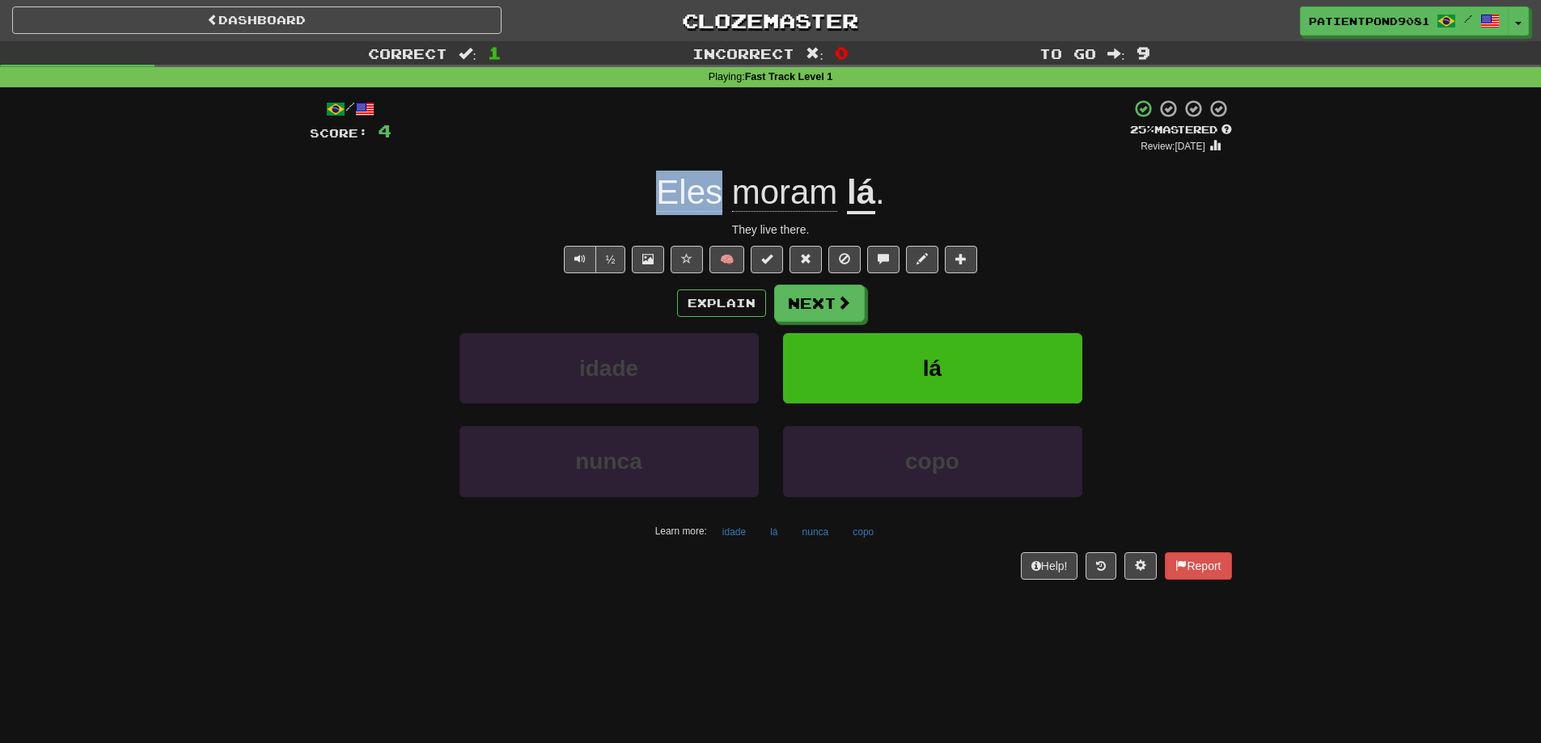
drag, startPoint x: 656, startPoint y: 199, endPoint x: 715, endPoint y: 206, distance: 59.5
click at [732, 206] on span "Eles" at bounding box center [785, 192] width 106 height 39
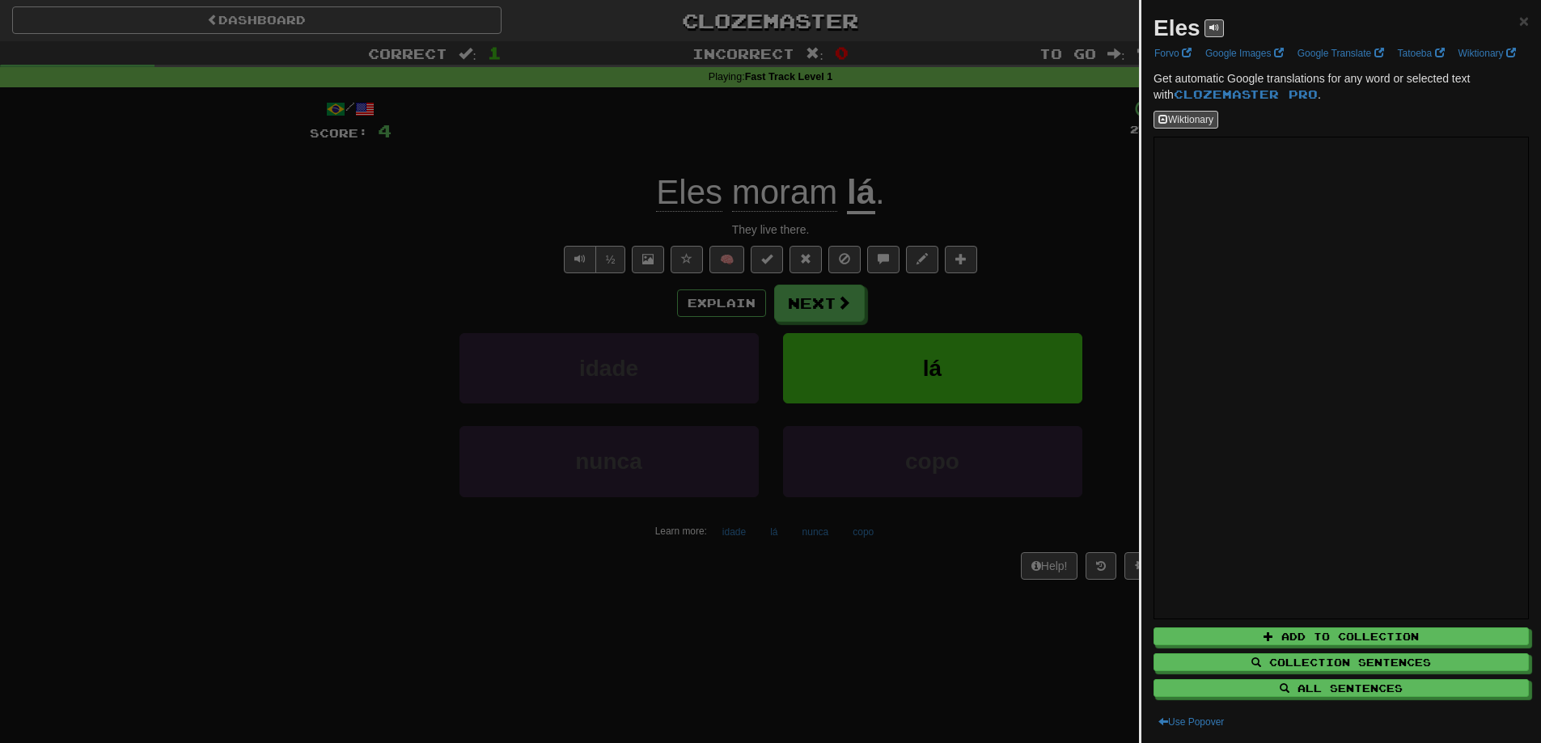
click at [380, 345] on div at bounding box center [770, 371] width 1541 height 743
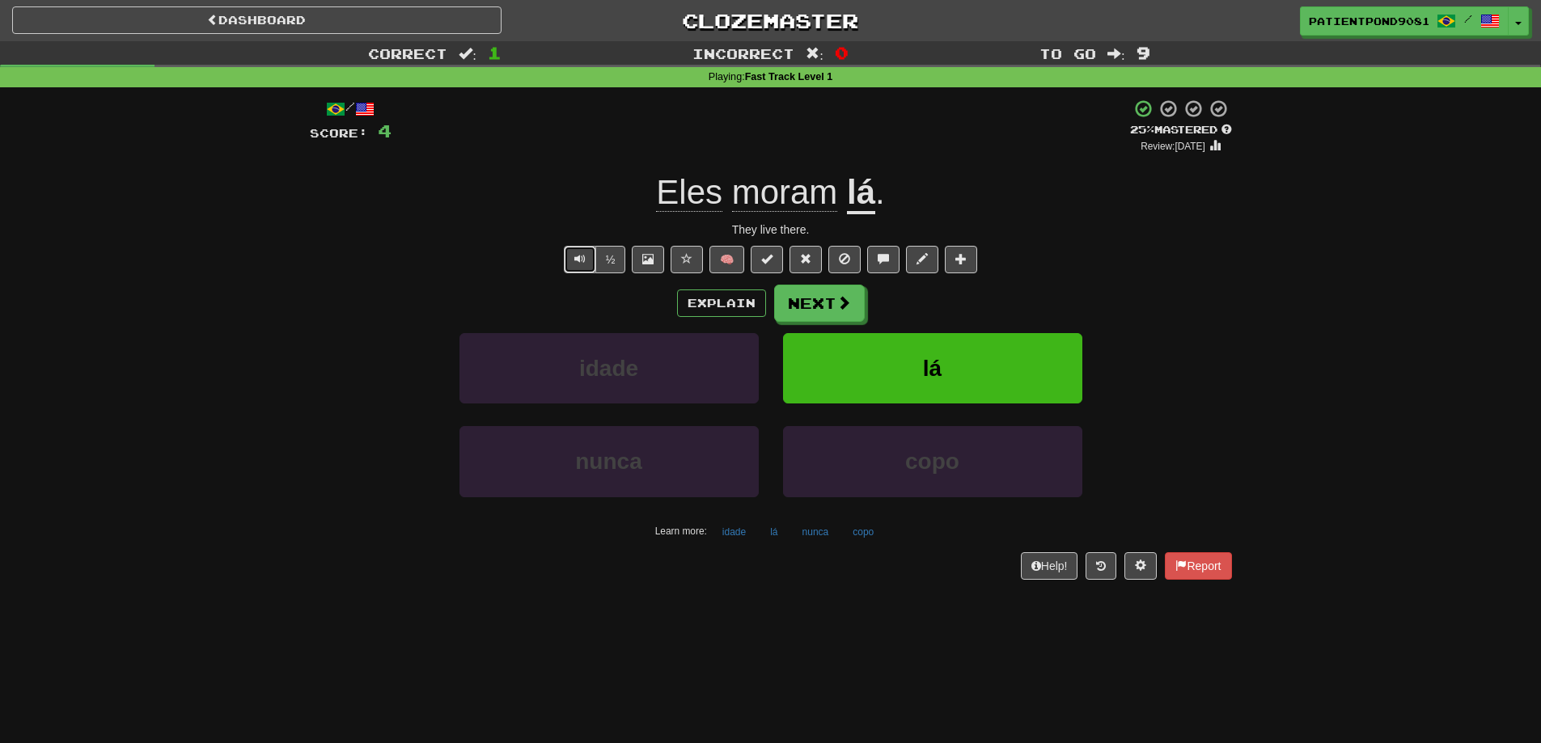
click at [577, 265] on button "Text-to-speech controls" at bounding box center [580, 260] width 32 height 28
click at [821, 295] on button "Next" at bounding box center [820, 304] width 91 height 37
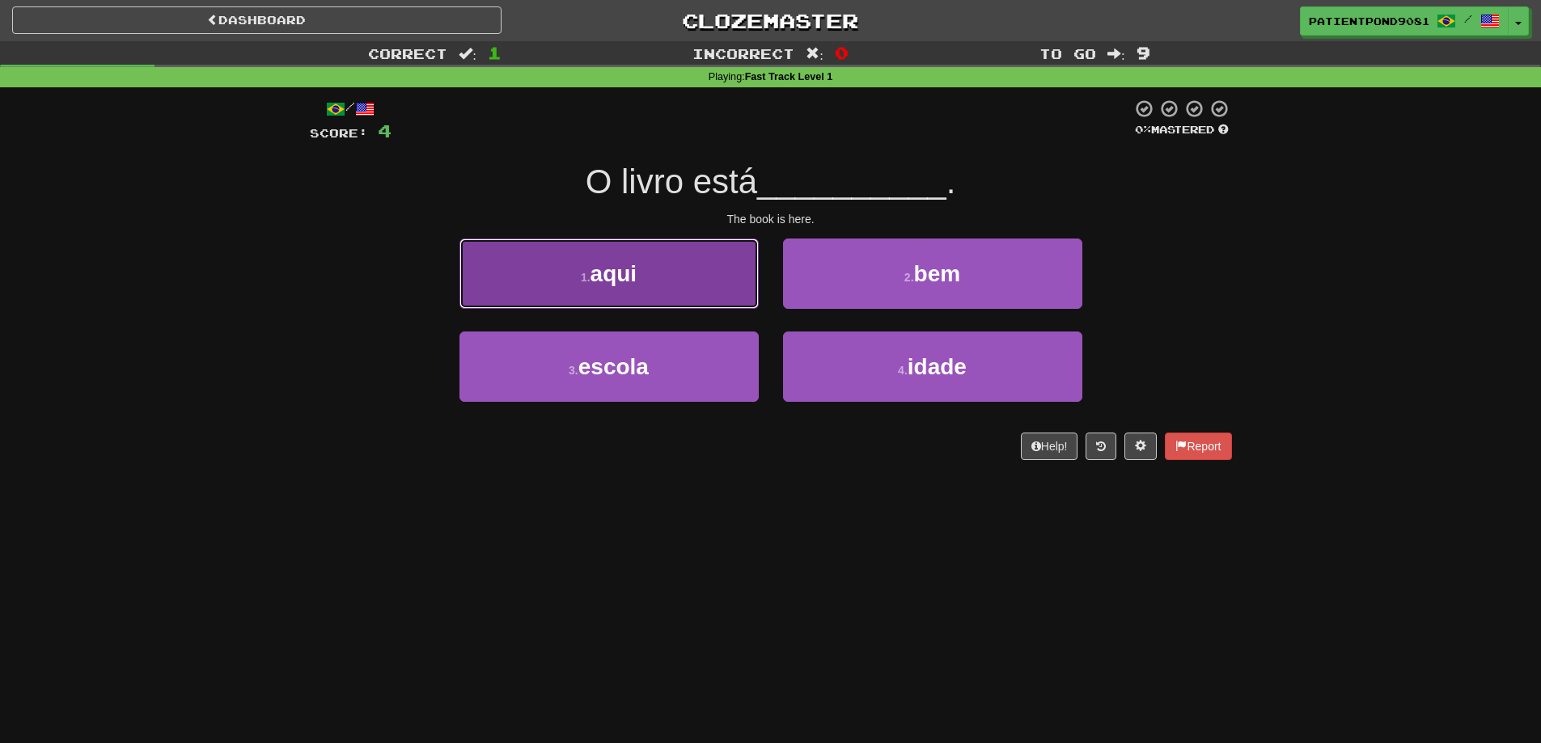
click at [633, 265] on span "aqui" at bounding box center [614, 273] width 47 height 25
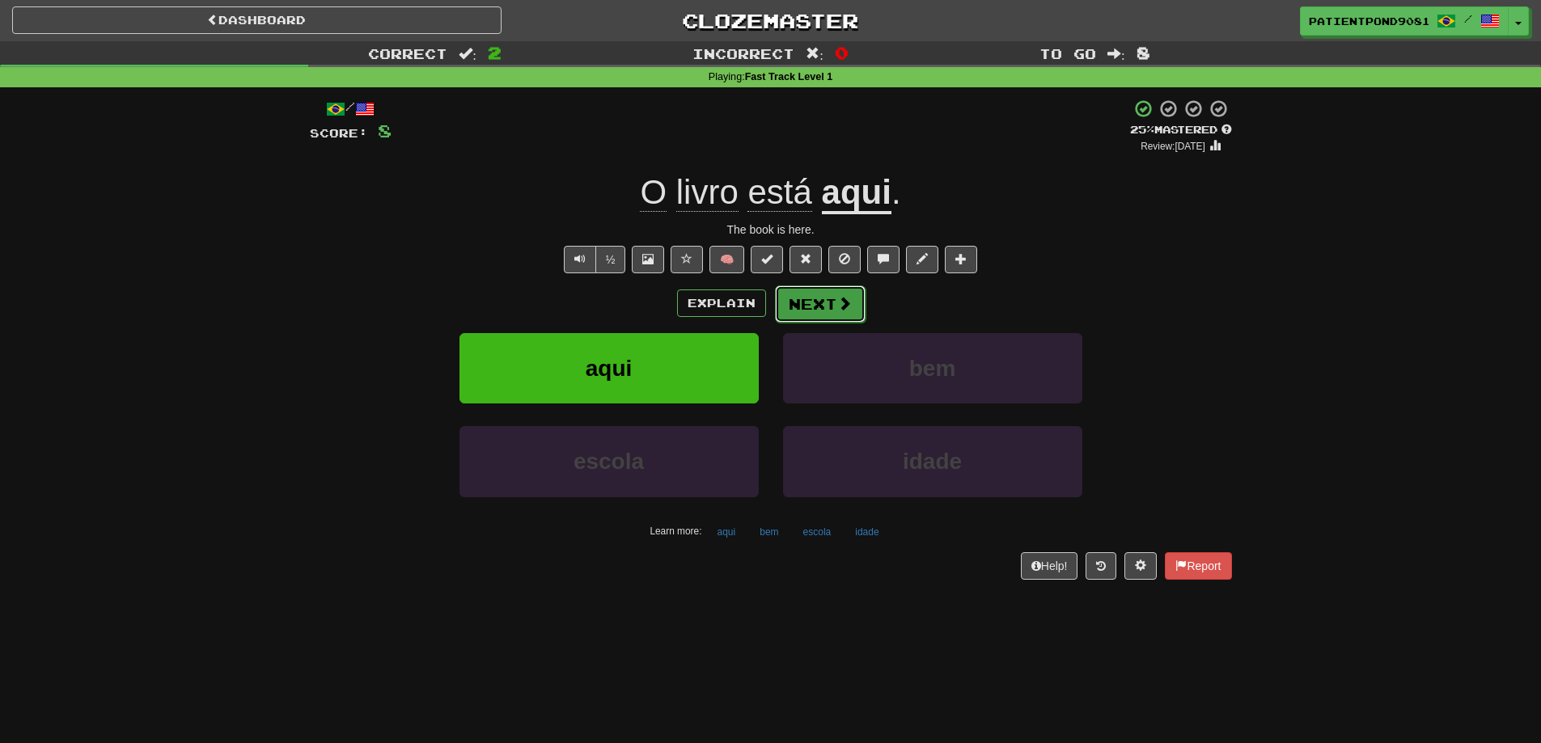
click at [827, 302] on button "Next" at bounding box center [820, 304] width 91 height 37
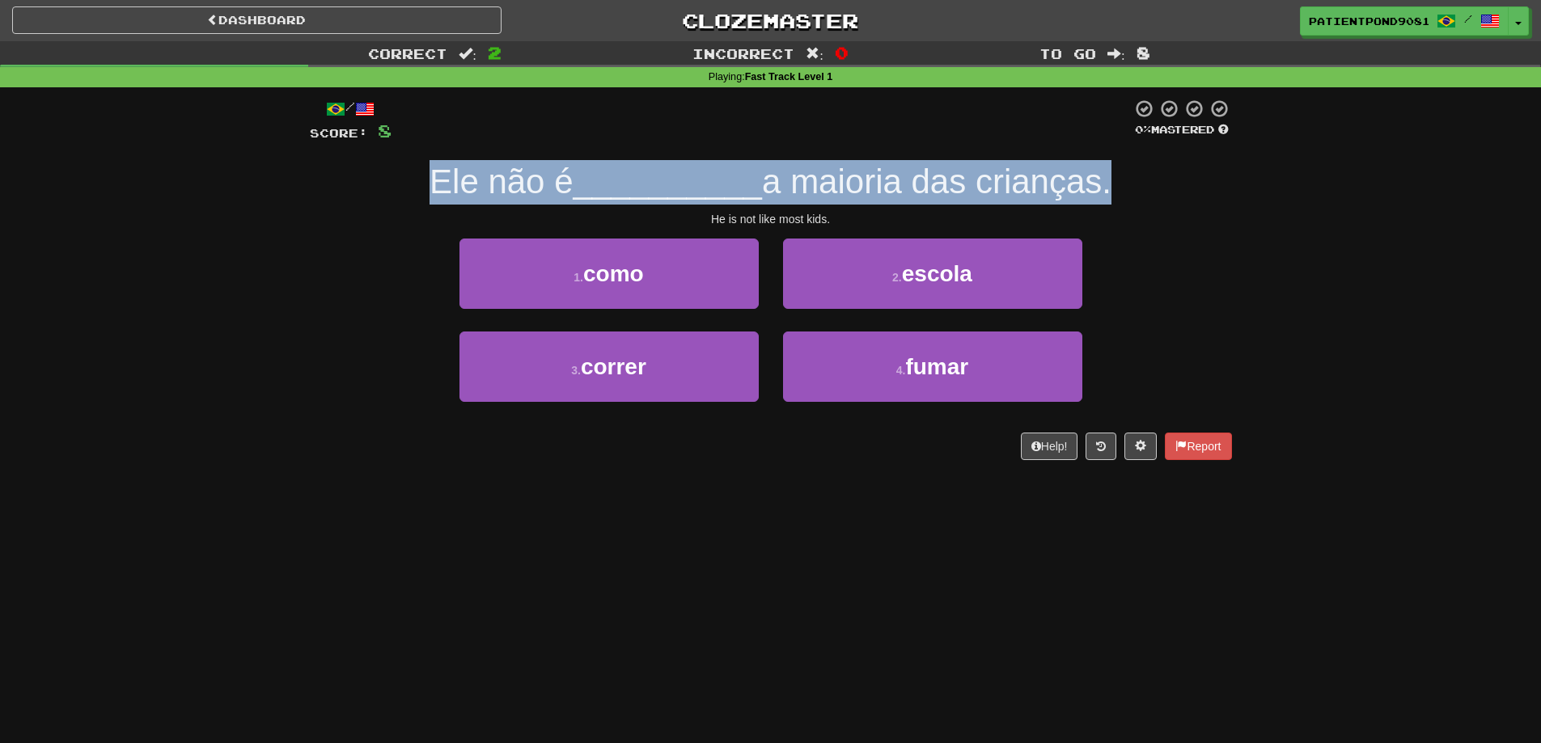
drag, startPoint x: 417, startPoint y: 182, endPoint x: 1110, endPoint y: 184, distance: 692.5
click at [1110, 184] on div "Ele não é __________ a maioria das crianças." at bounding box center [771, 182] width 922 height 44
copy div "Ele não é __________ a maioria das crianças"
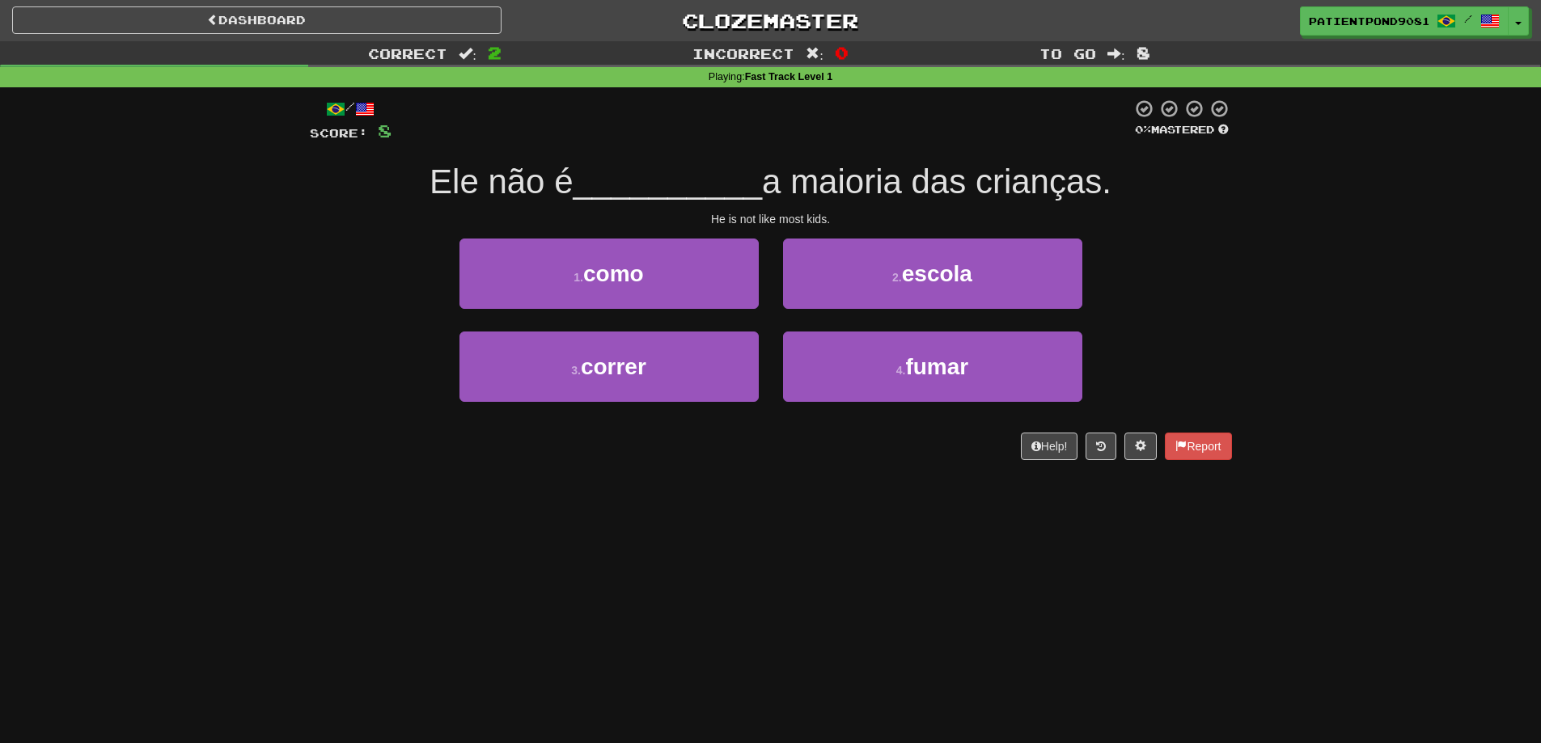
click at [1168, 245] on div "1 . como 2 . escola" at bounding box center [771, 285] width 971 height 93
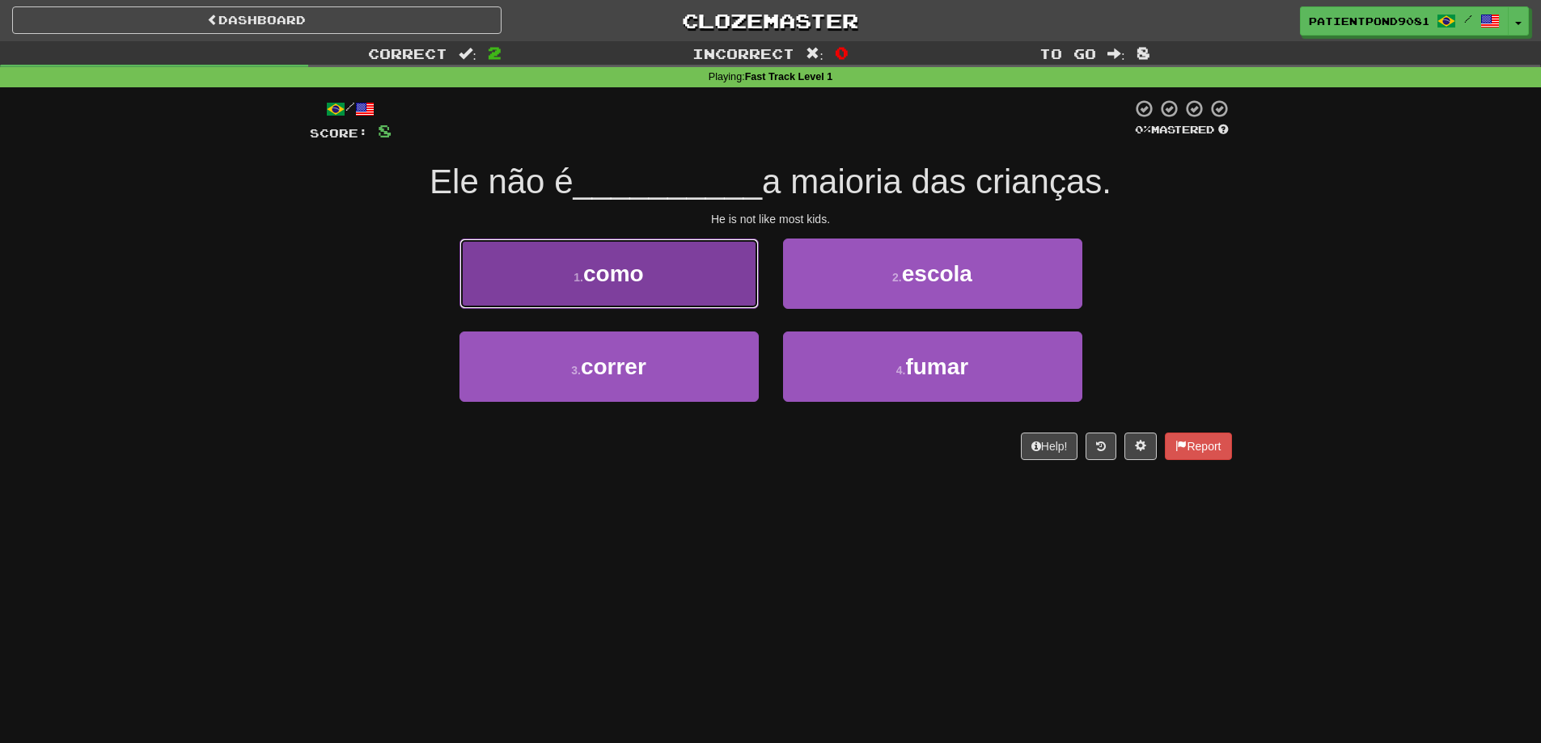
click at [682, 256] on button "1 . como" at bounding box center [608, 274] width 299 height 70
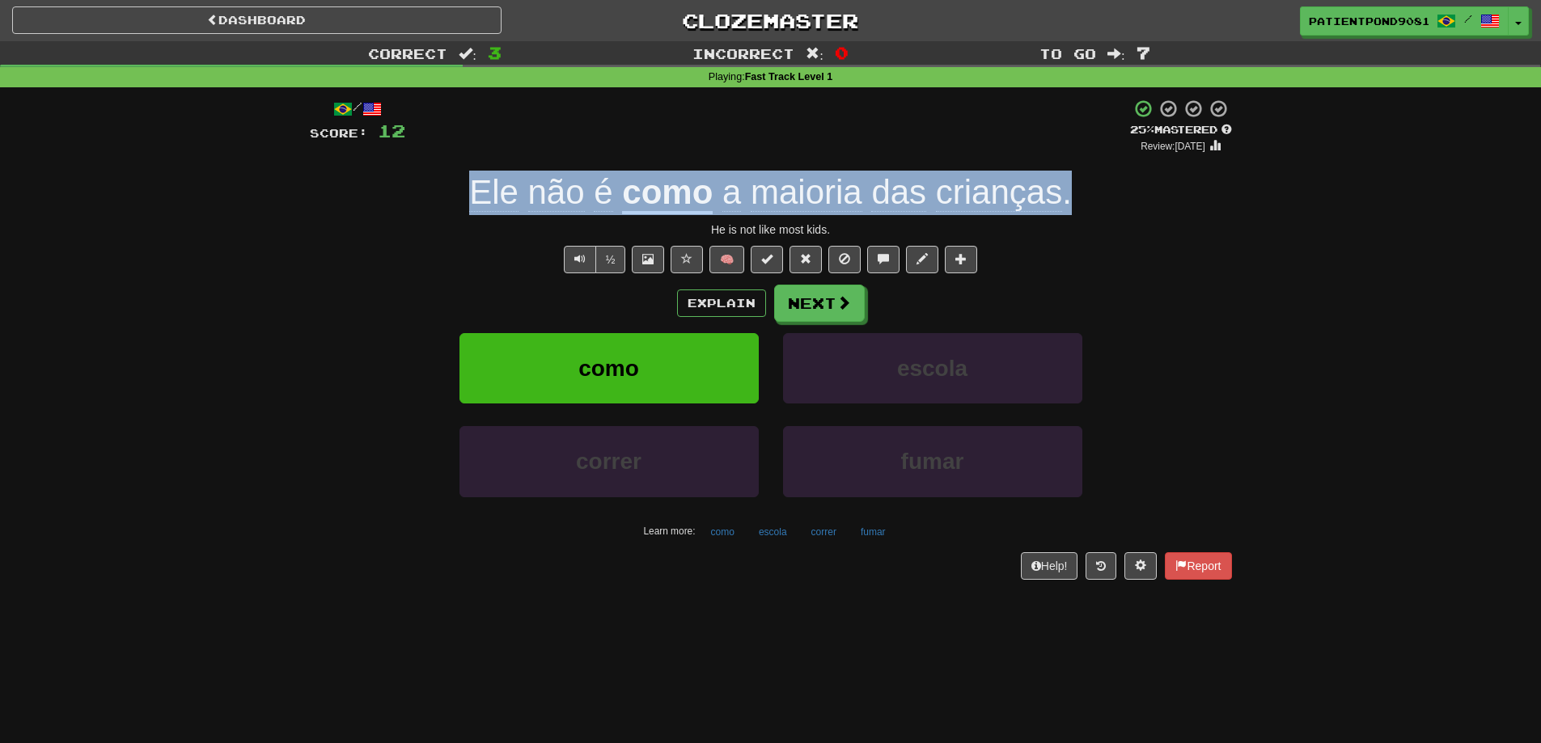
drag, startPoint x: 470, startPoint y: 201, endPoint x: 1074, endPoint y: 180, distance: 603.9
click at [1074, 180] on div "Ele não é como a maioria das crianças ." at bounding box center [771, 193] width 922 height 44
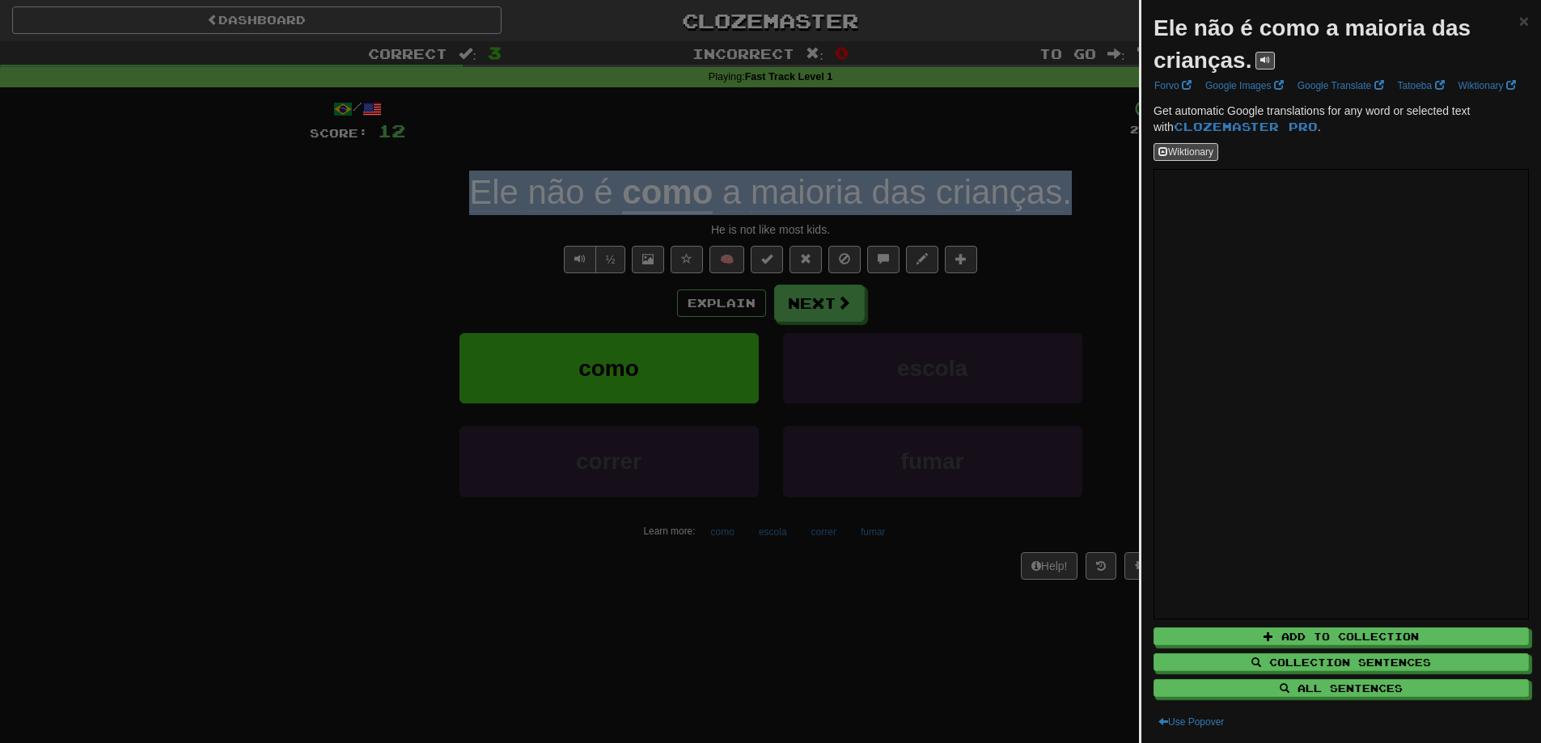
copy div "Ele não é como a maioria das crianças ."
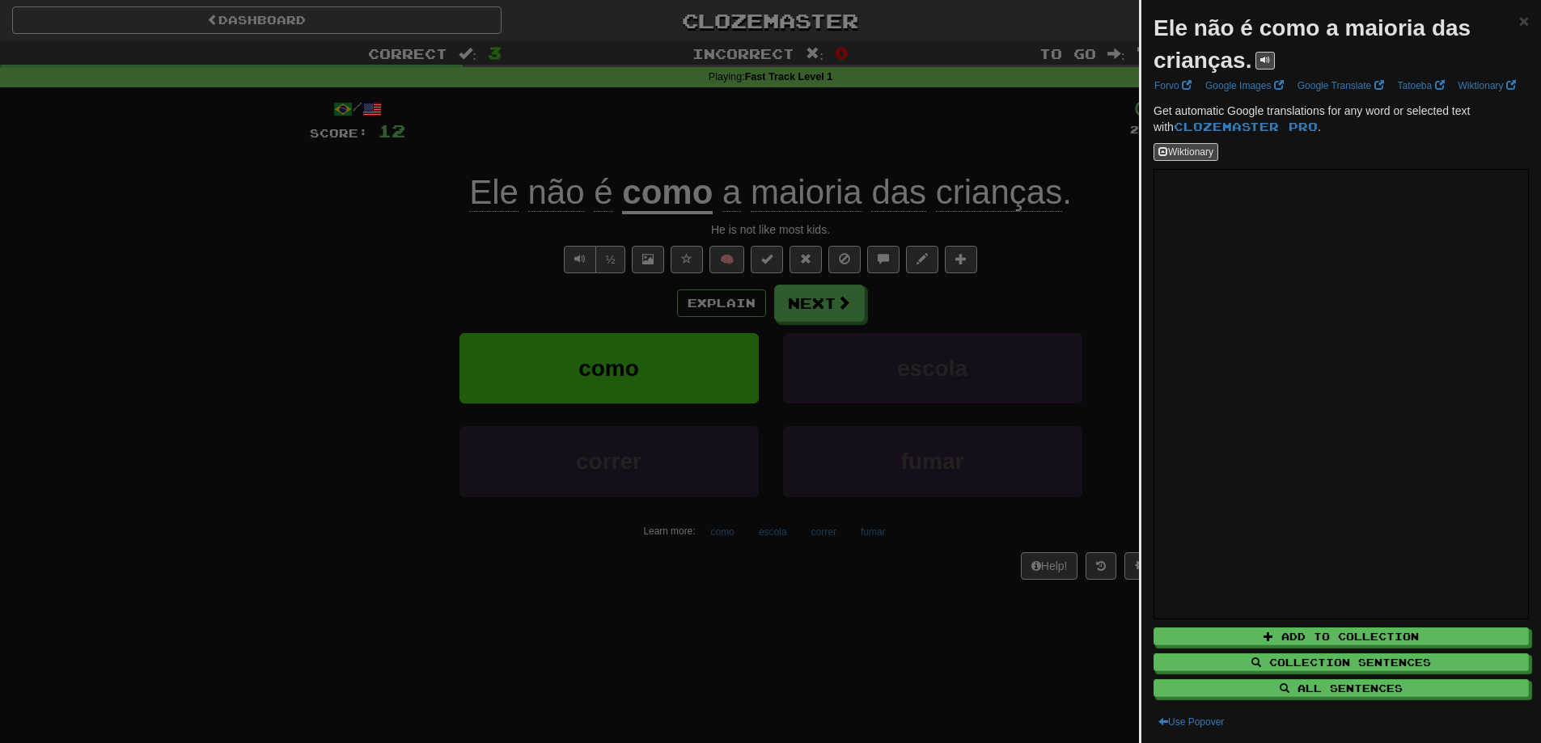
click at [363, 273] on div at bounding box center [770, 371] width 1541 height 743
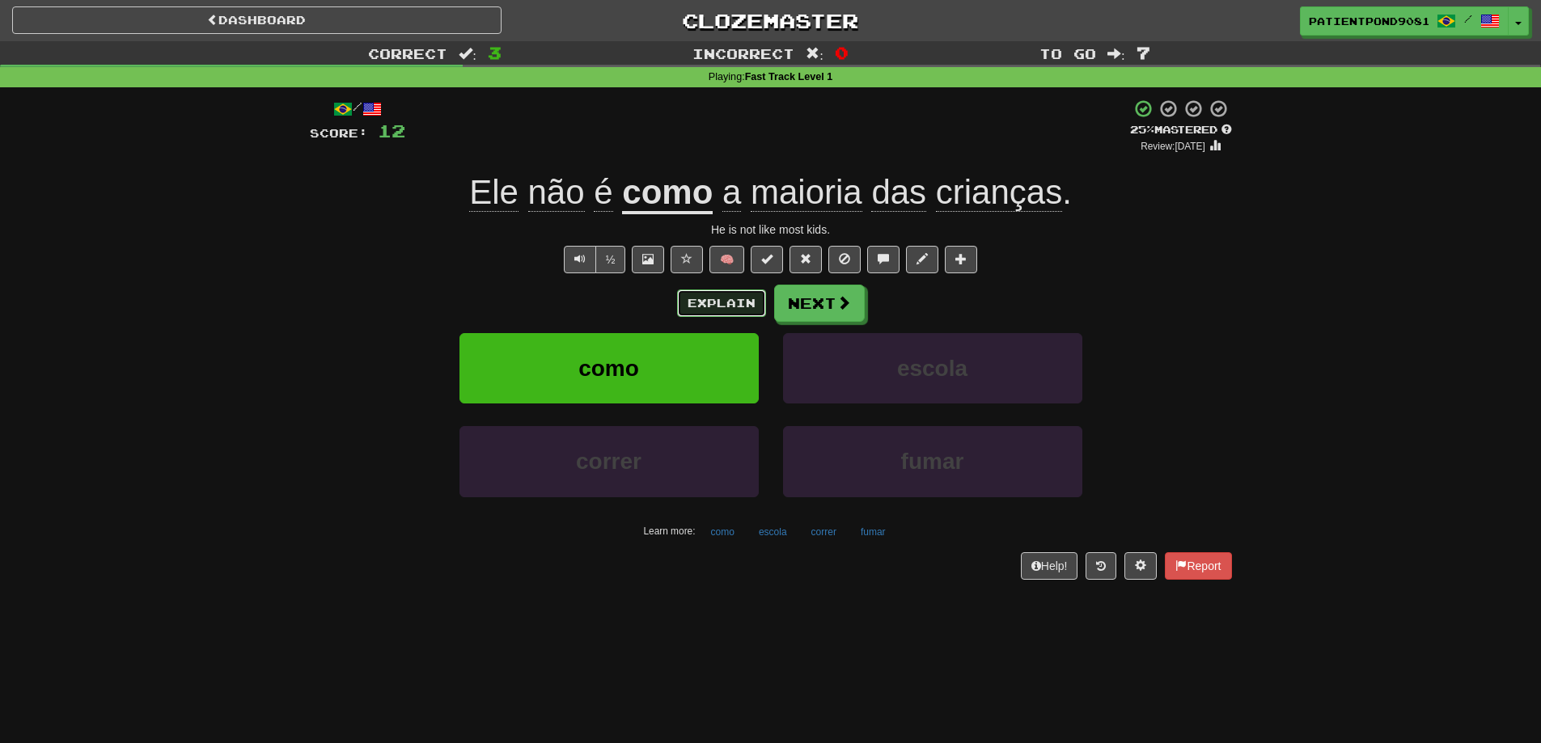
click at [689, 294] on button "Explain" at bounding box center [721, 304] width 89 height 28
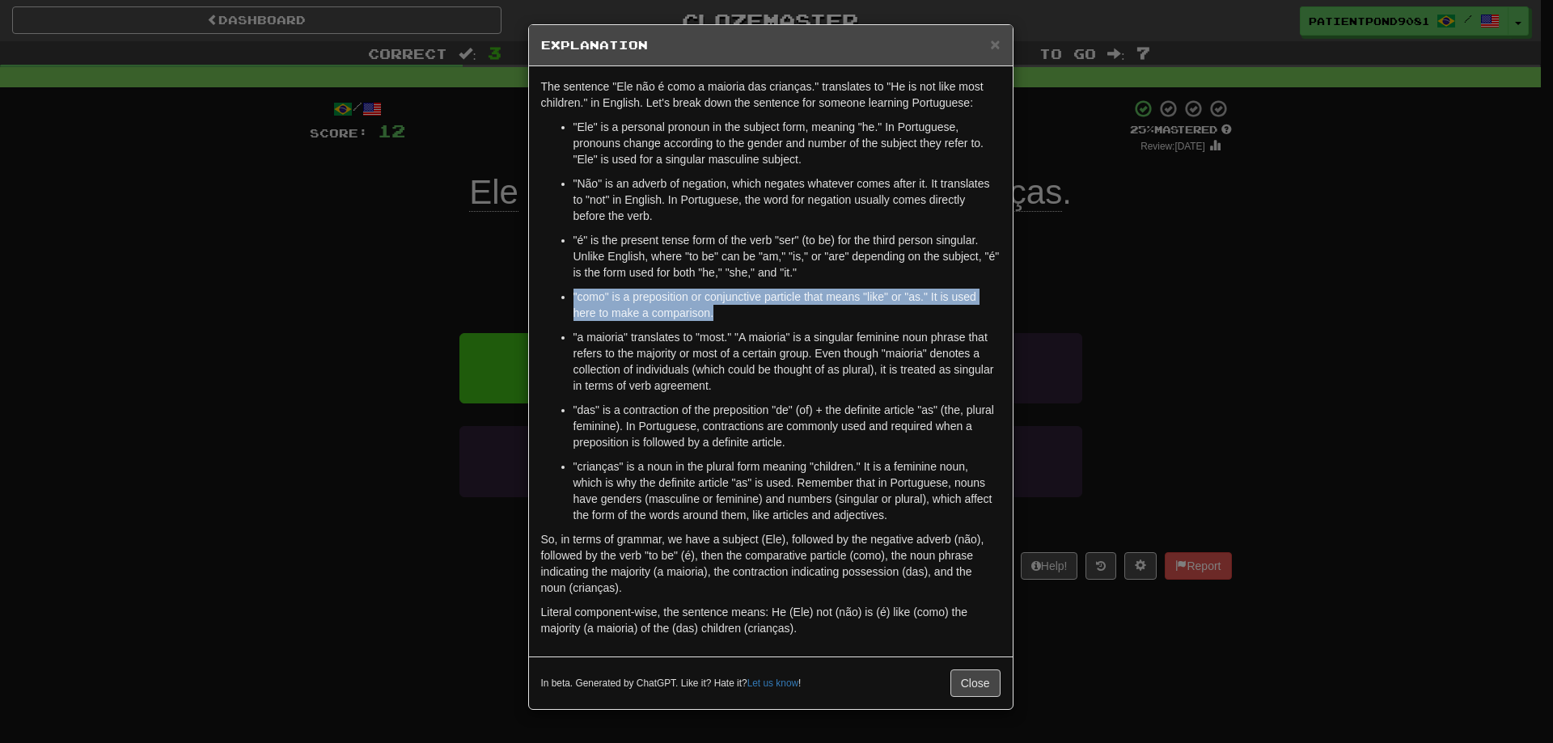
drag, startPoint x: 737, startPoint y: 311, endPoint x: 567, endPoint y: 294, distance: 170.7
click at [567, 294] on ul ""Ele" is a personal pronoun in the subject form, meaning "he." In Portuguese, p…" at bounding box center [770, 321] width 459 height 404
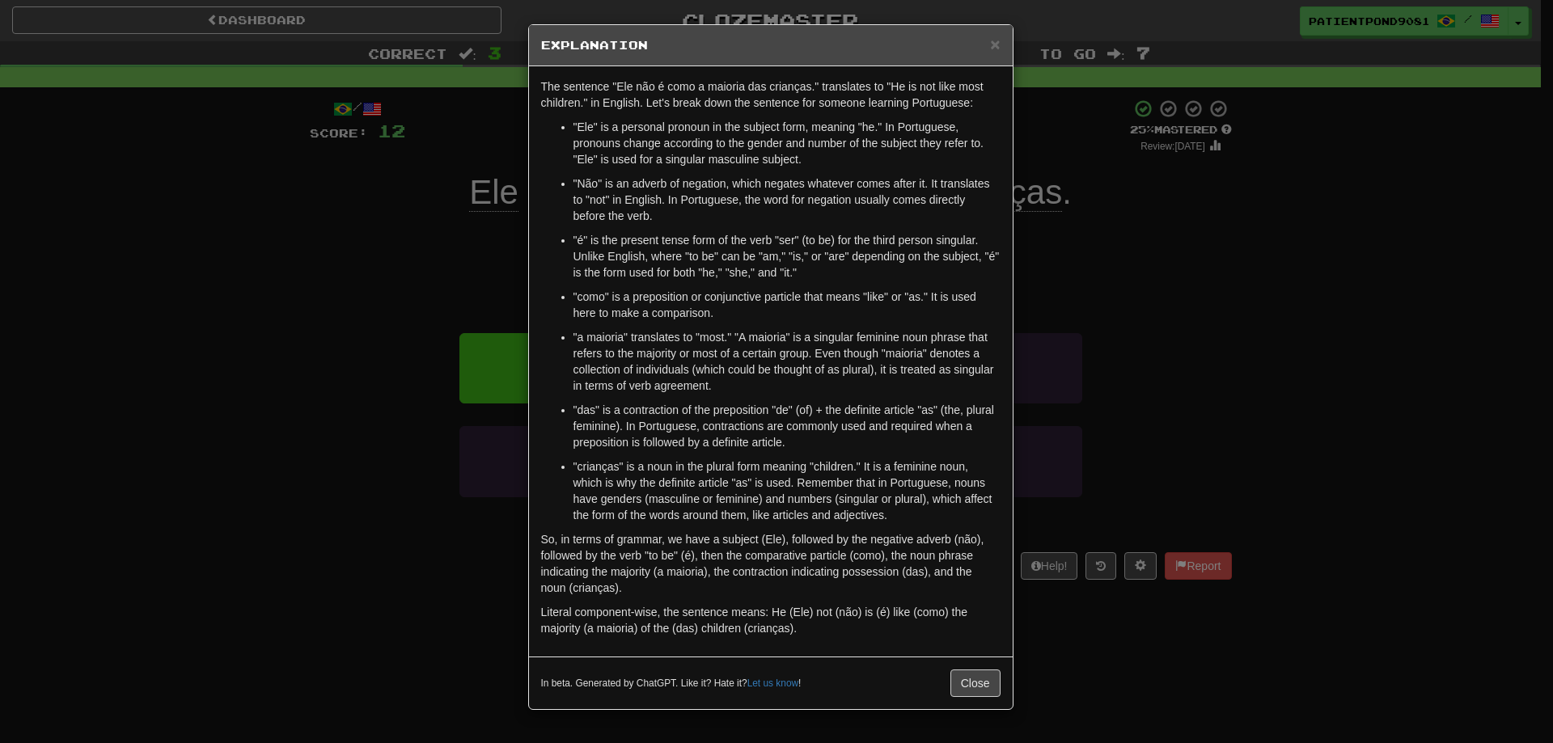
click at [406, 298] on div "× Explanation The sentence "Ele não é como a maioria das crianças." translates …" at bounding box center [776, 371] width 1553 height 743
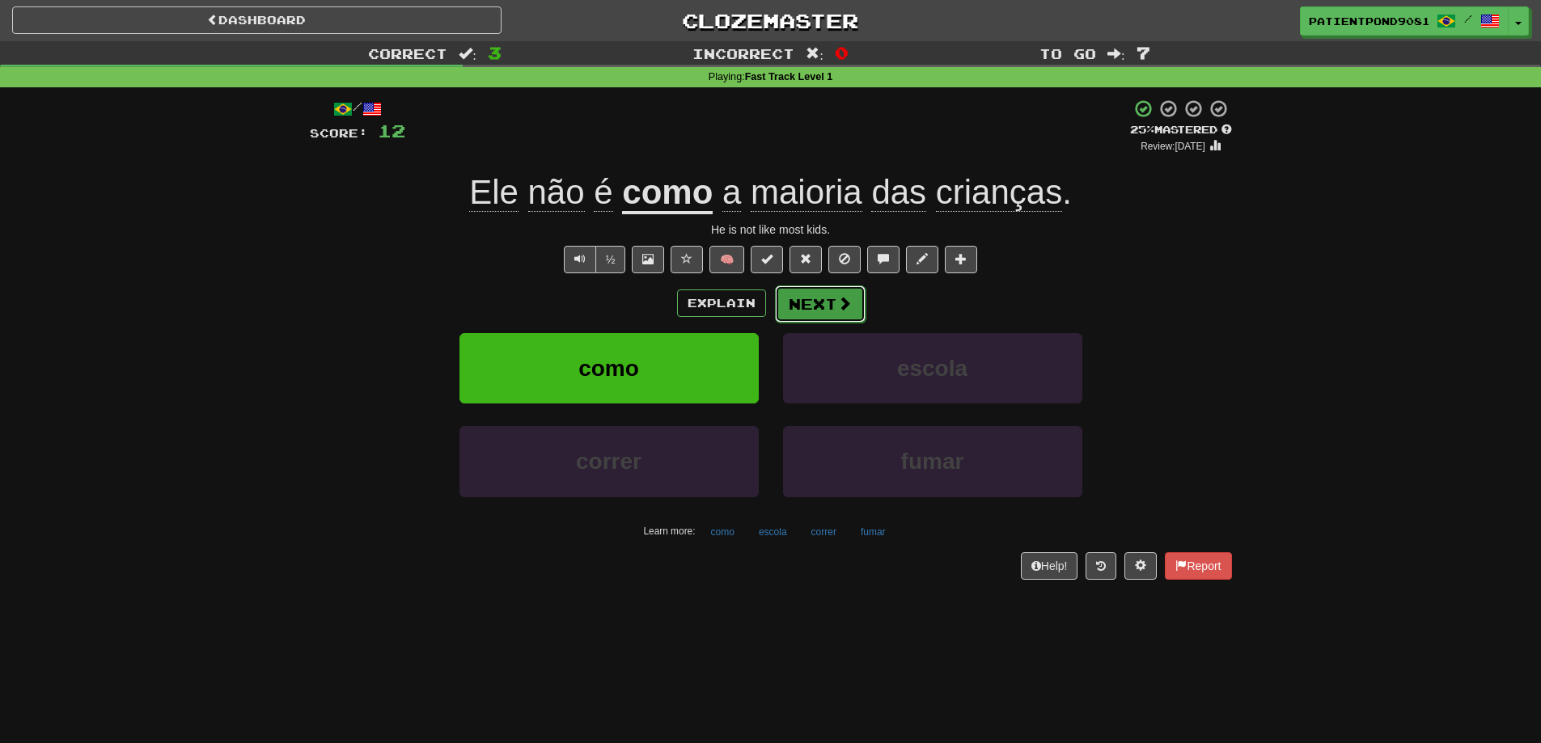
click at [822, 317] on button "Next" at bounding box center [820, 304] width 91 height 37
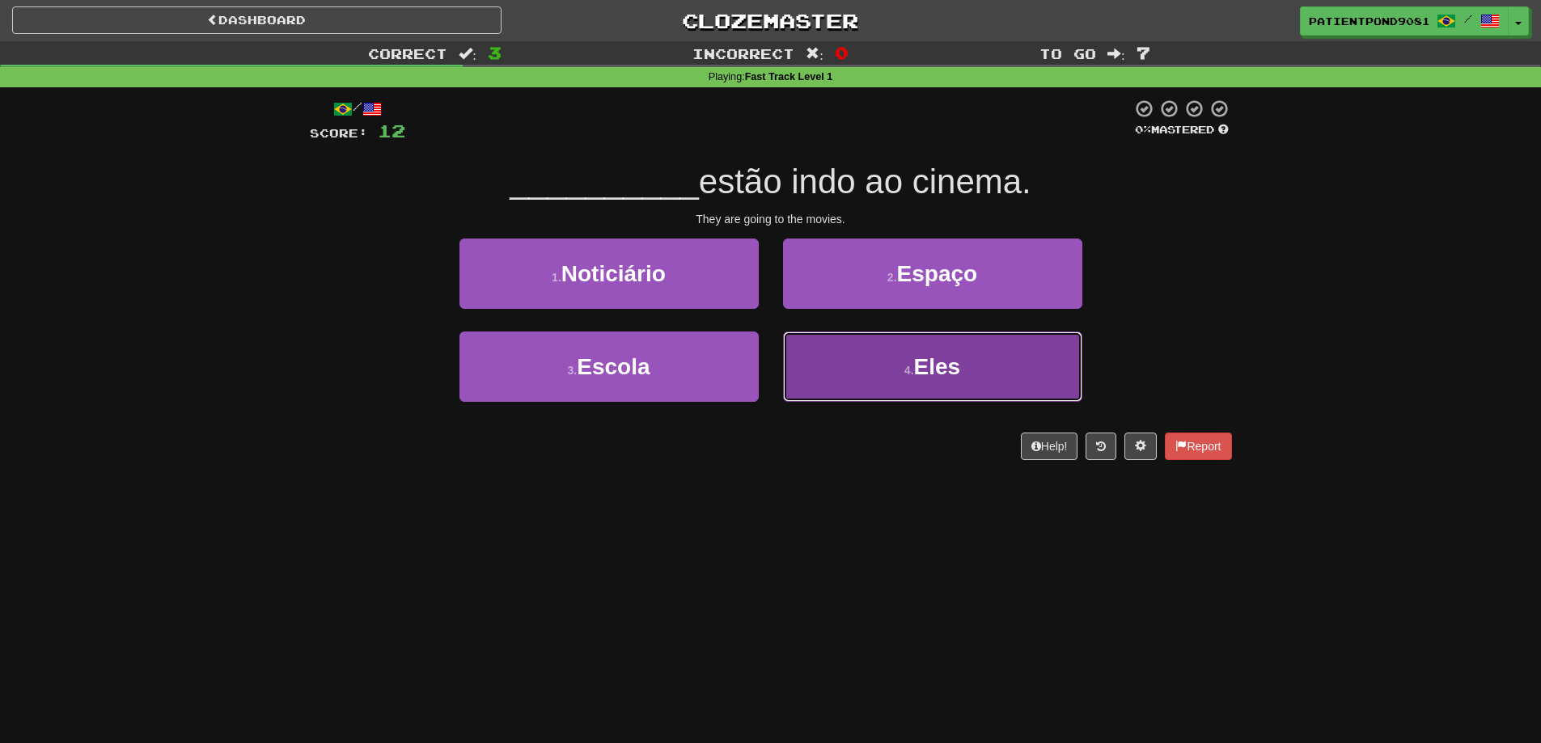
click at [872, 370] on button "4 . Eles" at bounding box center [932, 367] width 299 height 70
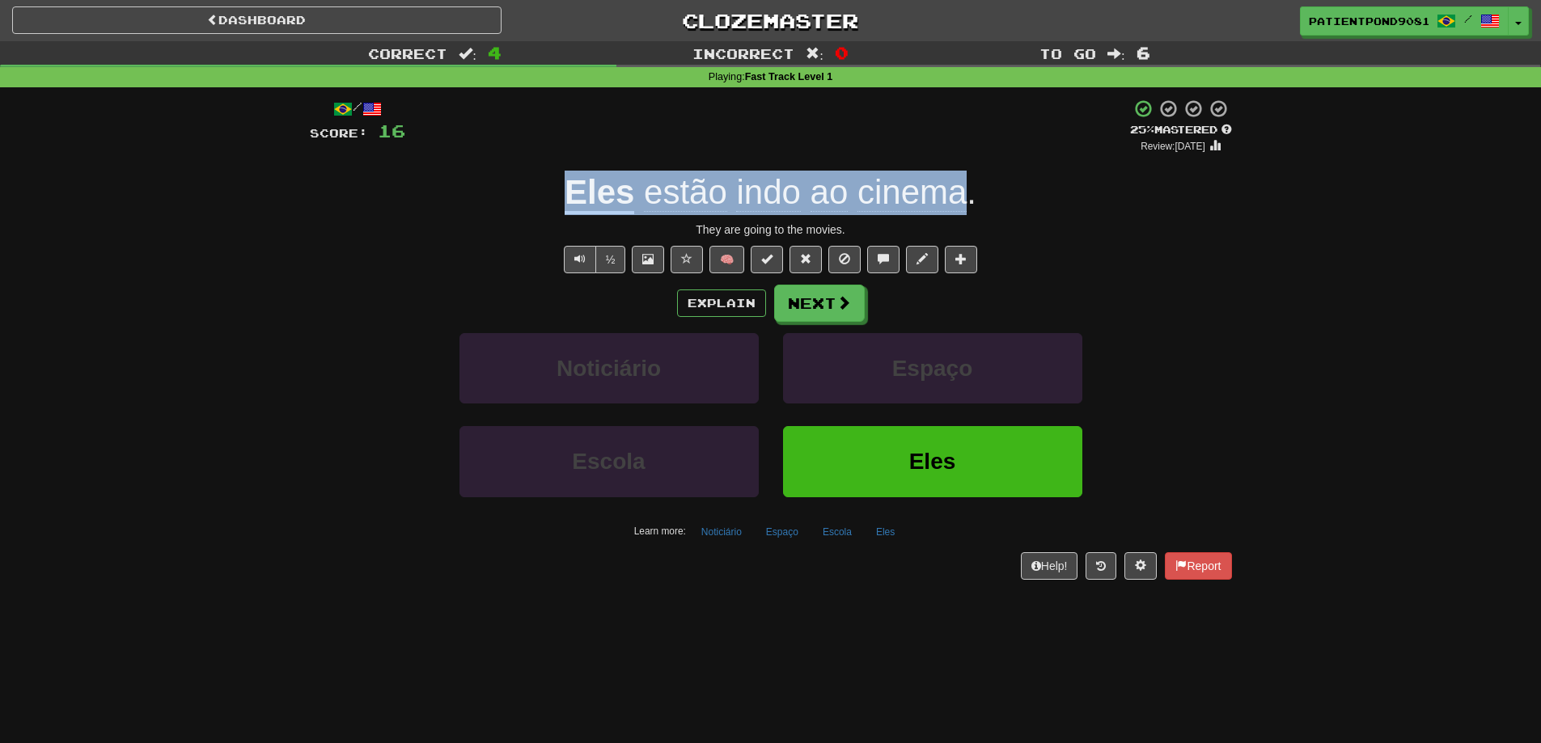
drag, startPoint x: 558, startPoint y: 196, endPoint x: 968, endPoint y: 193, distance: 409.3
click at [968, 193] on div "Eles estão indo ao cinema ." at bounding box center [771, 193] width 922 height 44
copy div "Eles estão indo ao cinema"
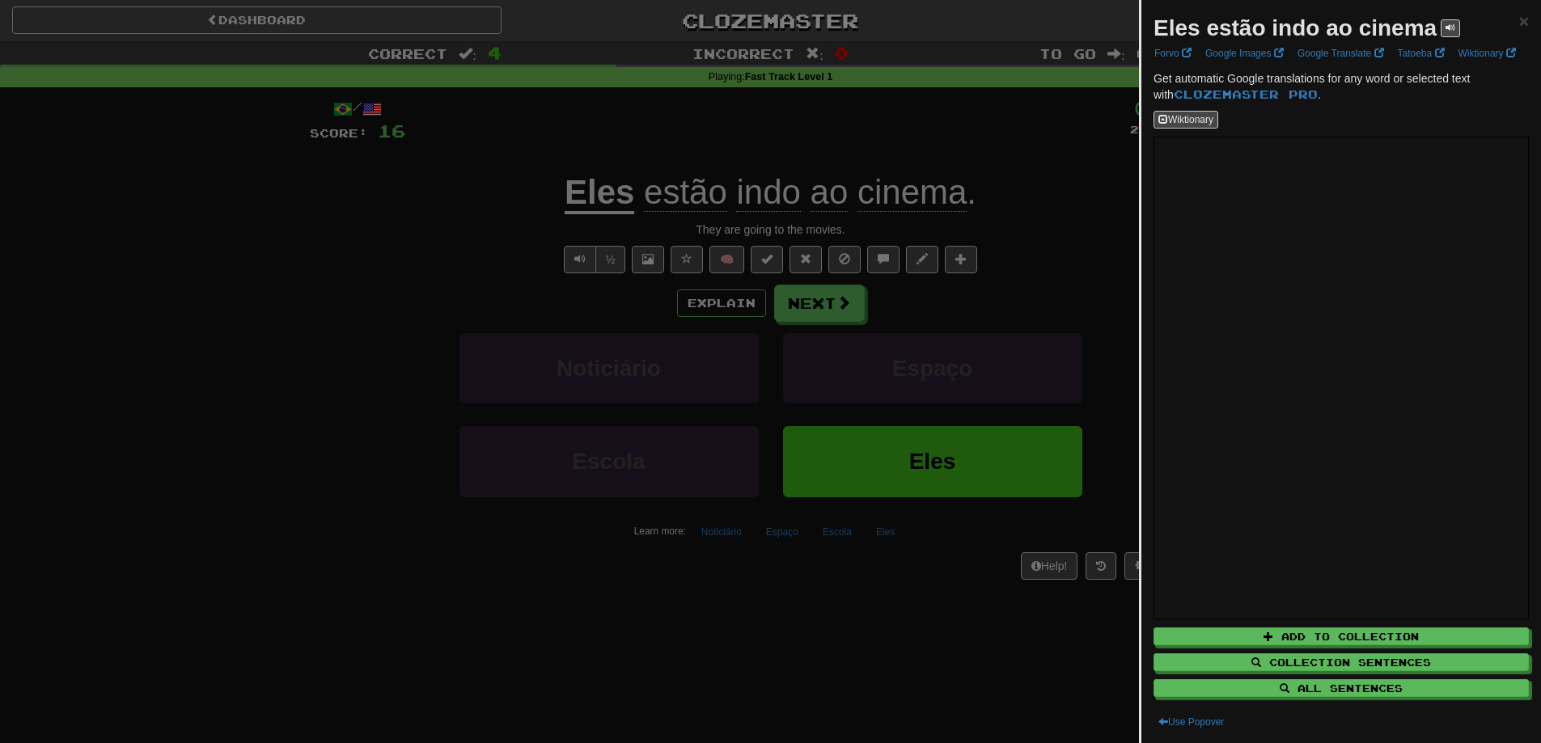
click at [391, 292] on div at bounding box center [770, 371] width 1541 height 743
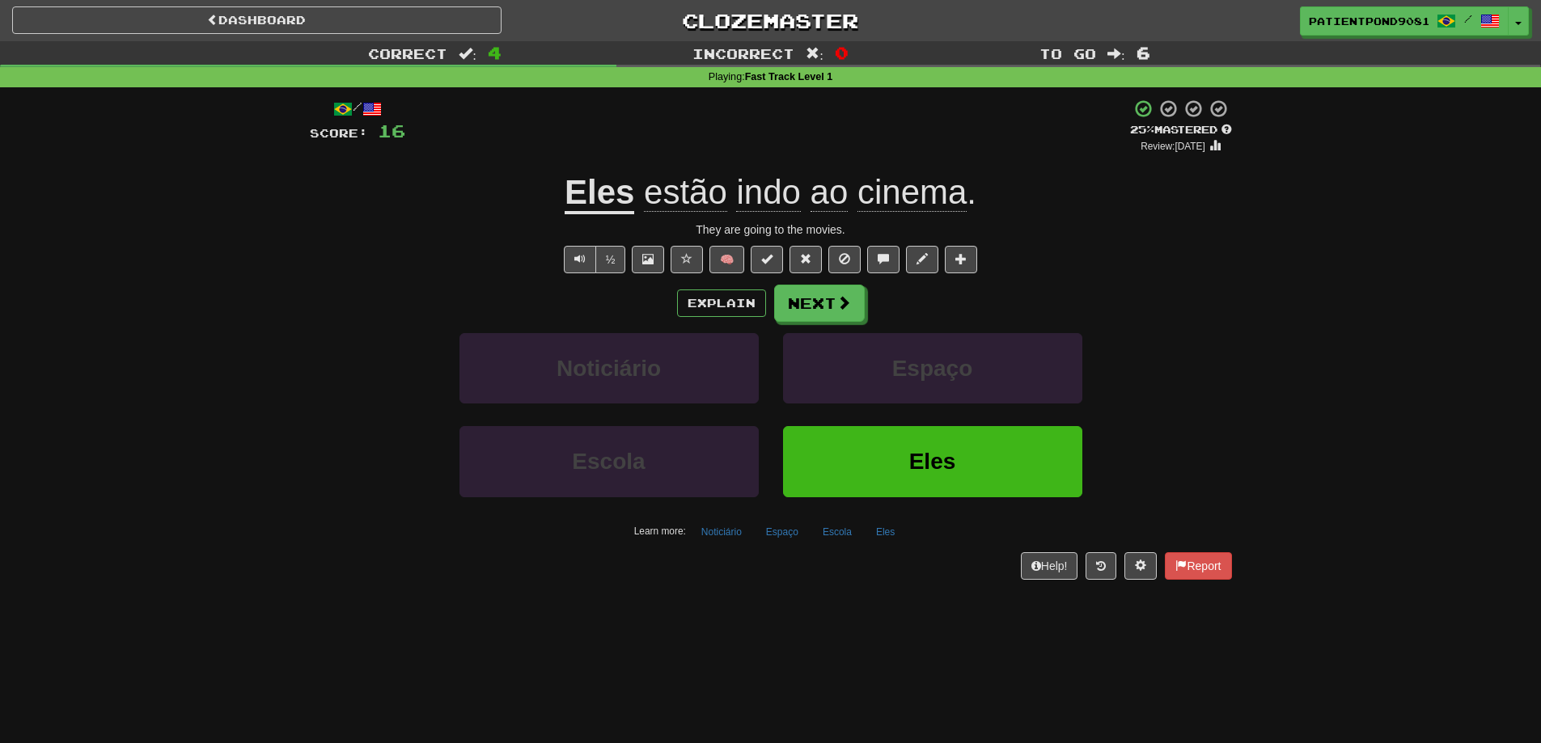
click at [1418, 517] on div "Correct : 4 Incorrect : 0 To go : 6 Playing : Fast Track Level 1 / Score: 16 + …" at bounding box center [770, 321] width 1541 height 561
